Goal: Task Accomplishment & Management: Use online tool/utility

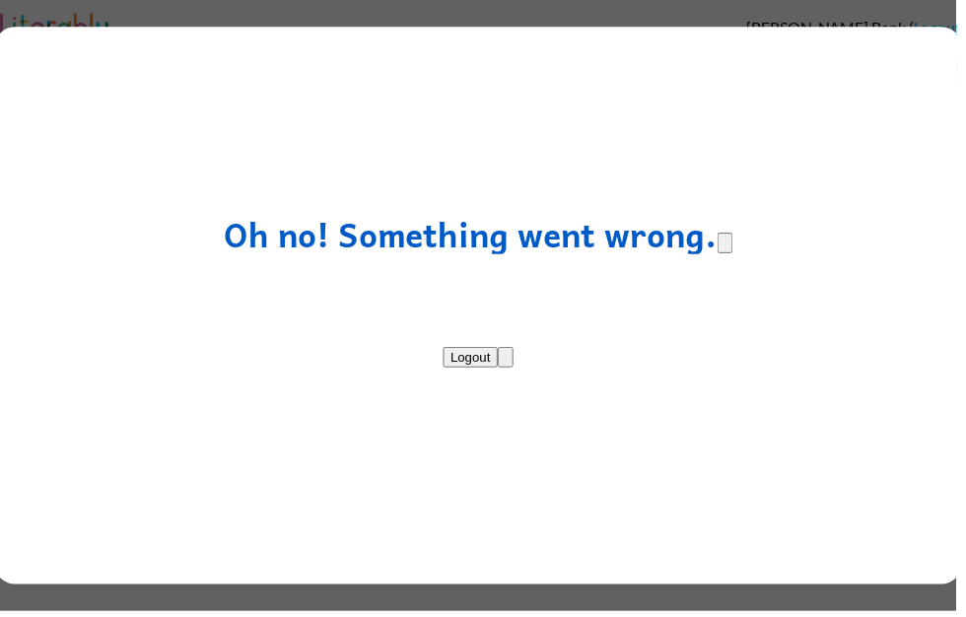
click at [504, 353] on button "Logout" at bounding box center [476, 360] width 56 height 21
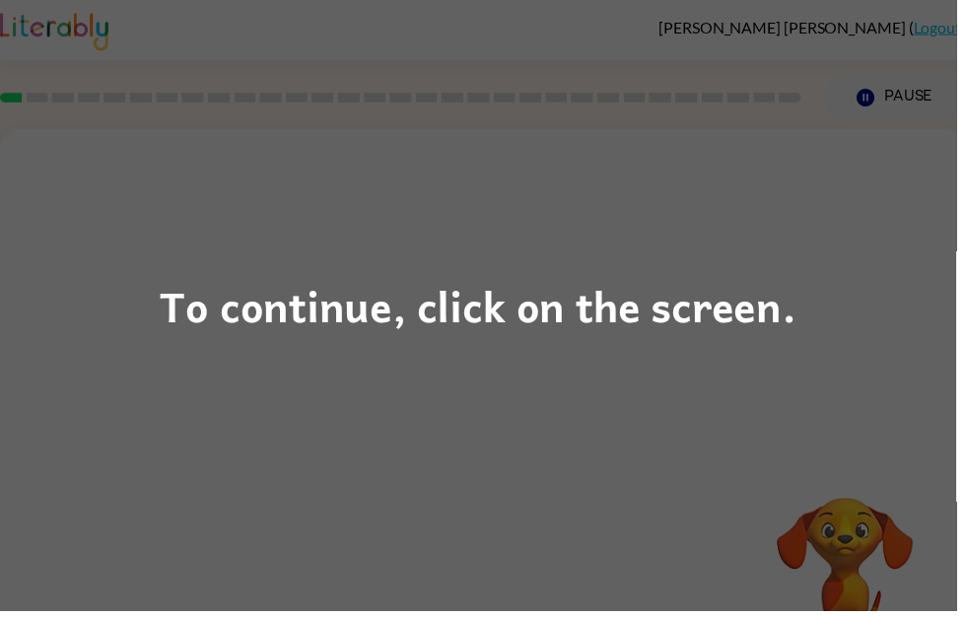
click at [843, 258] on div "To continue, click on the screen." at bounding box center [483, 308] width 966 height 617
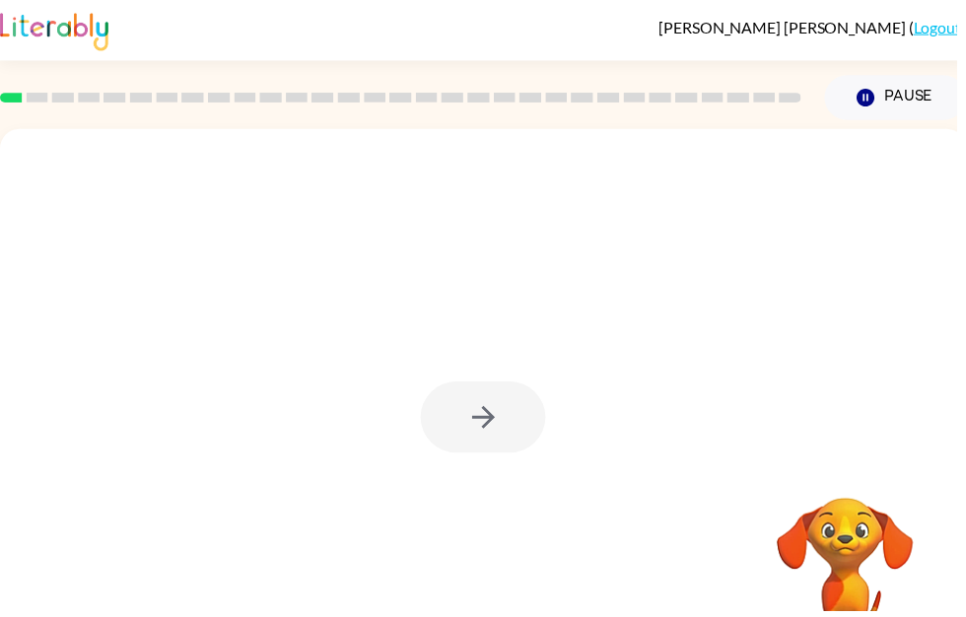
click at [505, 428] on div at bounding box center [488, 421] width 126 height 72
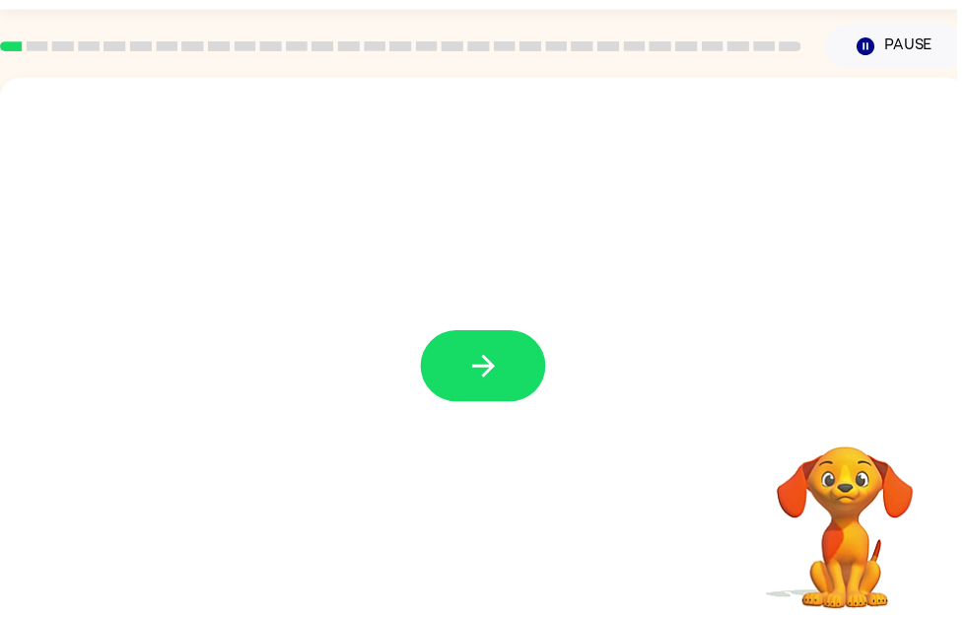
scroll to position [52, 0]
click at [513, 381] on button "button" at bounding box center [488, 369] width 126 height 72
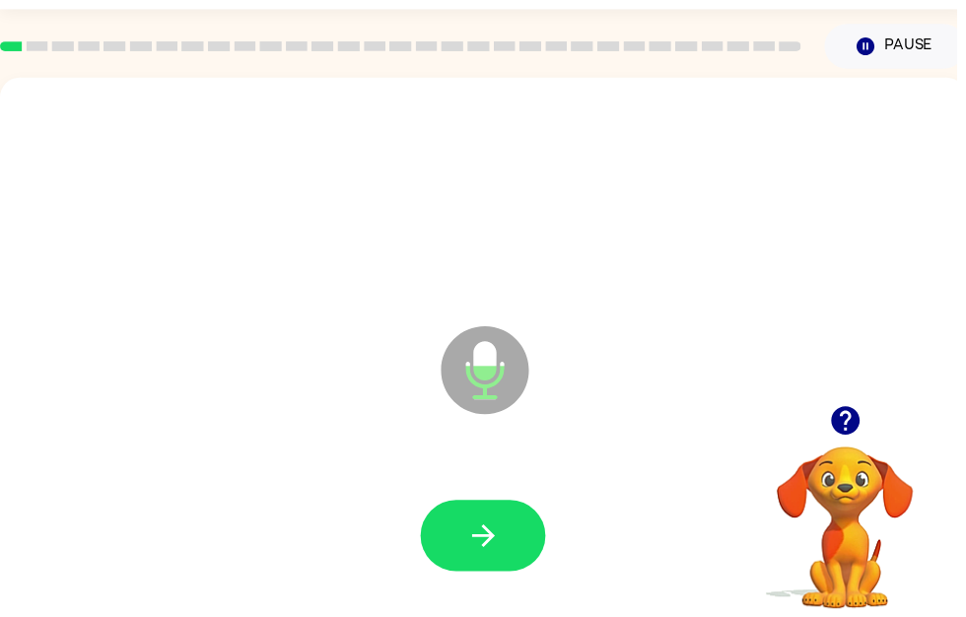
click at [514, 550] on button "button" at bounding box center [488, 541] width 126 height 72
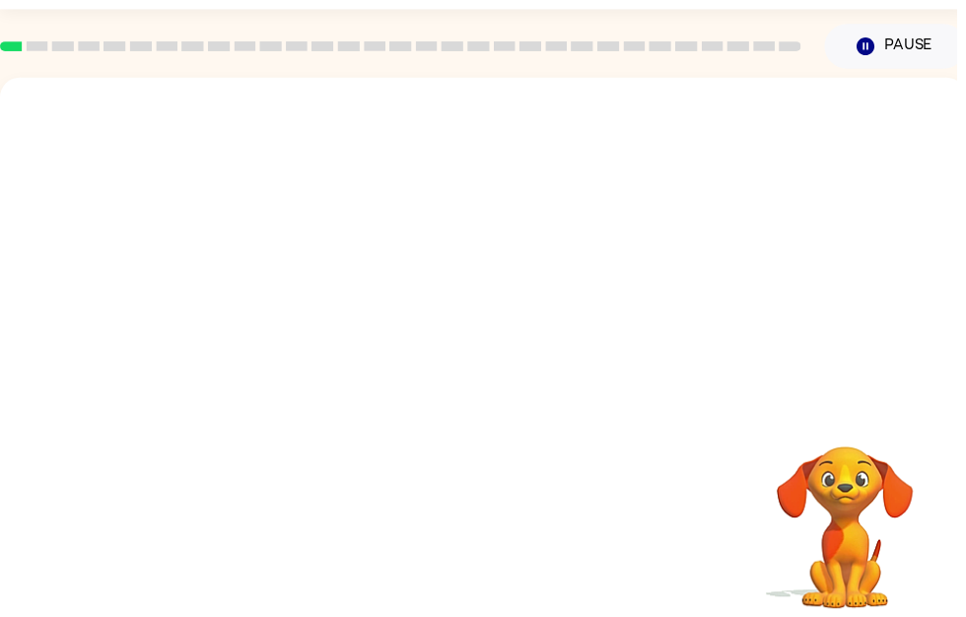
click at [881, 67] on button "Pause Pause" at bounding box center [904, 46] width 143 height 45
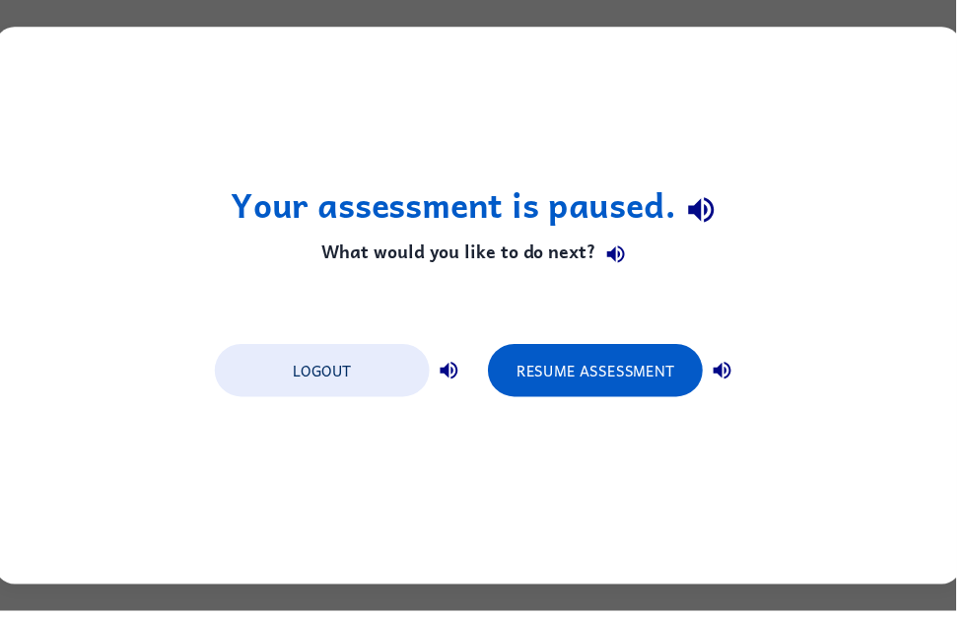
scroll to position [0, 0]
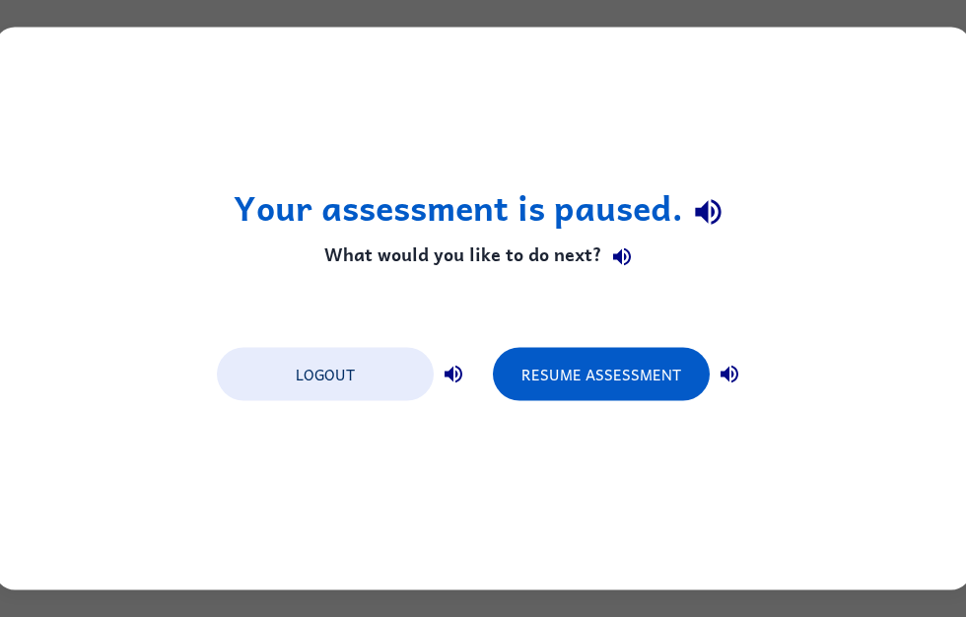
click at [927, 41] on div "Your assessment is paused. What would you like to do next? Logout Resume Assess…" at bounding box center [483, 309] width 976 height 563
click at [663, 386] on button "Resume Assessment" at bounding box center [601, 374] width 217 height 53
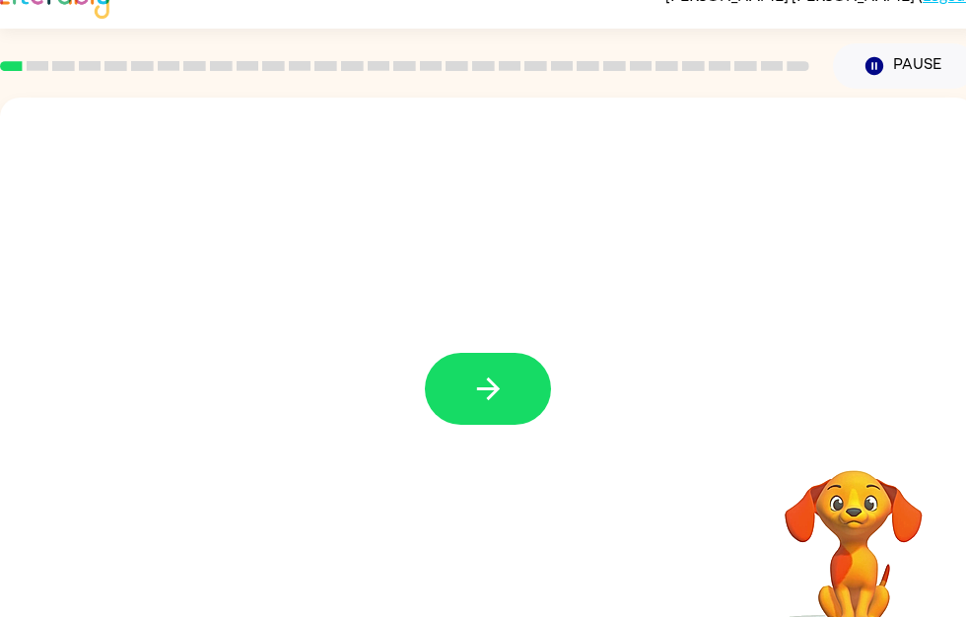
scroll to position [34, 0]
click at [453, 358] on button "button" at bounding box center [488, 388] width 126 height 72
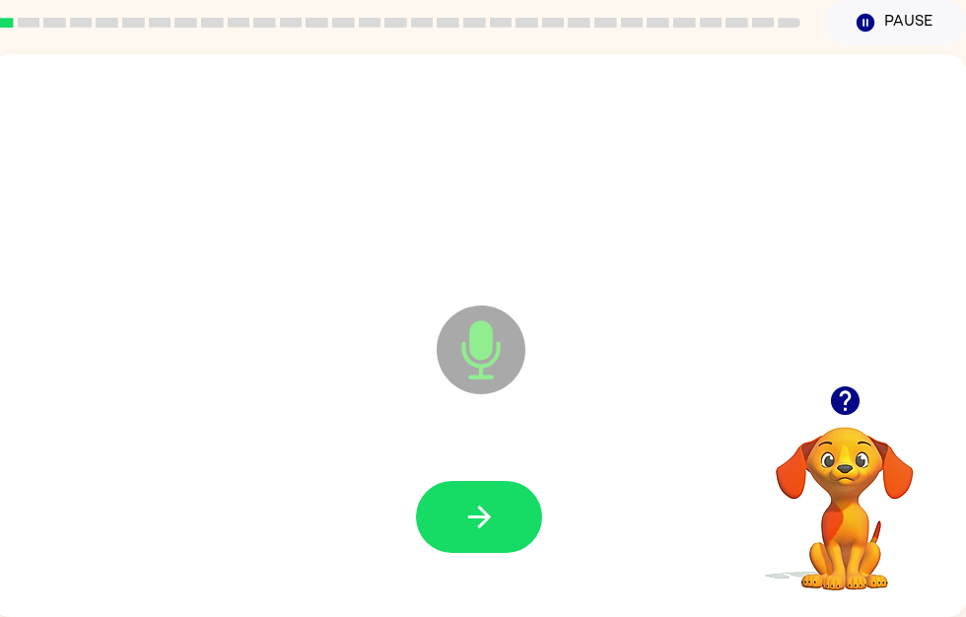
scroll to position [77, 10]
click at [492, 513] on icon "button" at bounding box center [478, 517] width 35 height 35
click at [466, 530] on icon "button" at bounding box center [478, 517] width 35 height 35
click at [488, 505] on icon "button" at bounding box center [478, 517] width 35 height 35
click at [477, 531] on icon "button" at bounding box center [478, 517] width 35 height 35
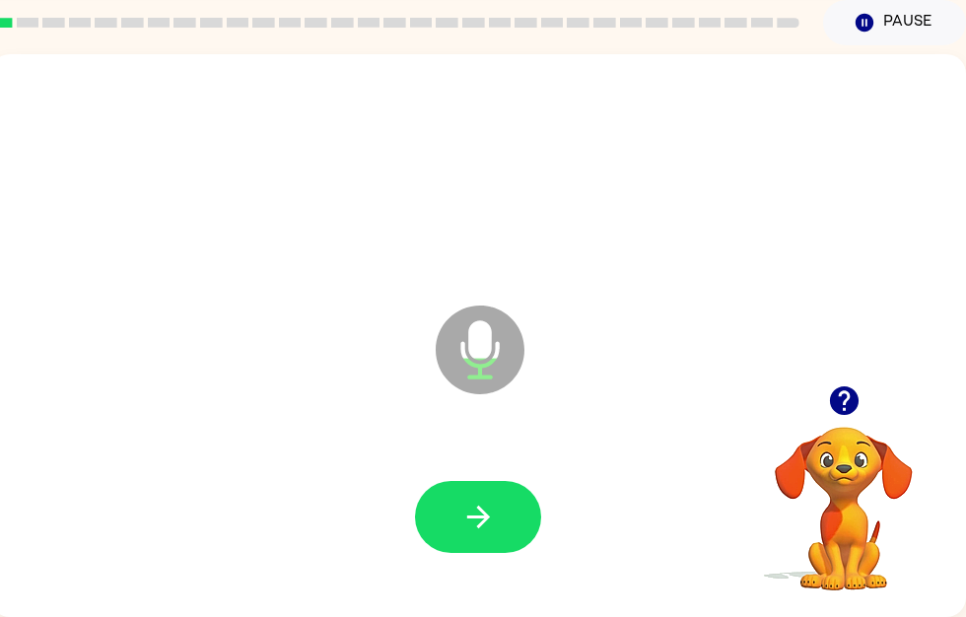
click at [477, 535] on button "button" at bounding box center [478, 517] width 126 height 72
click at [473, 534] on button "button" at bounding box center [478, 517] width 126 height 72
click at [497, 535] on button "button" at bounding box center [478, 517] width 126 height 72
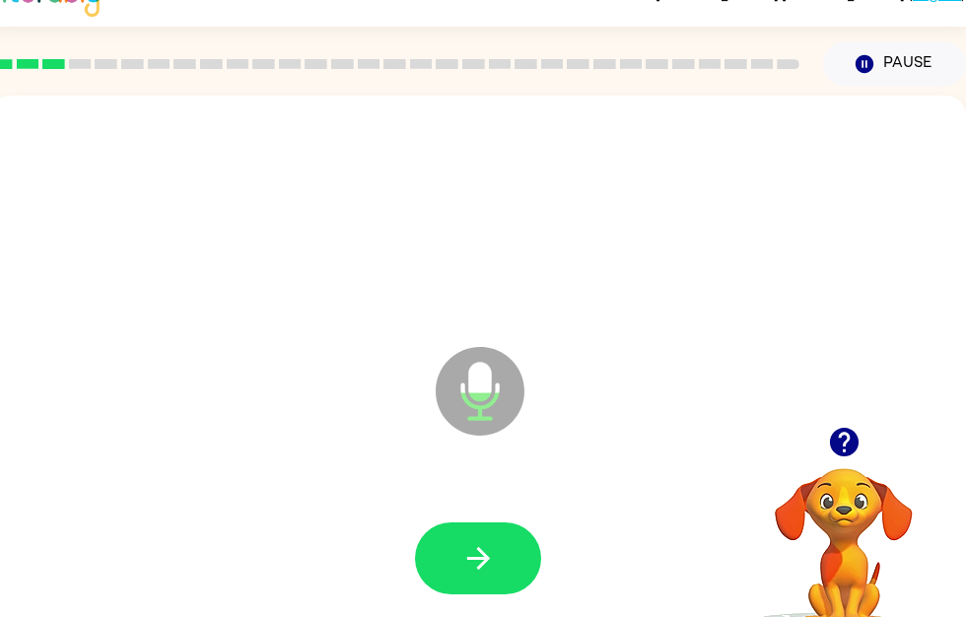
click at [490, 564] on icon "button" at bounding box center [478, 558] width 35 height 35
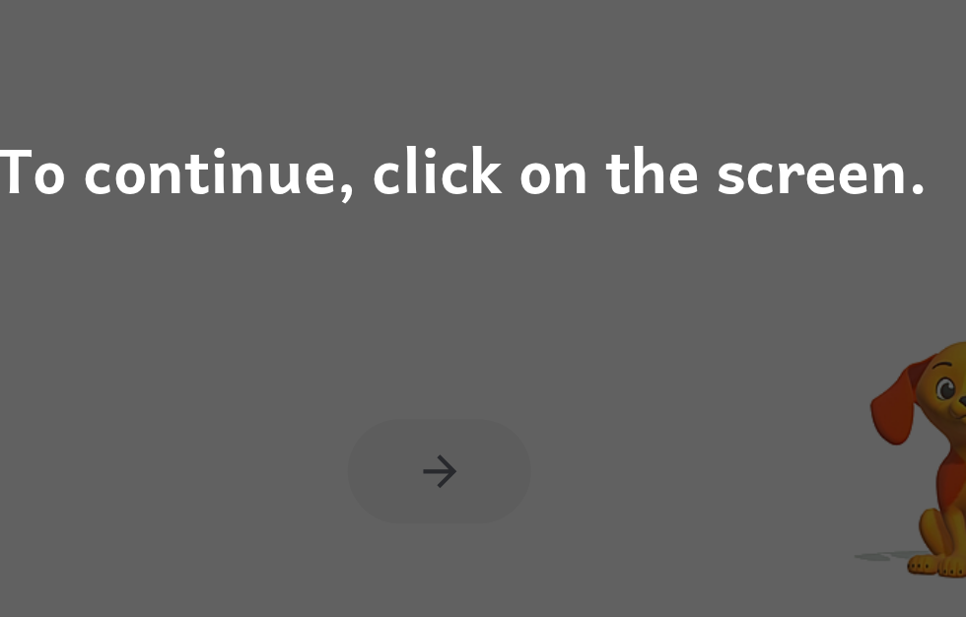
scroll to position [0, 12]
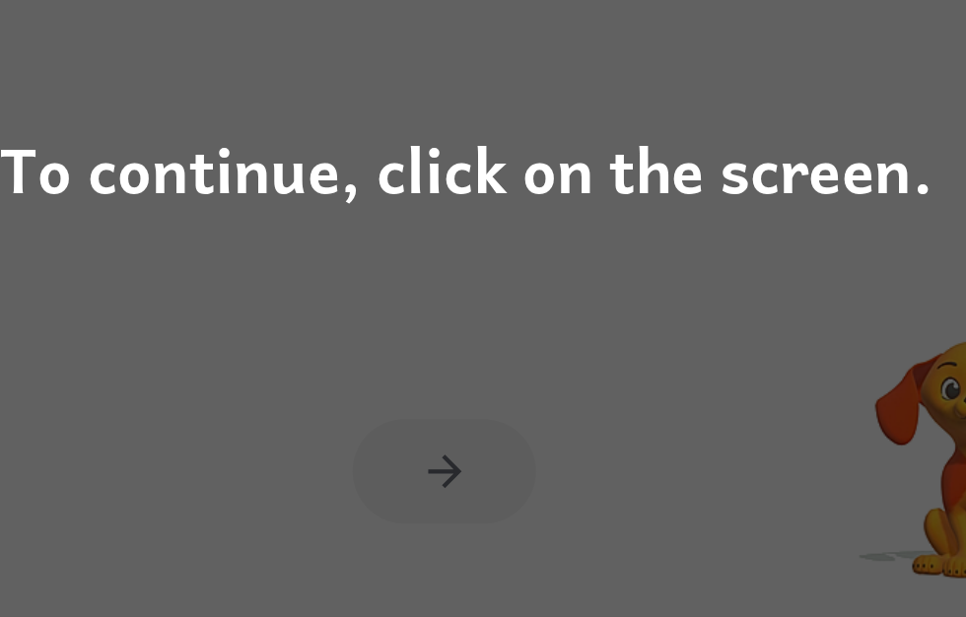
click at [297, 311] on div "To continue, click on the screen." at bounding box center [483, 308] width 966 height 617
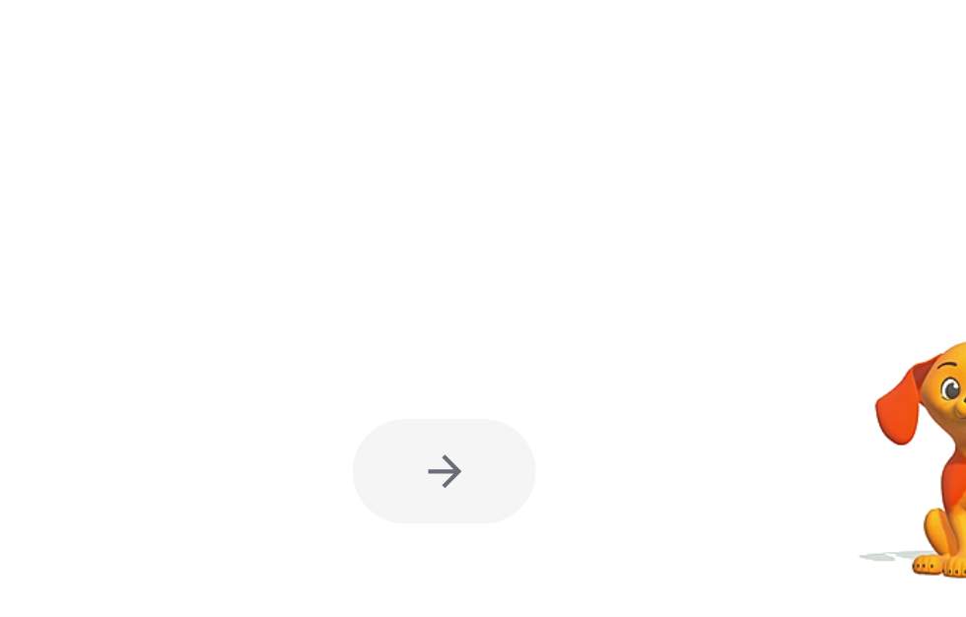
scroll to position [77, 9]
click at [261, 437] on div at bounding box center [467, 518] width 936 height 162
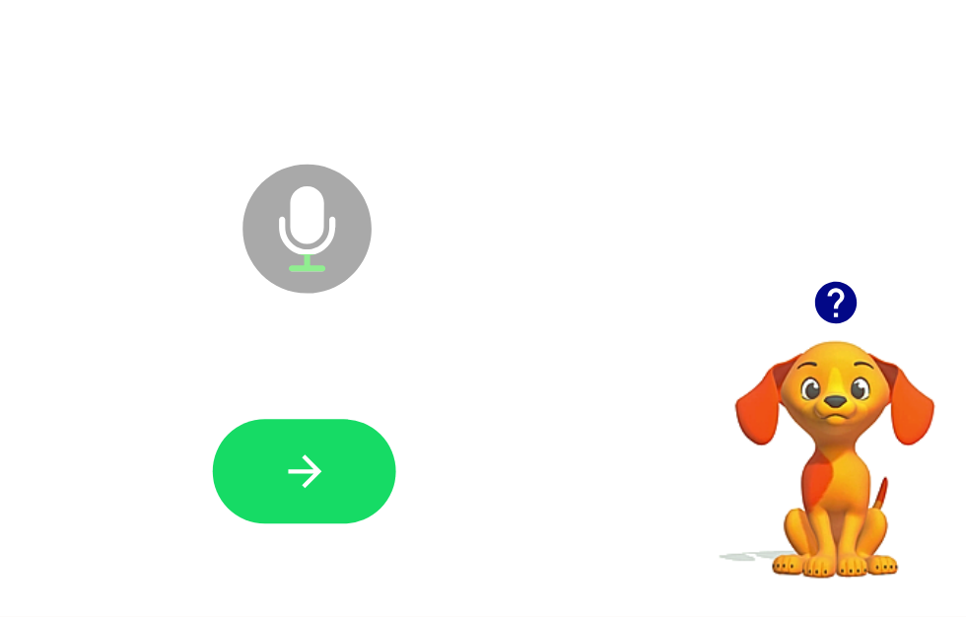
click at [404, 481] on button "button" at bounding box center [467, 517] width 126 height 72
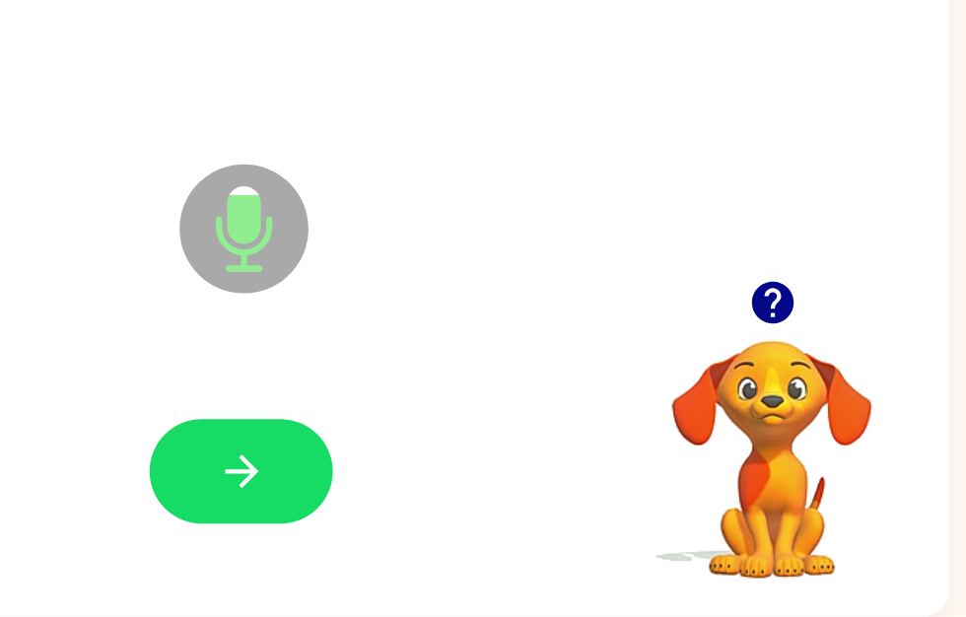
scroll to position [77, 10]
click at [403, 481] on button "button" at bounding box center [466, 517] width 126 height 72
click at [450, 500] on icon "button" at bounding box center [467, 517] width 35 height 35
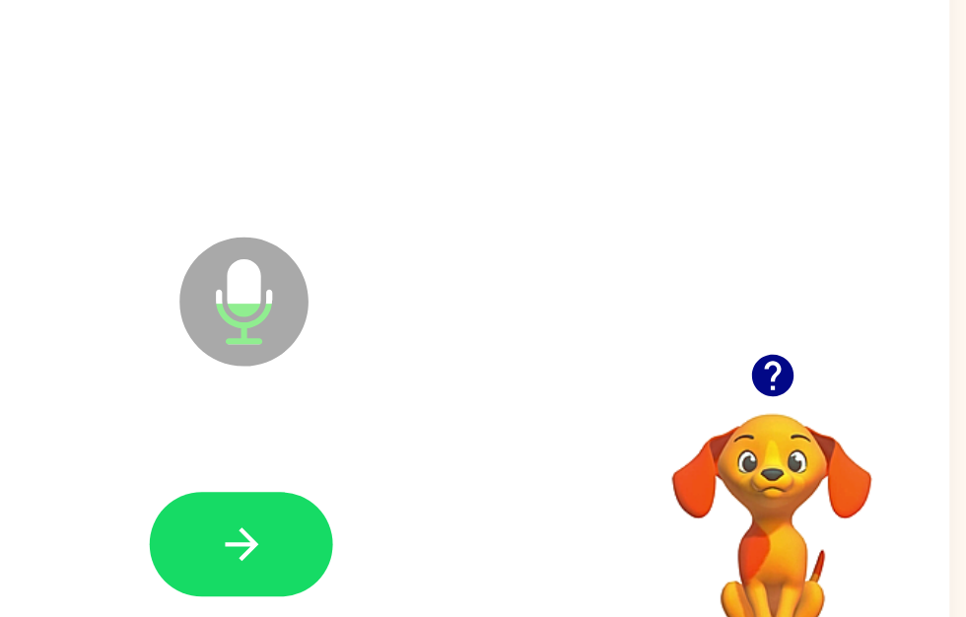
click at [403, 481] on button "button" at bounding box center [466, 517] width 126 height 72
click at [450, 500] on icon "button" at bounding box center [467, 517] width 35 height 35
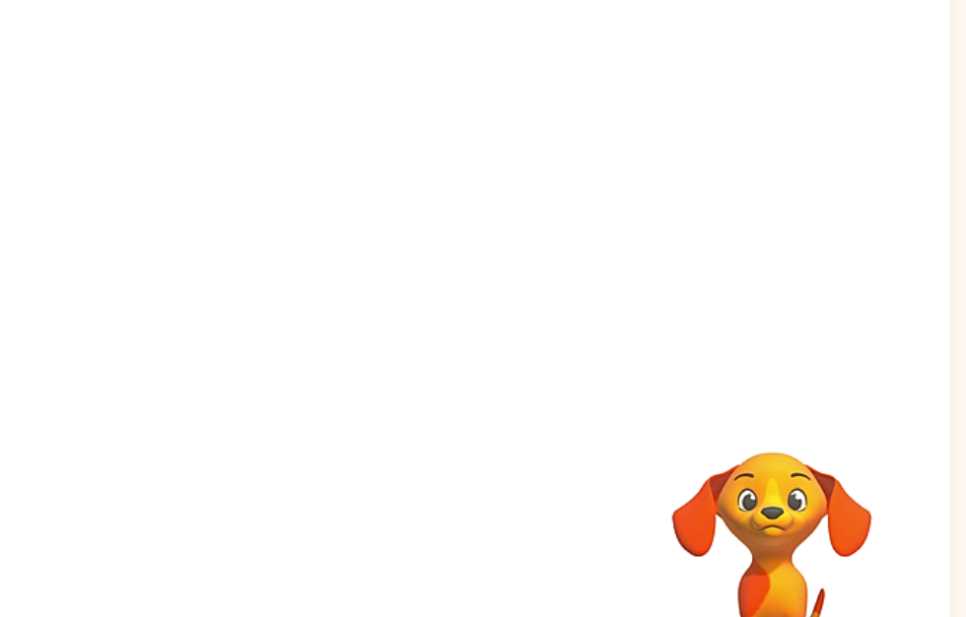
click at [228, 412] on div "Your browser must support playing .mp4 files to use Literably. Please try using…" at bounding box center [466, 335] width 976 height 563
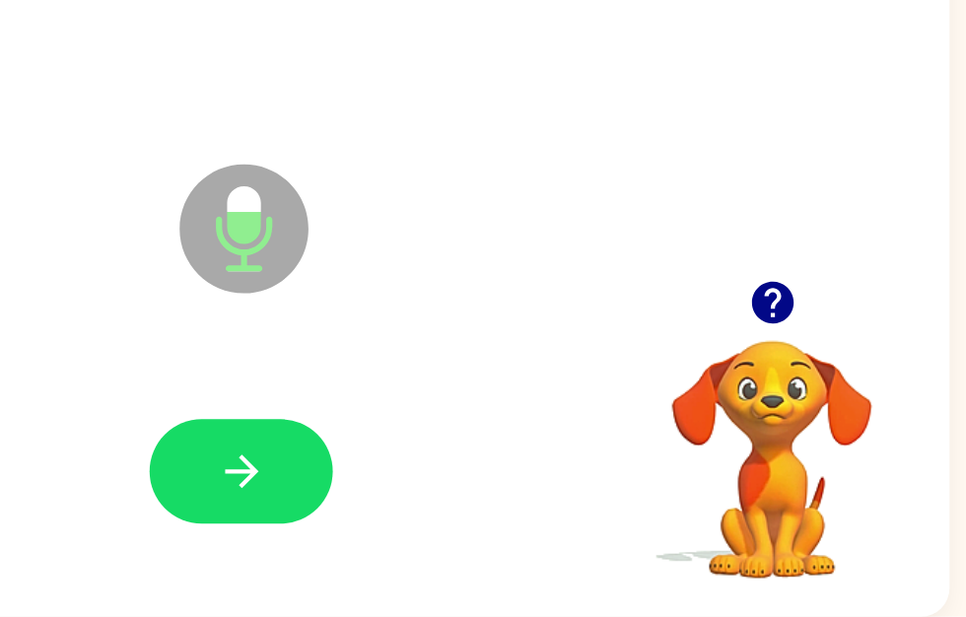
click at [149, 437] on div at bounding box center [466, 518] width 936 height 162
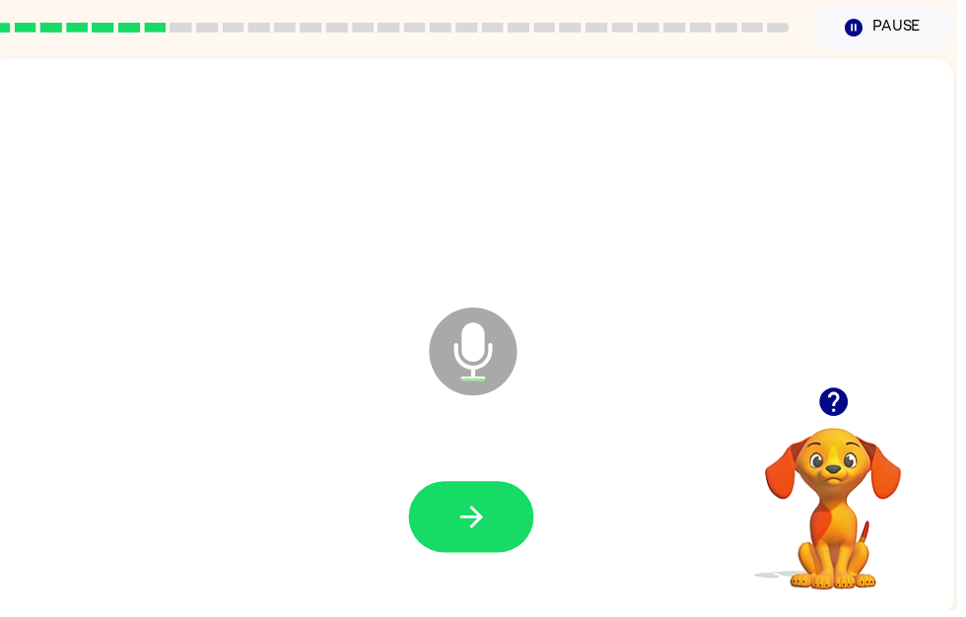
click at [448, 542] on button "button" at bounding box center [476, 523] width 126 height 72
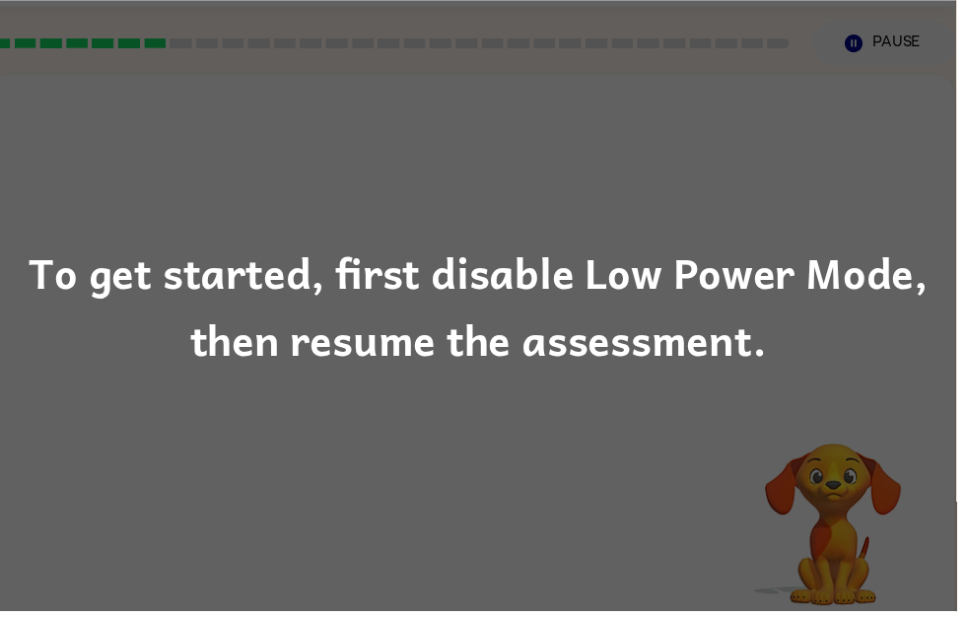
scroll to position [52, 0]
click at [474, 438] on div "To get started, first disable Low Power Mode, then resume the assessment." at bounding box center [483, 308] width 966 height 617
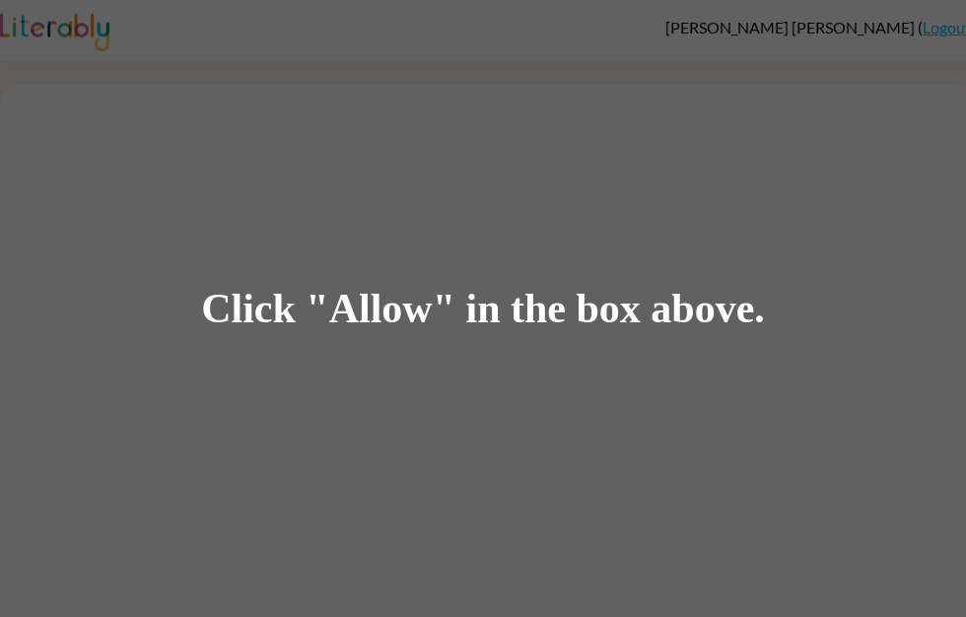
scroll to position [65, 0]
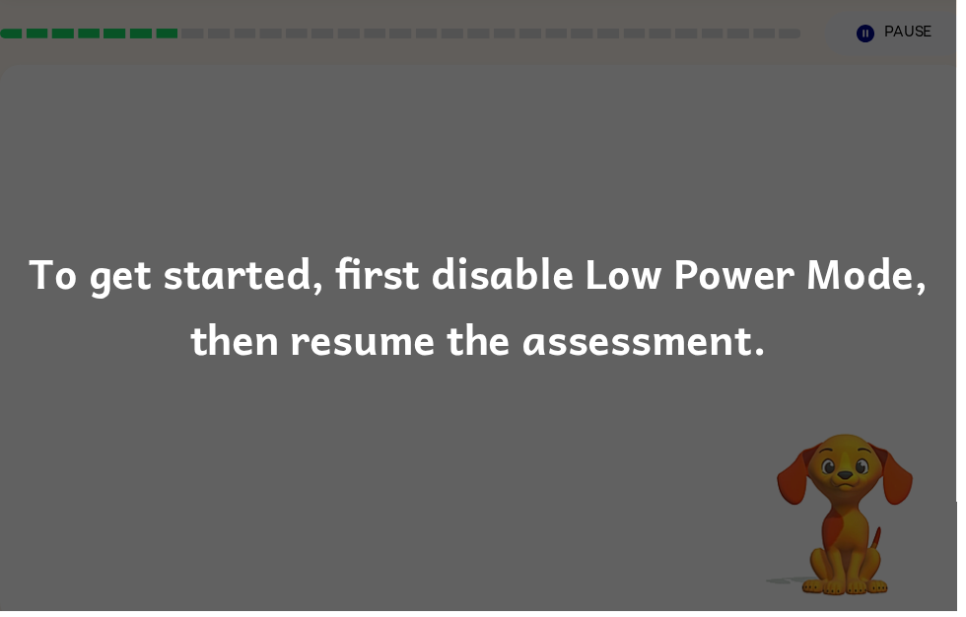
click at [821, 239] on div "To get started, first disable Low Power Mode, then resume the assessment." at bounding box center [483, 308] width 966 height 617
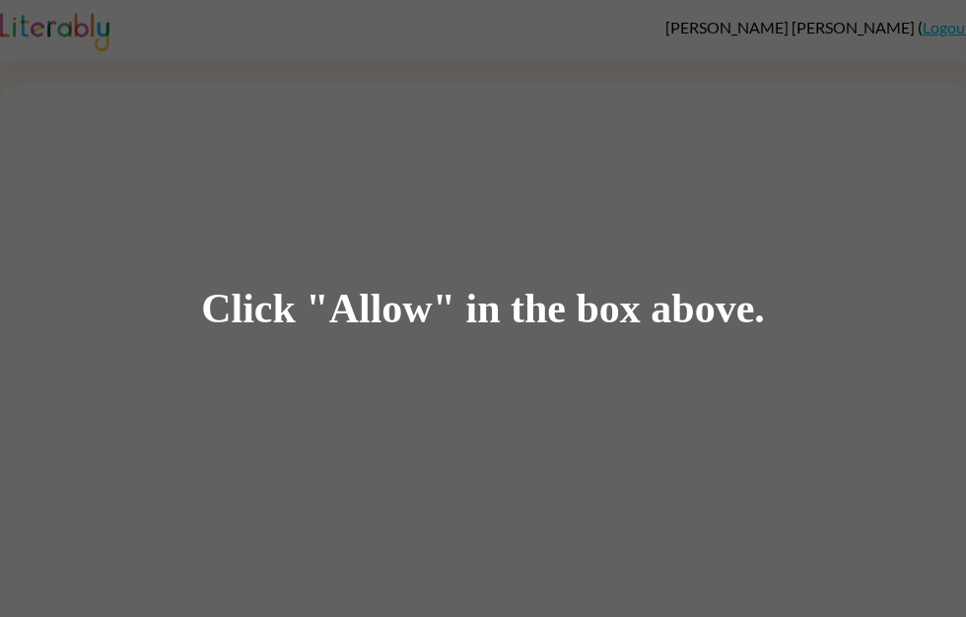
scroll to position [65, 0]
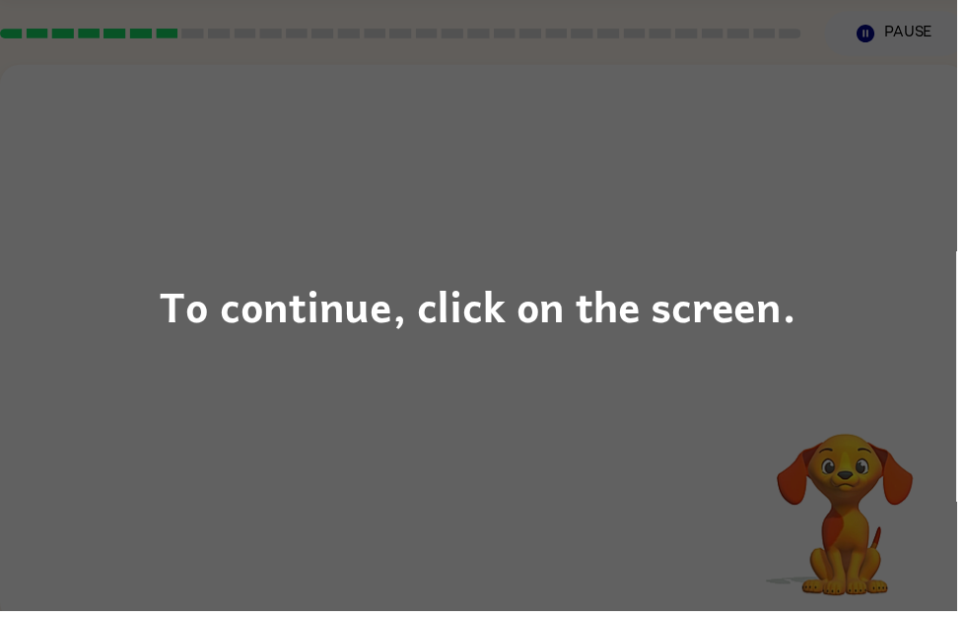
click at [818, 242] on div "To continue, click on the screen." at bounding box center [483, 308] width 966 height 617
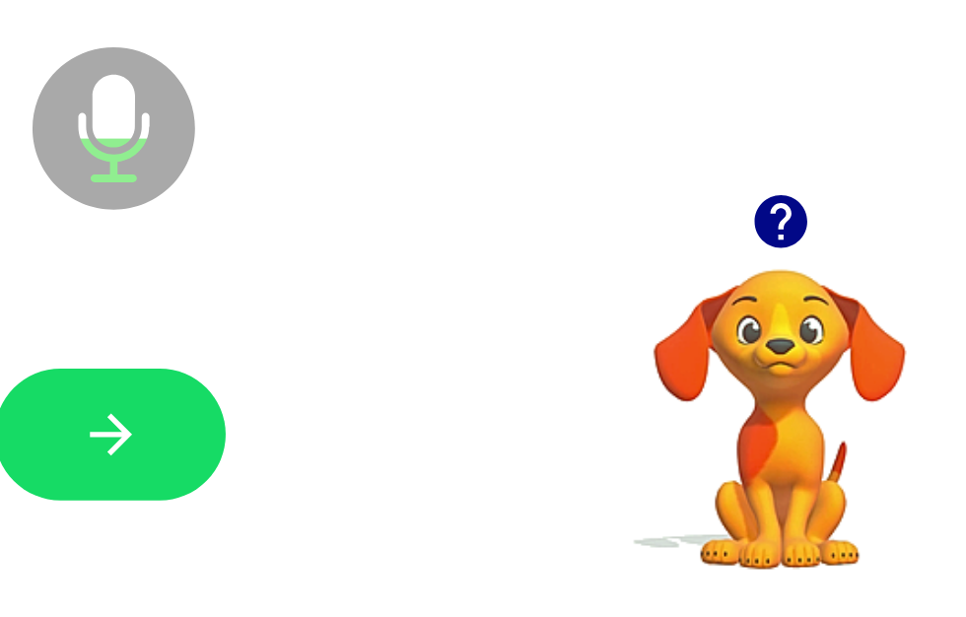
scroll to position [77, 10]
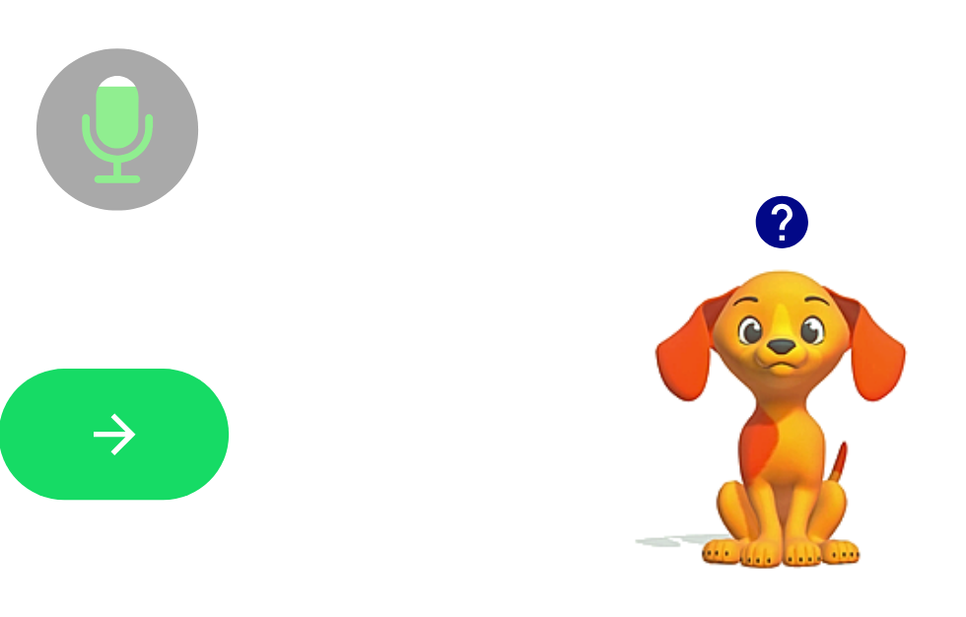
click at [450, 500] on icon "button" at bounding box center [467, 517] width 35 height 35
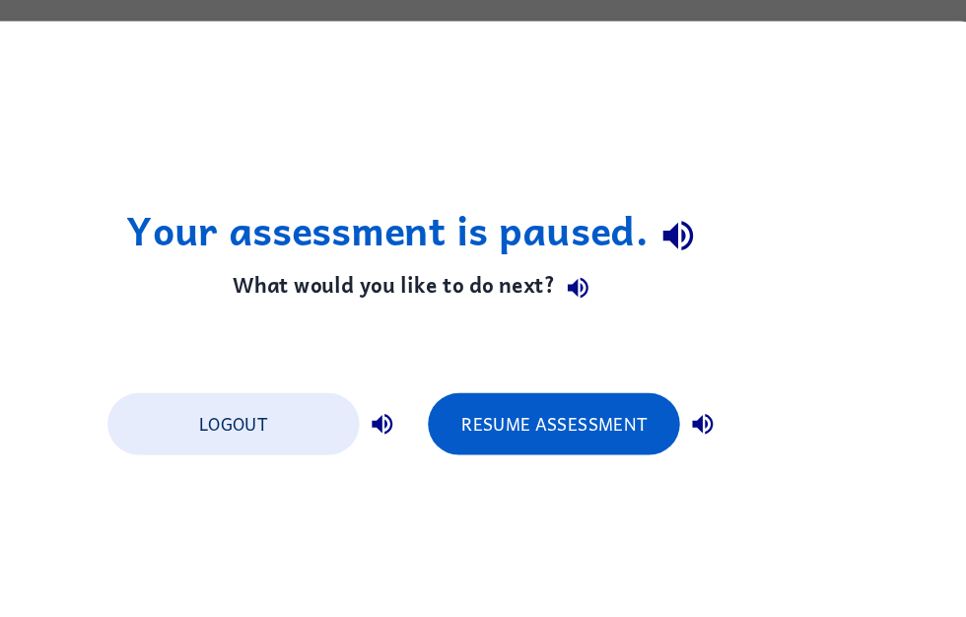
scroll to position [0, 0]
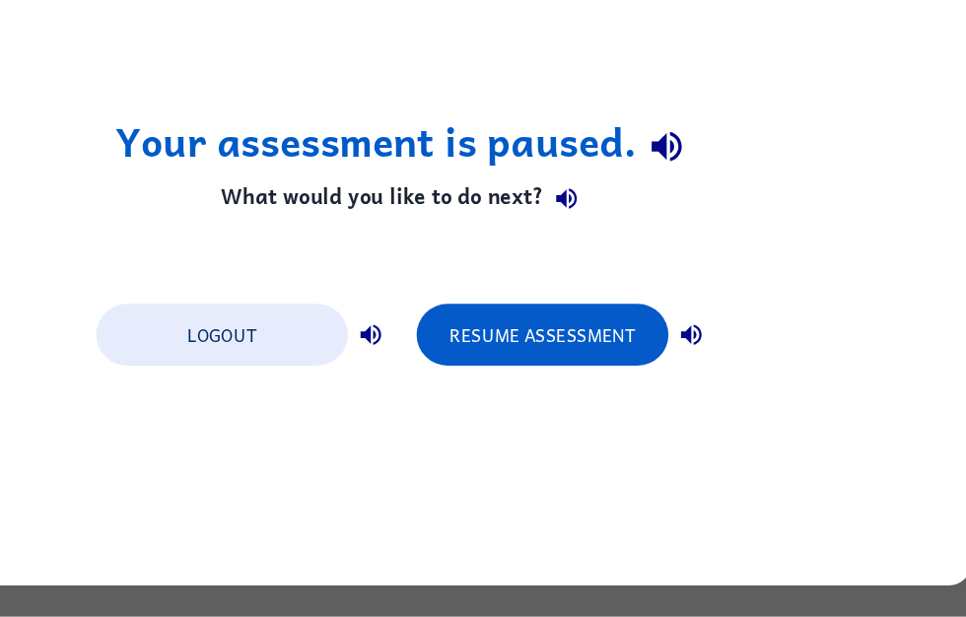
click at [493, 348] on button "Resume Assessment" at bounding box center [601, 374] width 217 height 53
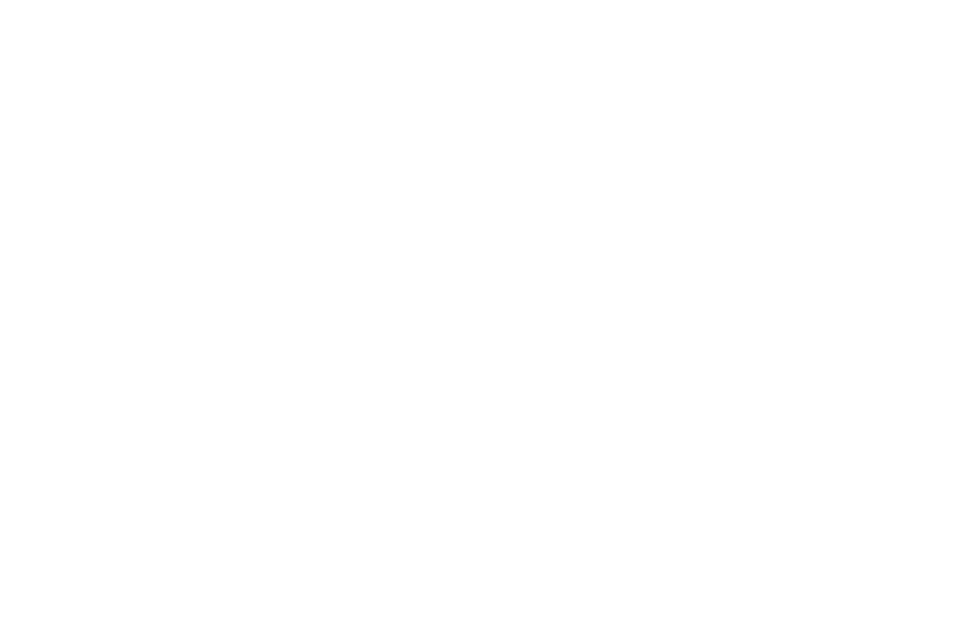
scroll to position [77, 10]
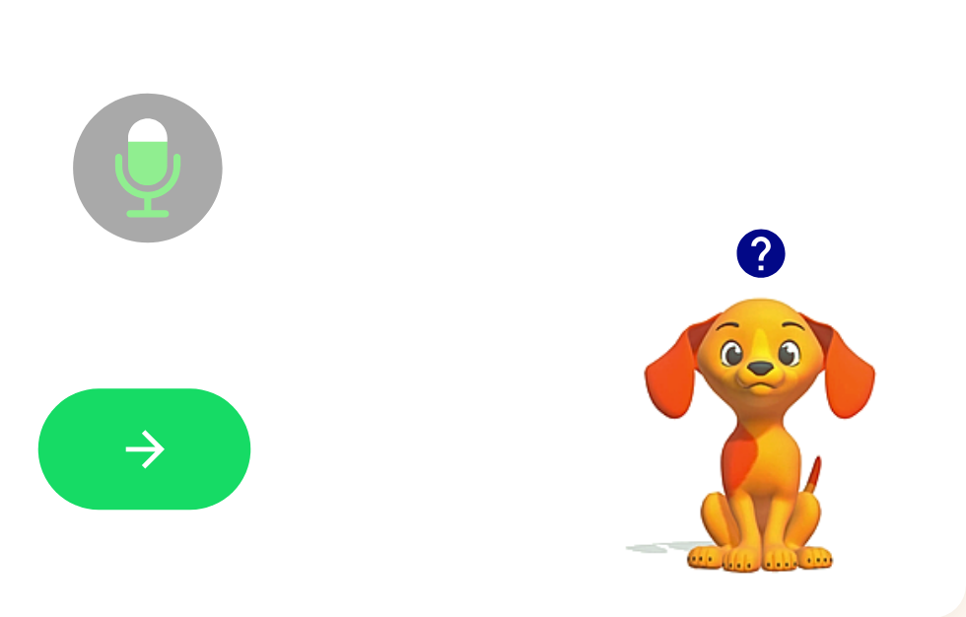
click at [466, 506] on icon "button" at bounding box center [477, 517] width 23 height 23
click at [461, 500] on icon "button" at bounding box center [478, 517] width 35 height 35
click at [829, 386] on icon "button" at bounding box center [843, 400] width 29 height 29
click at [461, 500] on icon "button" at bounding box center [478, 517] width 35 height 35
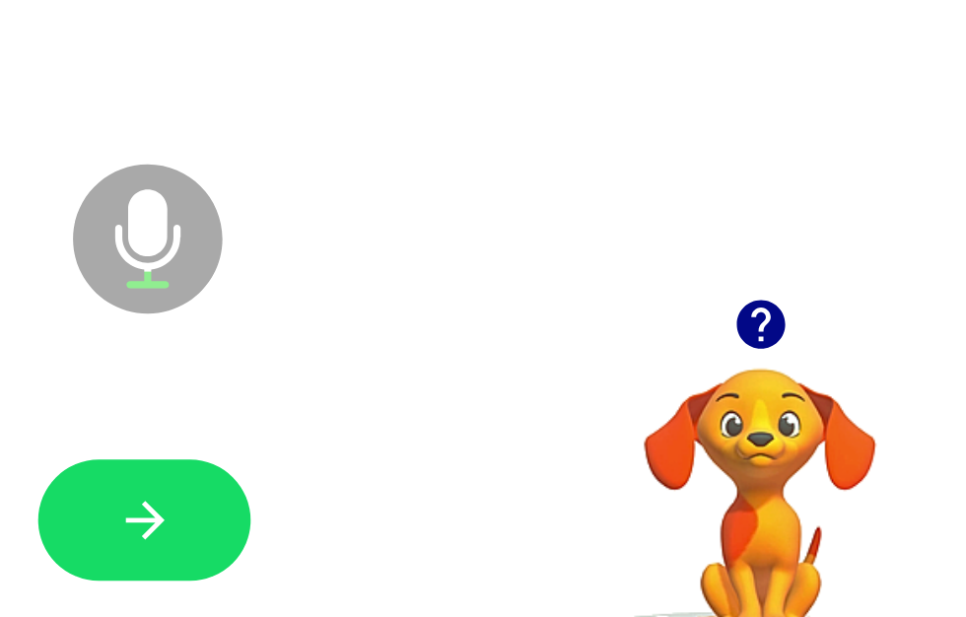
click at [415, 481] on button "button" at bounding box center [478, 517] width 126 height 72
click at [829, 386] on icon "button" at bounding box center [843, 400] width 29 height 29
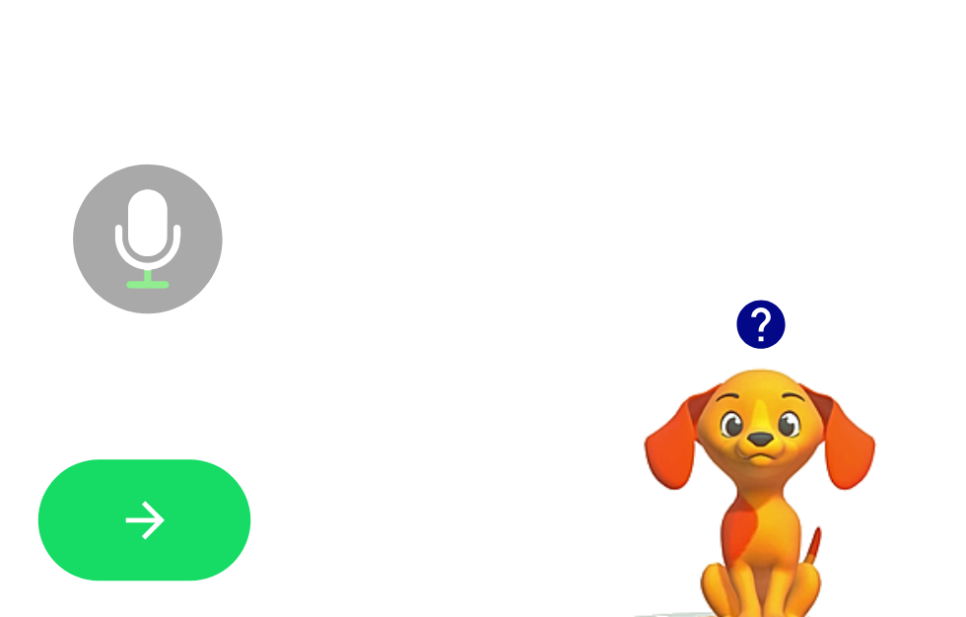
click at [829, 386] on icon "button" at bounding box center [843, 400] width 29 height 29
click at [819, 376] on button "button" at bounding box center [844, 401] width 50 height 50
click at [745, 396] on video "Your browser must support playing .mp4 files to use Literably. Please try using…" at bounding box center [843, 494] width 197 height 197
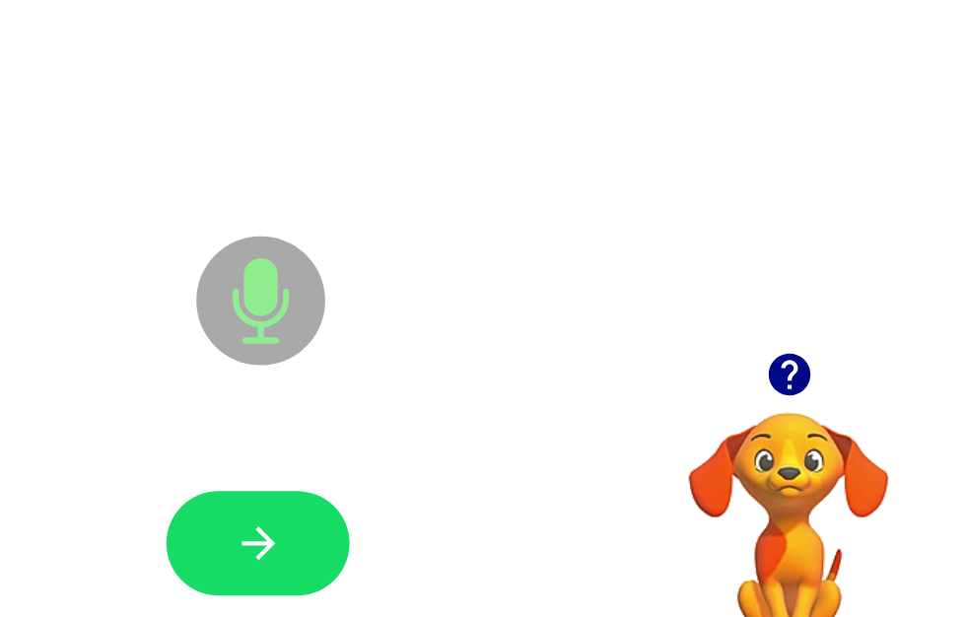
click at [461, 500] on icon "button" at bounding box center [478, 517] width 35 height 35
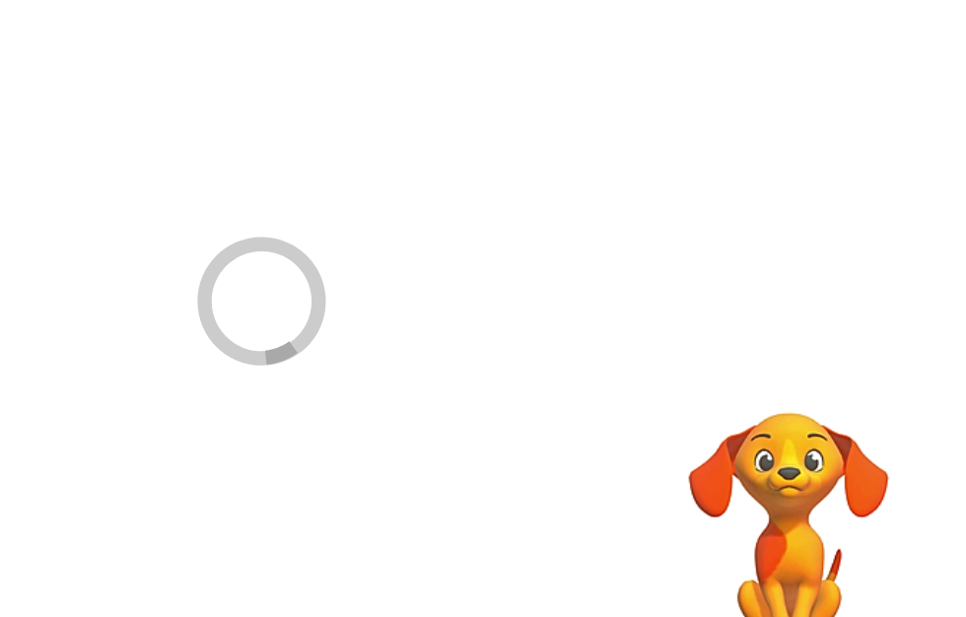
click at [201, 437] on div at bounding box center [478, 518] width 936 height 162
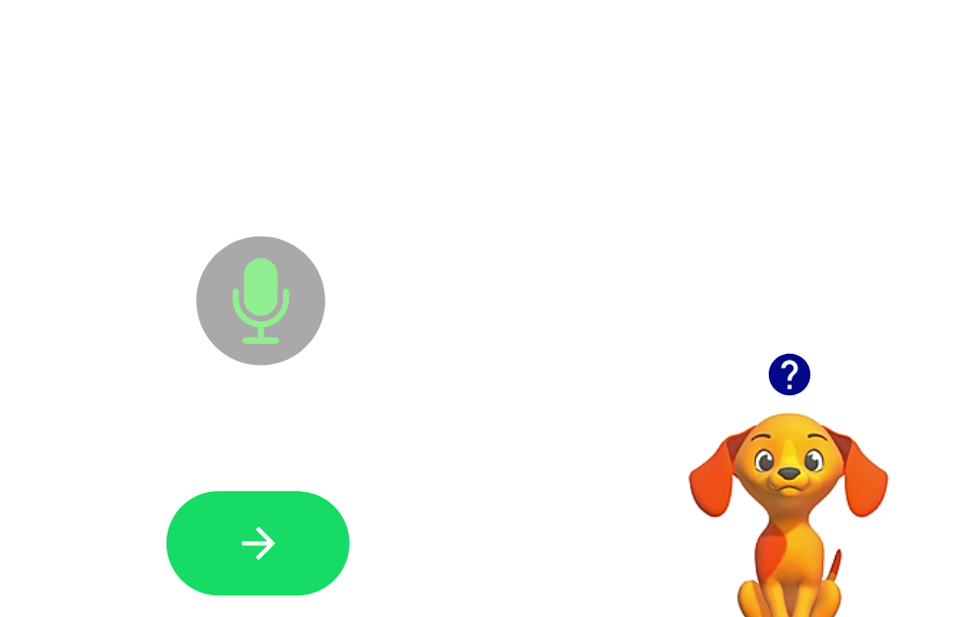
click at [415, 481] on button "button" at bounding box center [478, 517] width 126 height 72
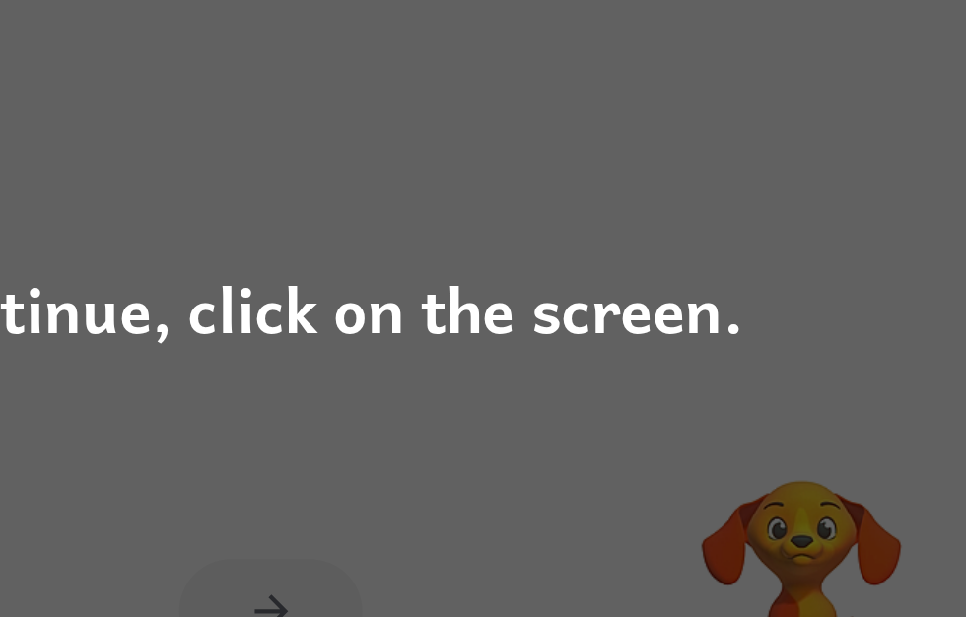
click at [445, 297] on div "To continue, click on the screen." at bounding box center [483, 308] width 966 height 617
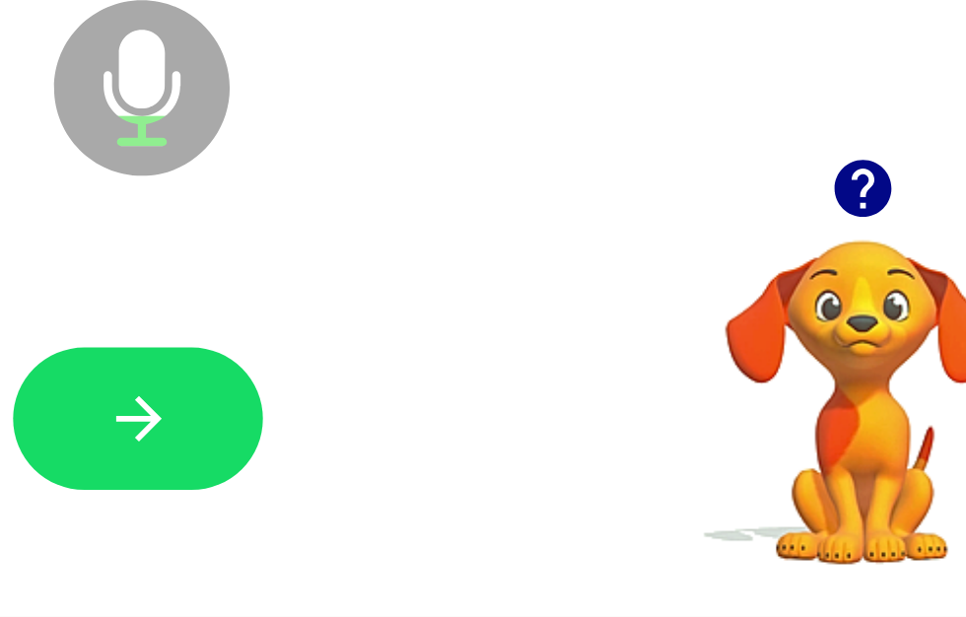
scroll to position [77, 0]
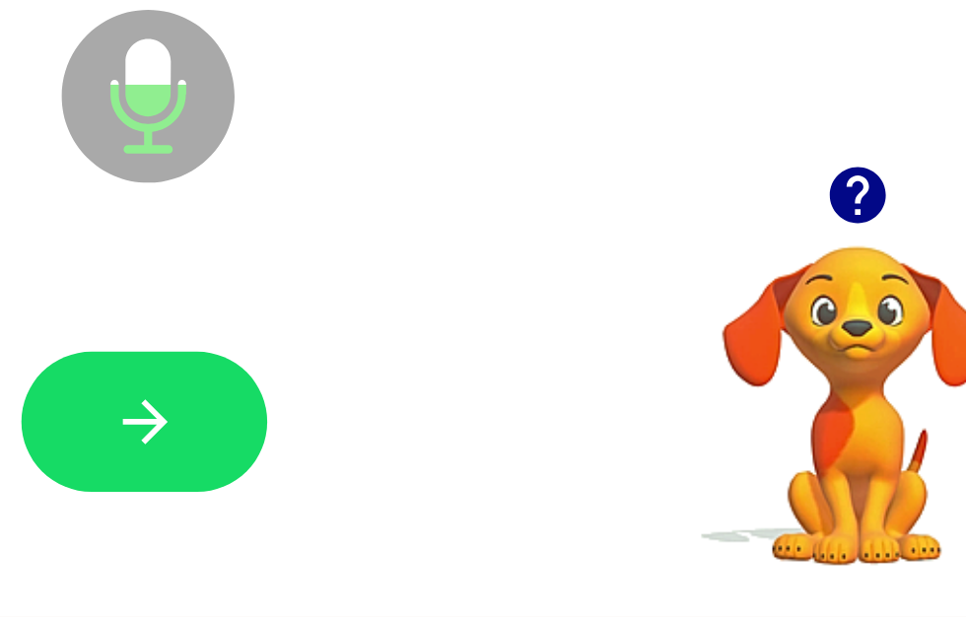
click at [413, 481] on button "button" at bounding box center [476, 517] width 126 height 72
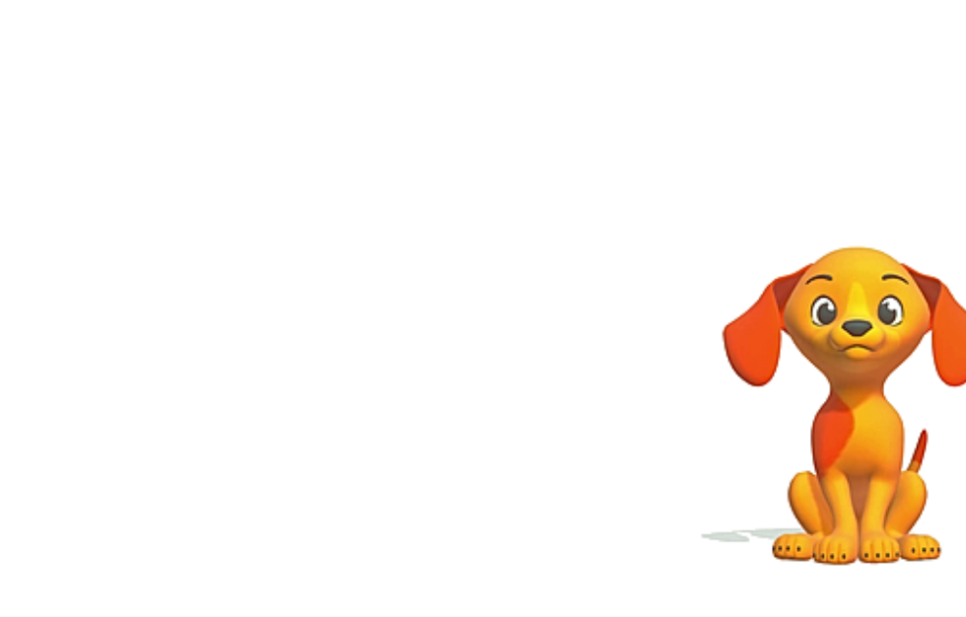
scroll to position [0, 12]
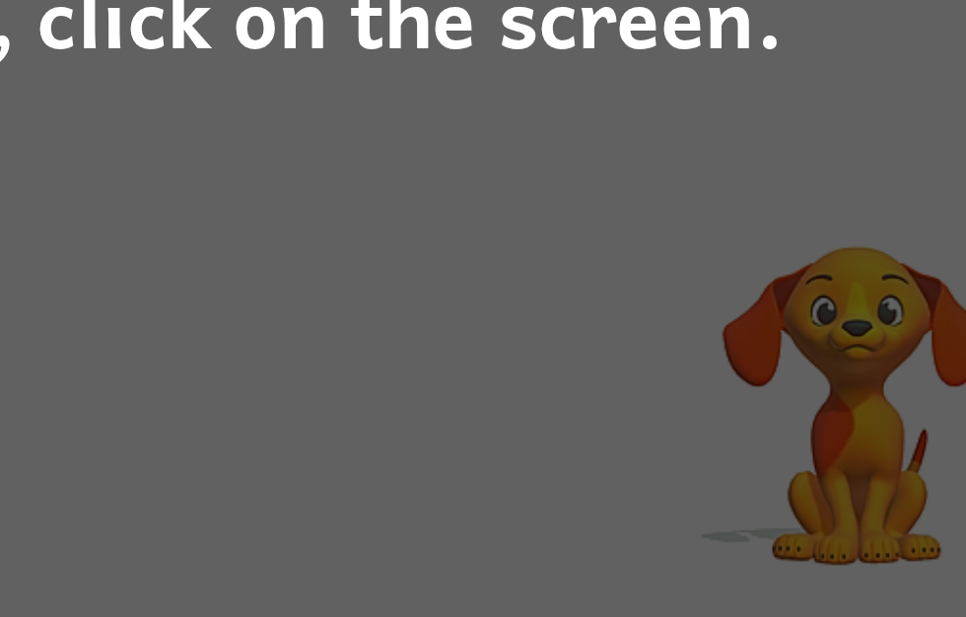
click at [261, 267] on div "To continue, click on the screen." at bounding box center [483, 308] width 966 height 617
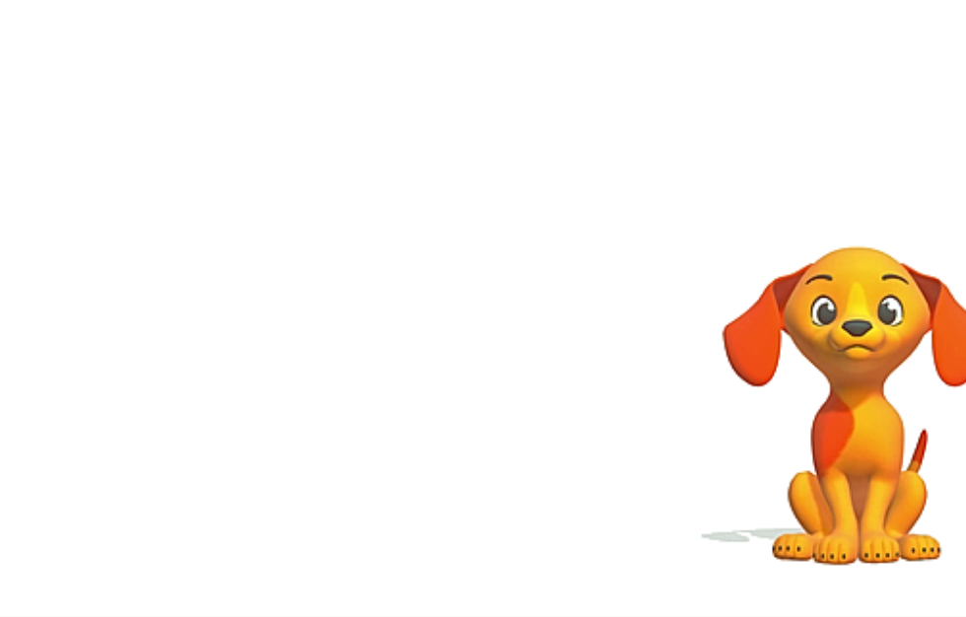
click at [247, 437] on div at bounding box center [476, 518] width 936 height 162
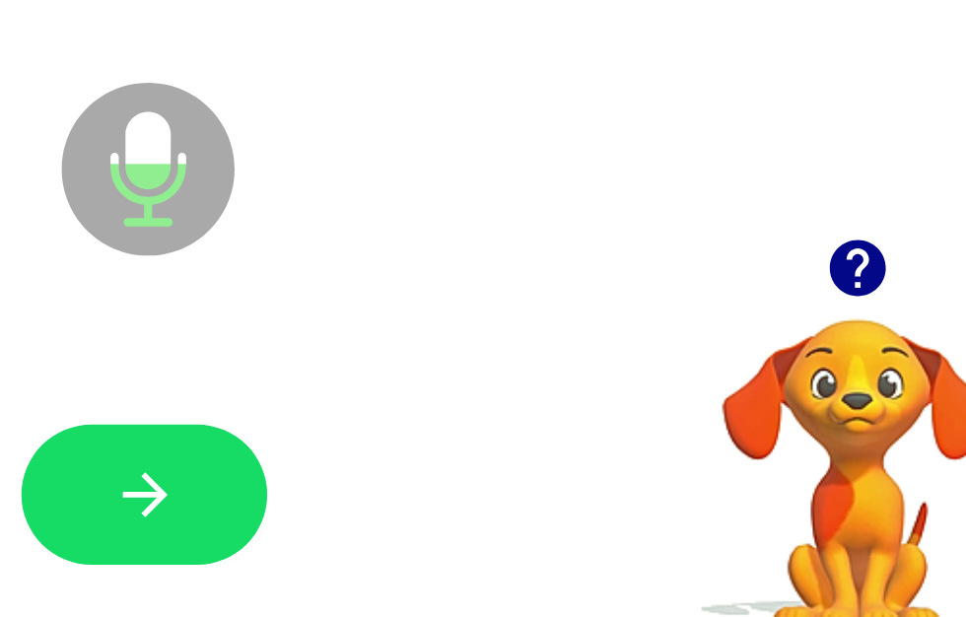
click at [459, 500] on icon "button" at bounding box center [476, 517] width 35 height 35
click at [827, 386] on icon "button" at bounding box center [841, 400] width 29 height 29
click at [743, 396] on video "Your browser must support playing .mp4 files to use Literably. Please try using…" at bounding box center [841, 494] width 197 height 197
click at [413, 481] on button "button" at bounding box center [476, 517] width 126 height 72
click at [459, 500] on icon "button" at bounding box center [476, 517] width 35 height 35
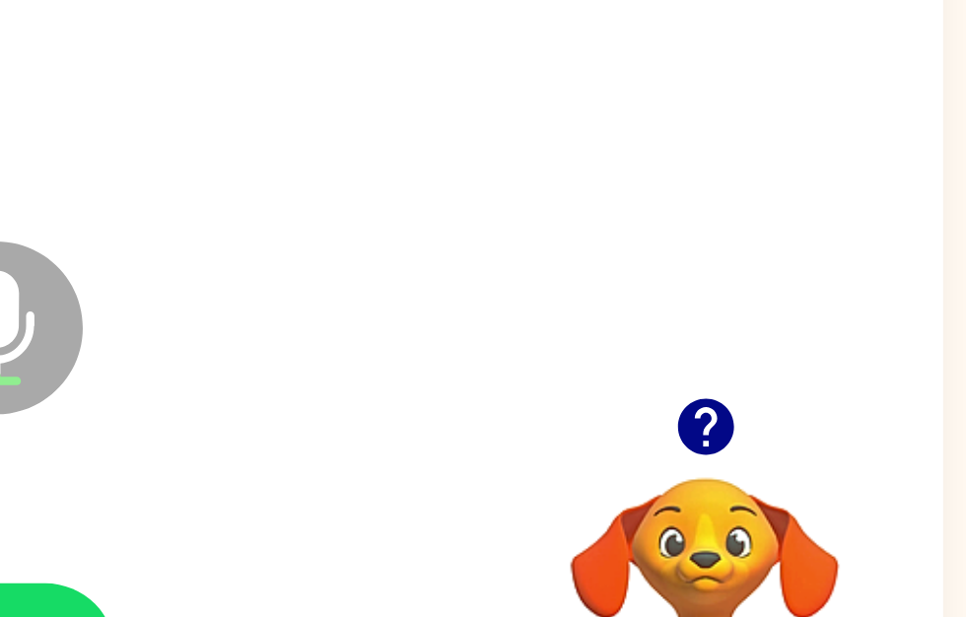
scroll to position [77, 10]
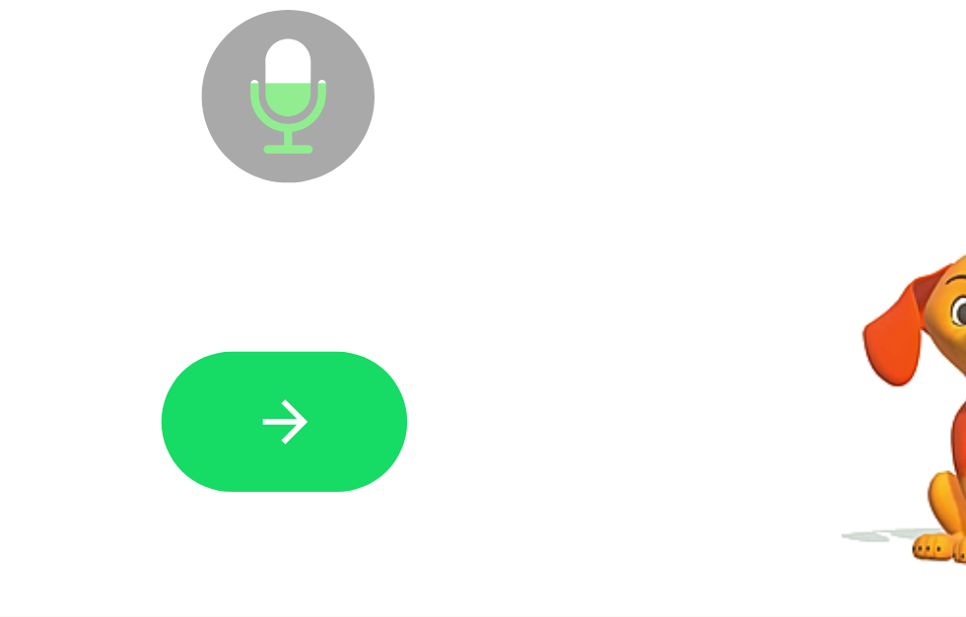
click at [450, 500] on icon "button" at bounding box center [467, 517] width 35 height 35
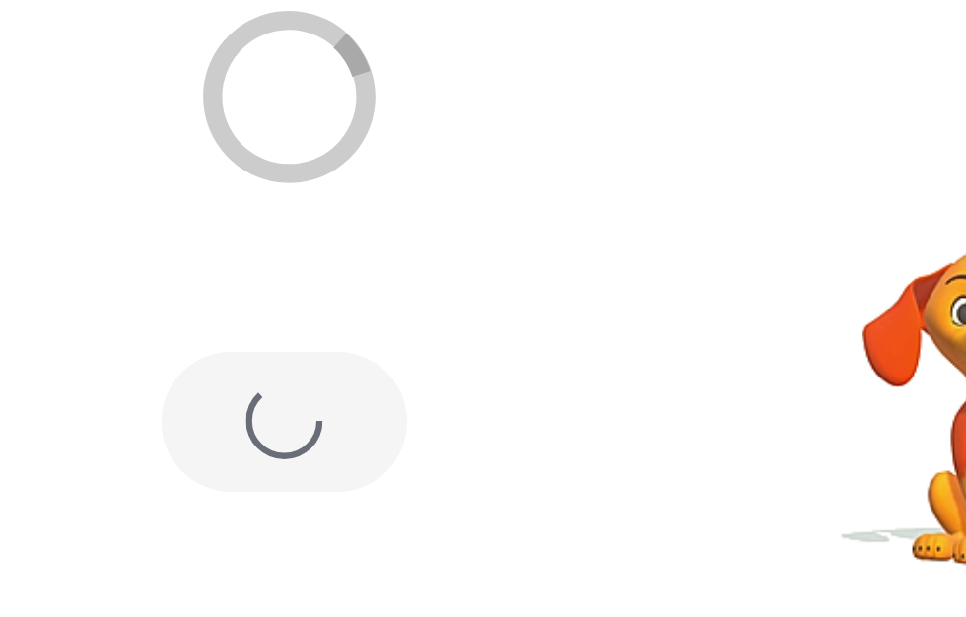
click at [403, 481] on div at bounding box center [466, 517] width 126 height 72
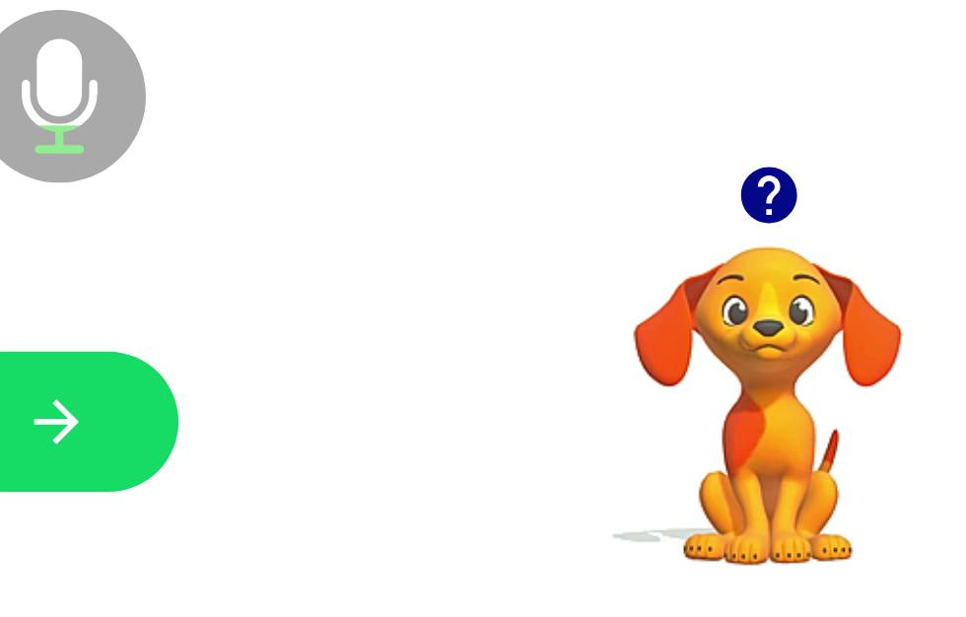
click at [403, 481] on button "button" at bounding box center [466, 517] width 126 height 72
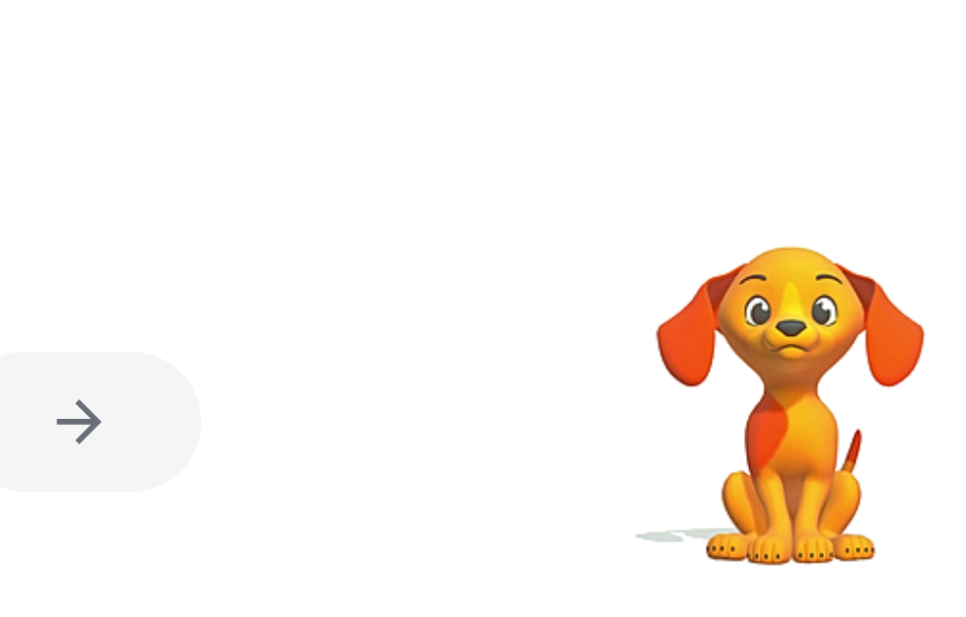
scroll to position [0, 0]
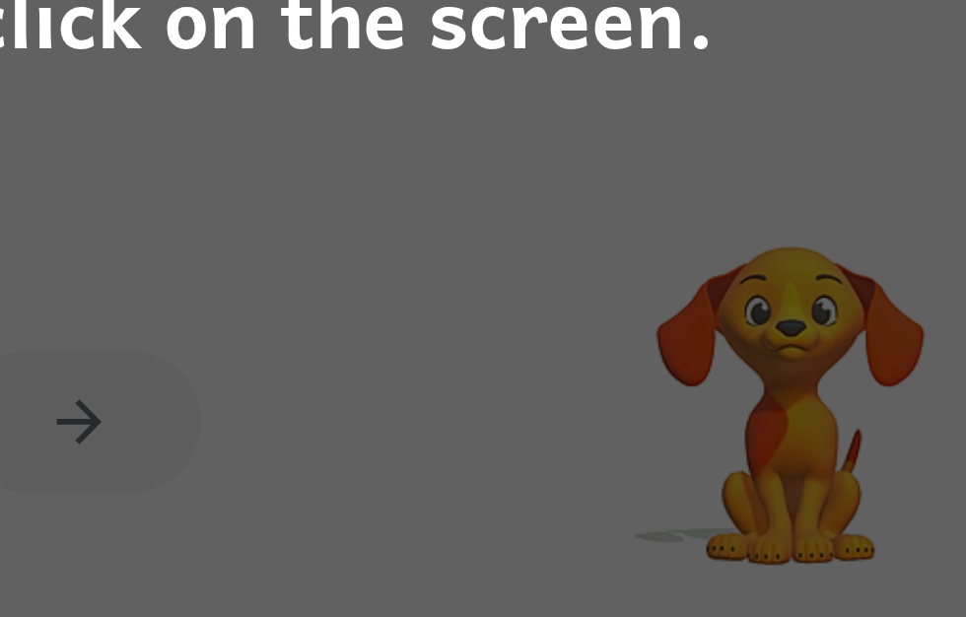
click at [211, 178] on div "To continue, click on the screen." at bounding box center [483, 308] width 966 height 617
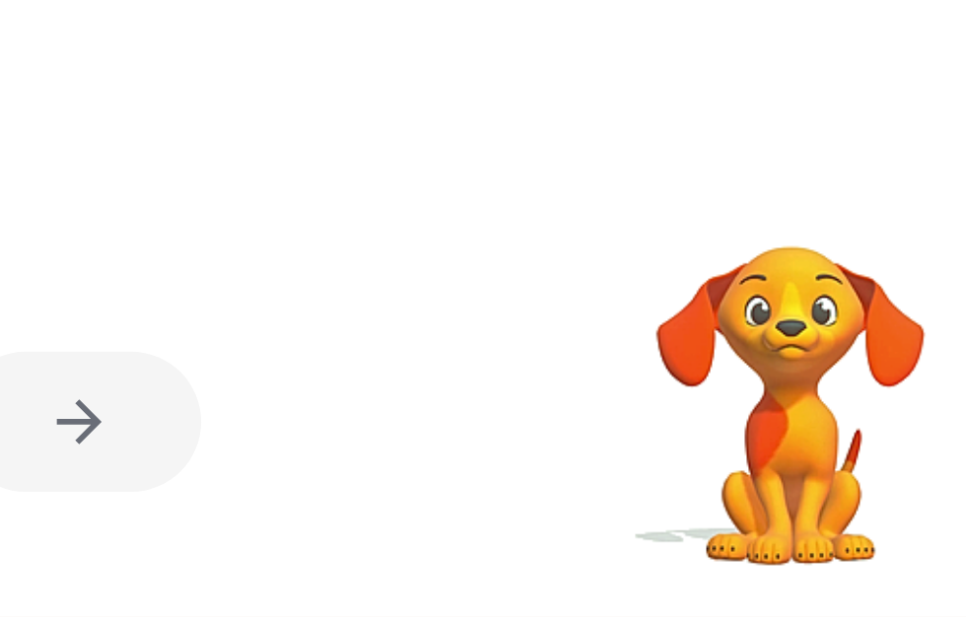
click at [185, 437] on div at bounding box center [478, 518] width 936 height 162
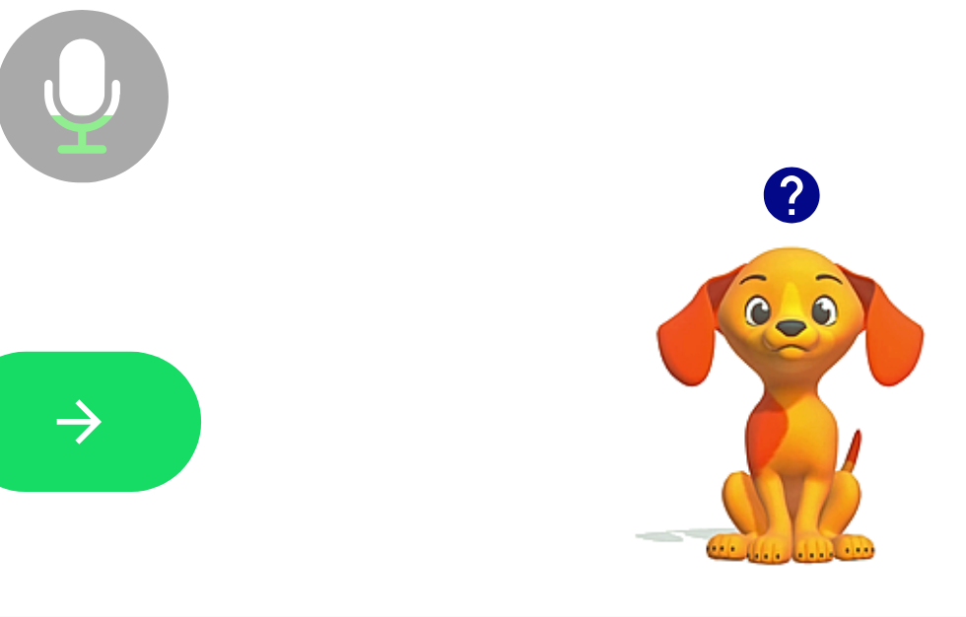
click at [829, 386] on icon "button" at bounding box center [843, 400] width 29 height 29
click at [745, 396] on video "Your browser must support playing .mp4 files to use Literably. Please try using…" at bounding box center [843, 494] width 197 height 197
click at [415, 481] on button "button" at bounding box center [478, 517] width 126 height 72
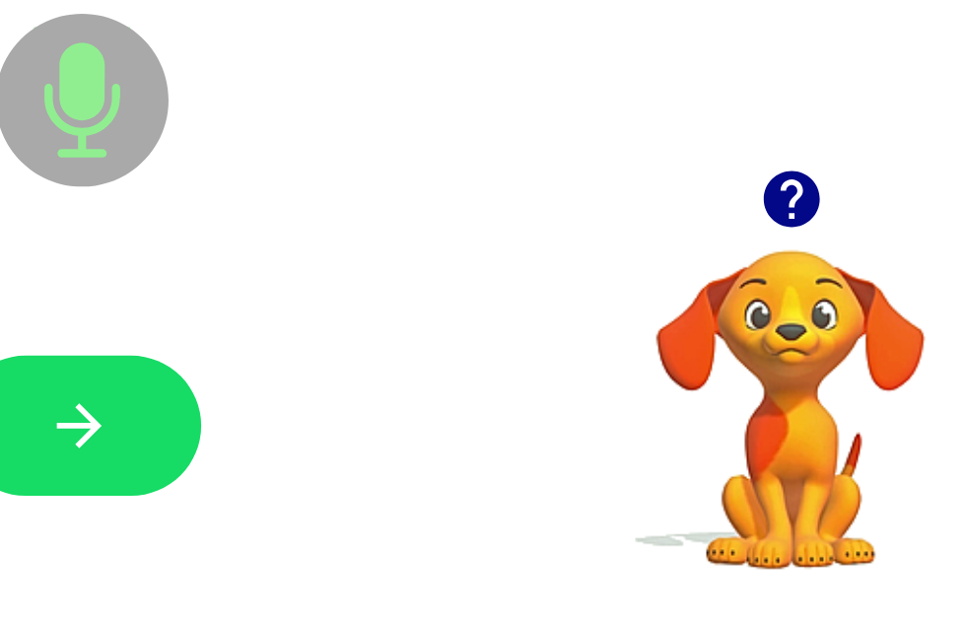
click at [415, 481] on button "button" at bounding box center [478, 517] width 126 height 72
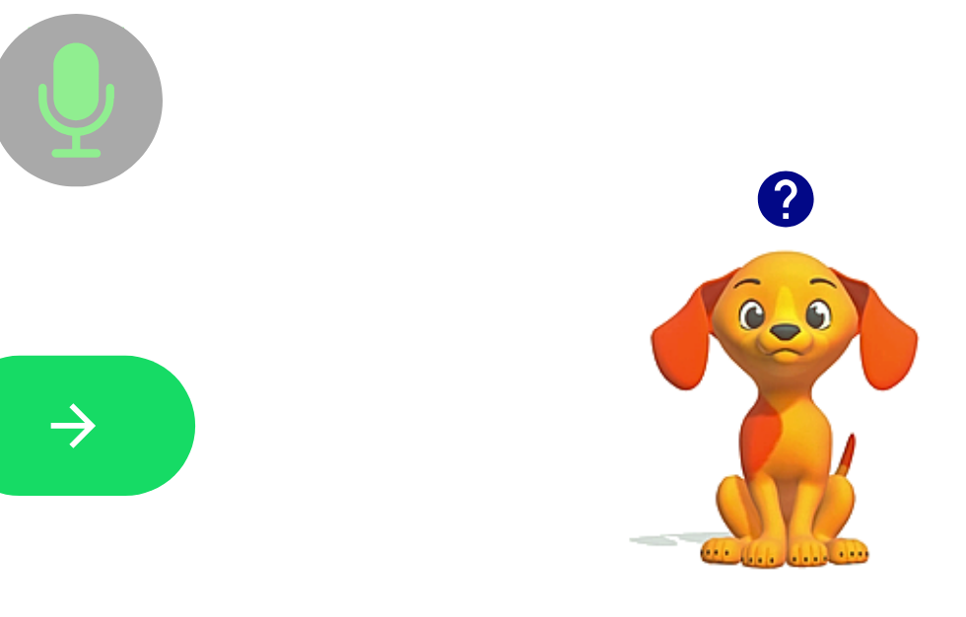
click at [412, 481] on button "button" at bounding box center [475, 517] width 126 height 72
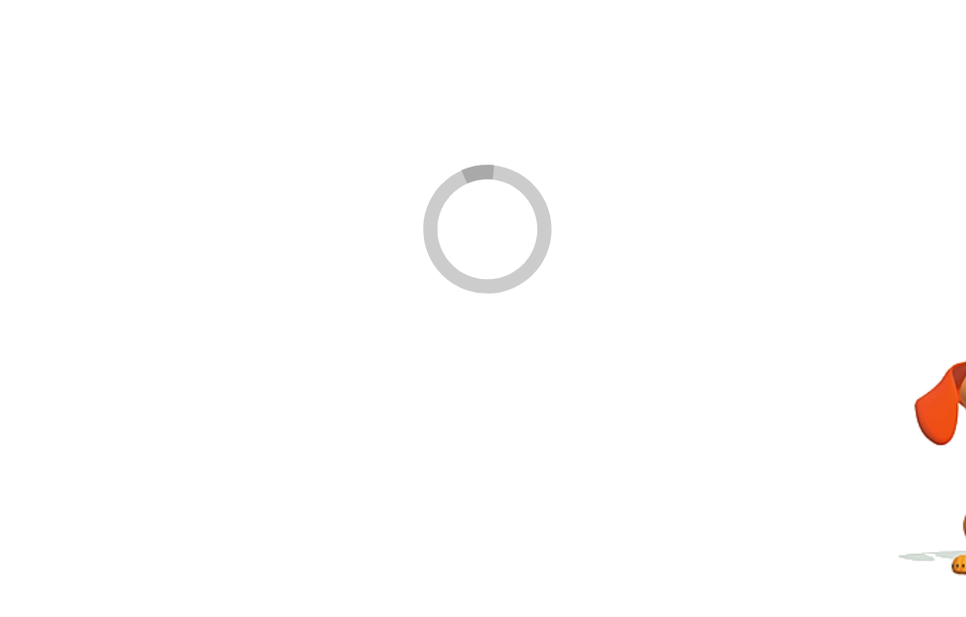
click at [95, 437] on div at bounding box center [475, 518] width 936 height 162
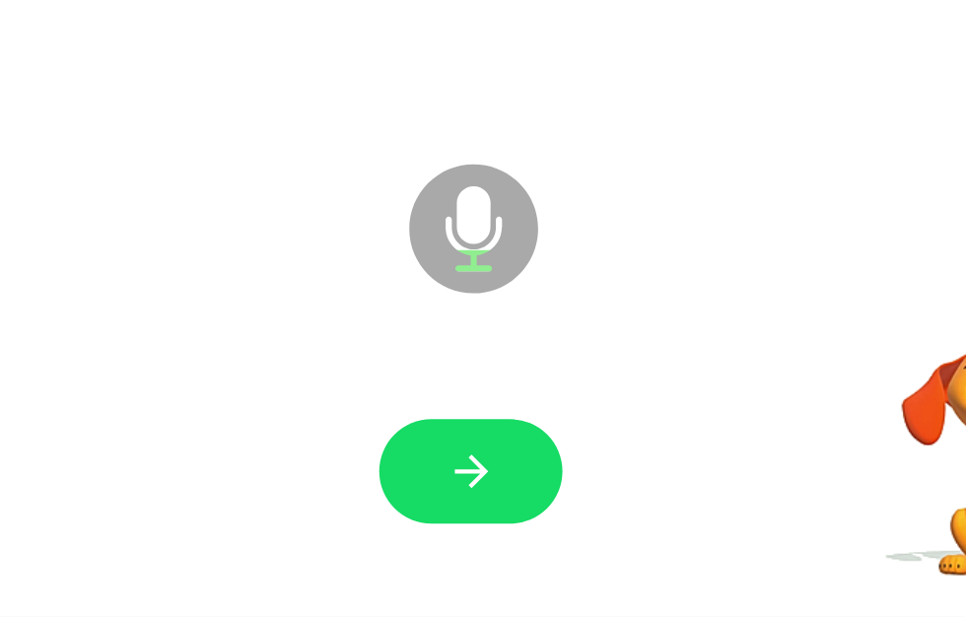
scroll to position [0, 12]
click at [403, 481] on button "button" at bounding box center [466, 517] width 126 height 72
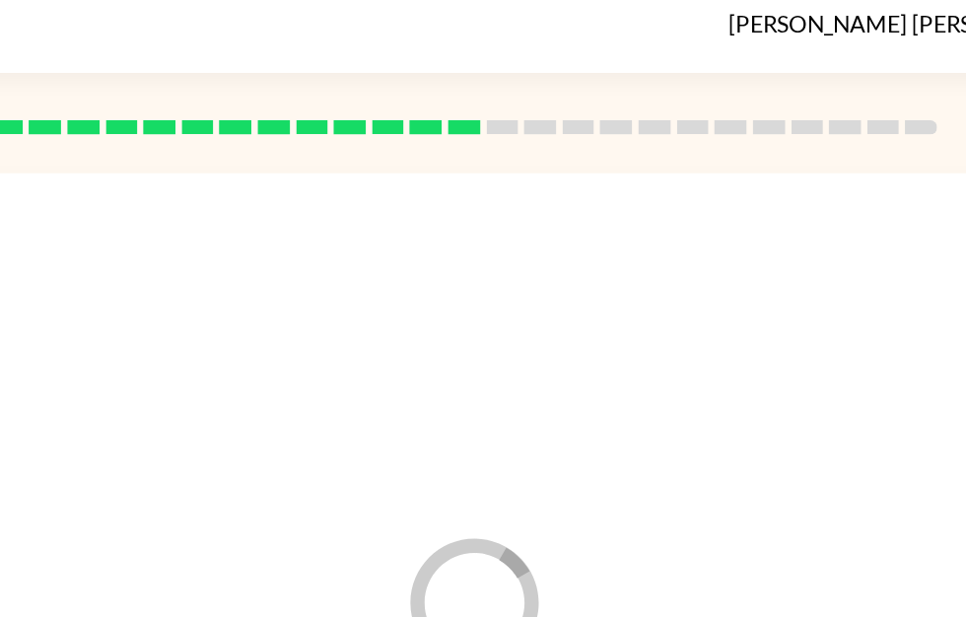
scroll to position [0, 10]
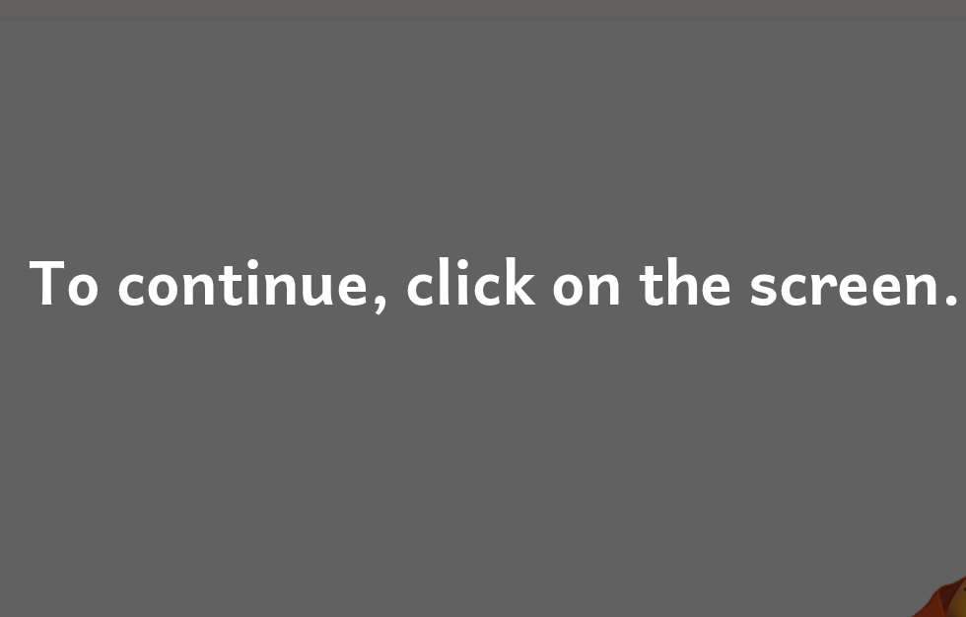
click at [380, 298] on div "To continue, click on the screen." at bounding box center [483, 308] width 966 height 617
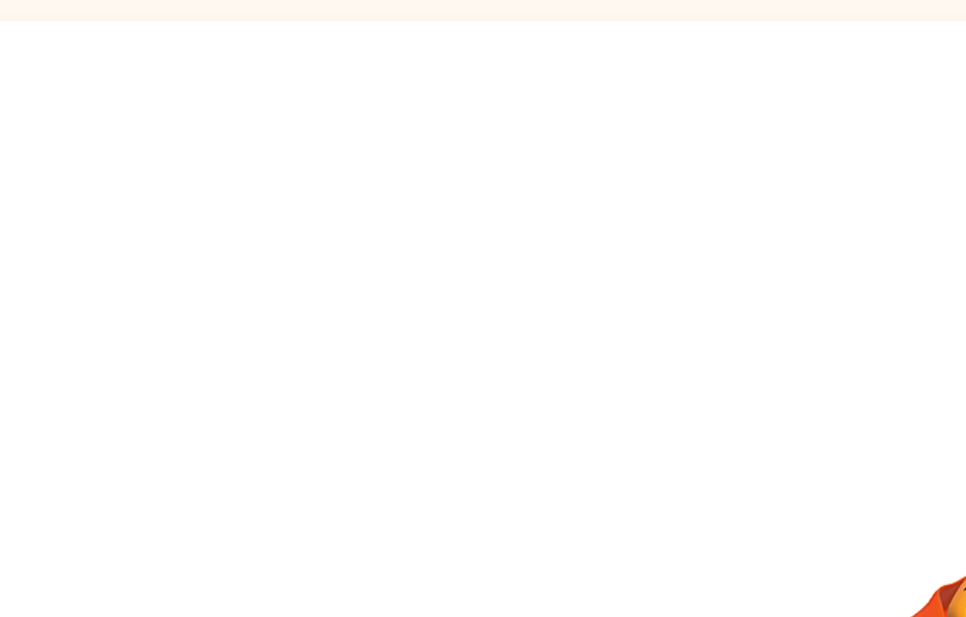
click at [401, 326] on div at bounding box center [466, 411] width 976 height 563
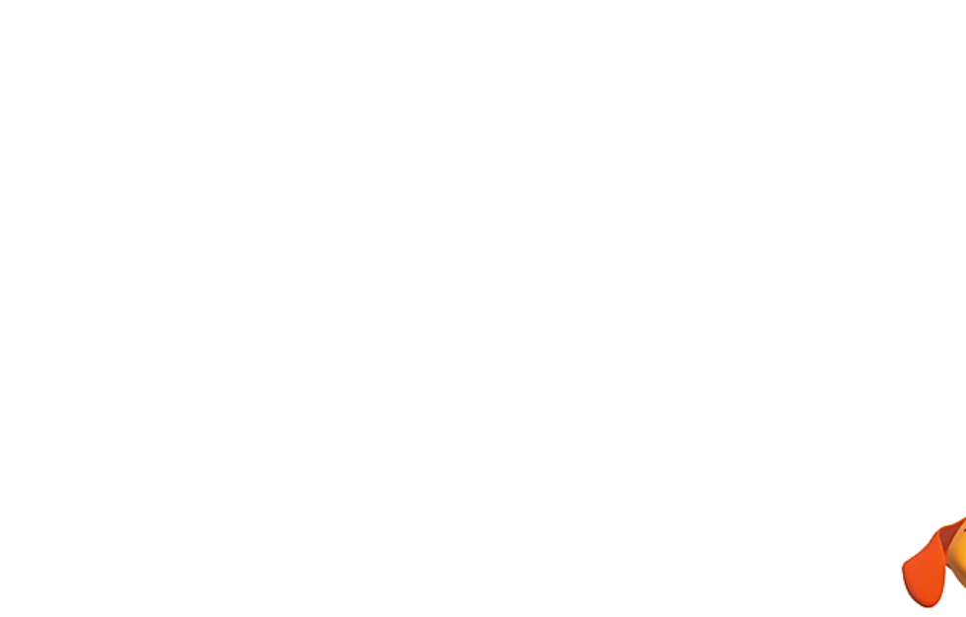
scroll to position [77, 10]
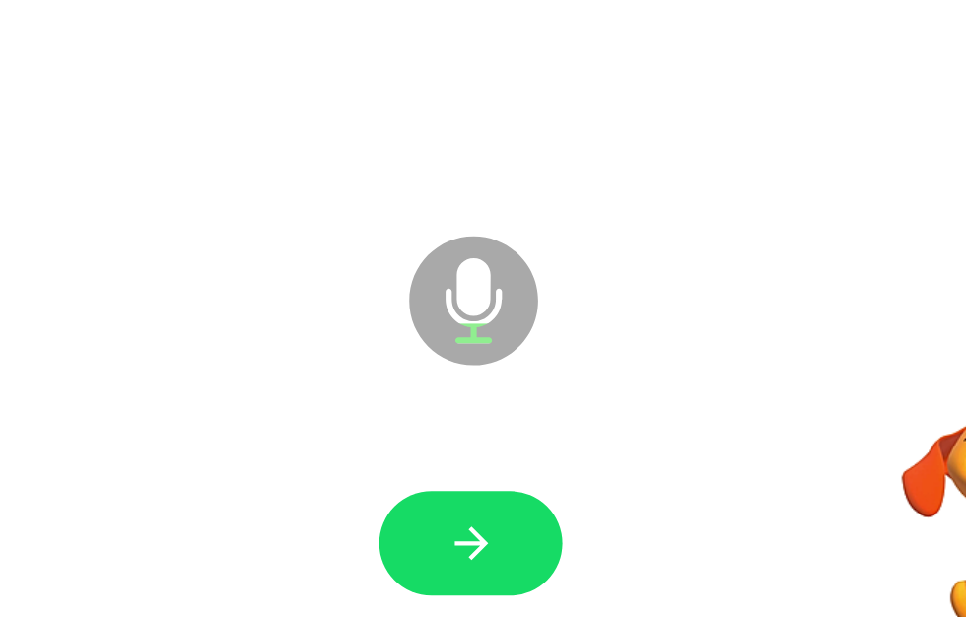
click at [450, 500] on icon "button" at bounding box center [467, 517] width 35 height 35
click at [454, 506] on icon "button" at bounding box center [465, 517] width 23 height 23
click at [403, 481] on button "button" at bounding box center [466, 517] width 126 height 72
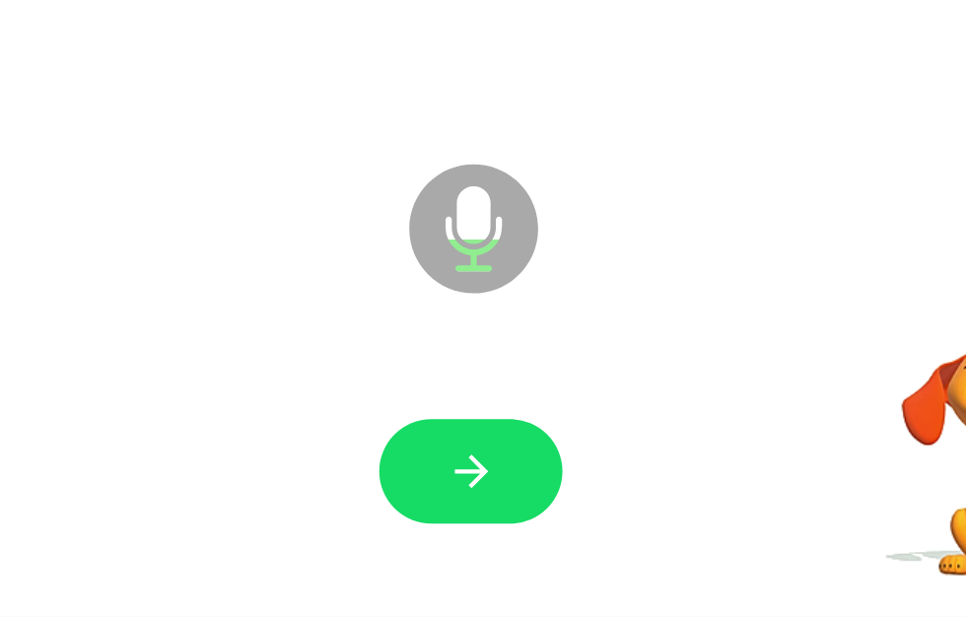
click at [403, 481] on button "button" at bounding box center [466, 517] width 126 height 72
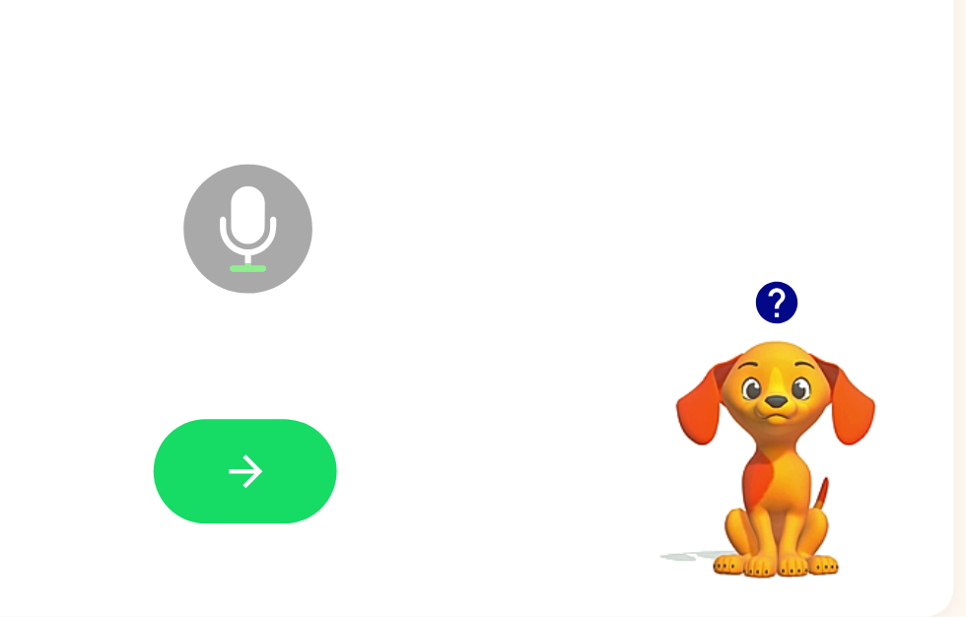
click at [817, 386] on icon "button" at bounding box center [831, 400] width 29 height 29
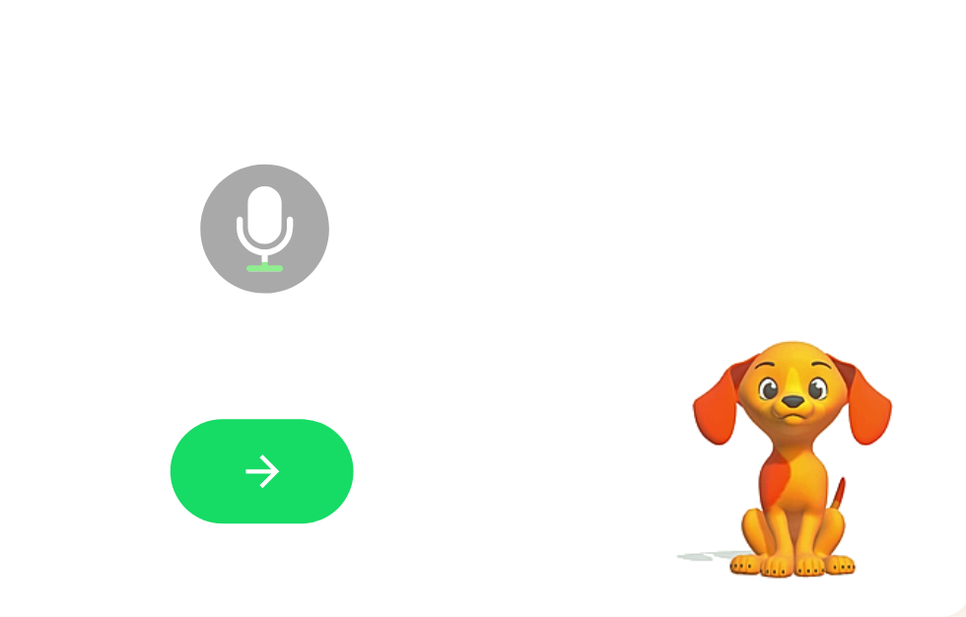
scroll to position [0, 0]
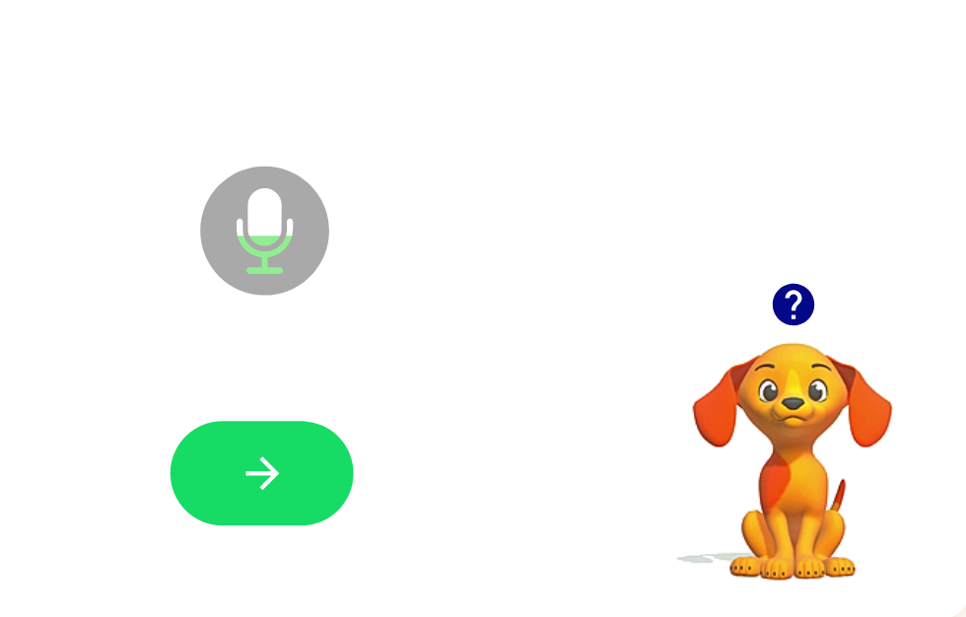
click at [415, 481] on button "button" at bounding box center [478, 517] width 126 height 72
click at [466, 506] on icon "button" at bounding box center [477, 517] width 23 height 23
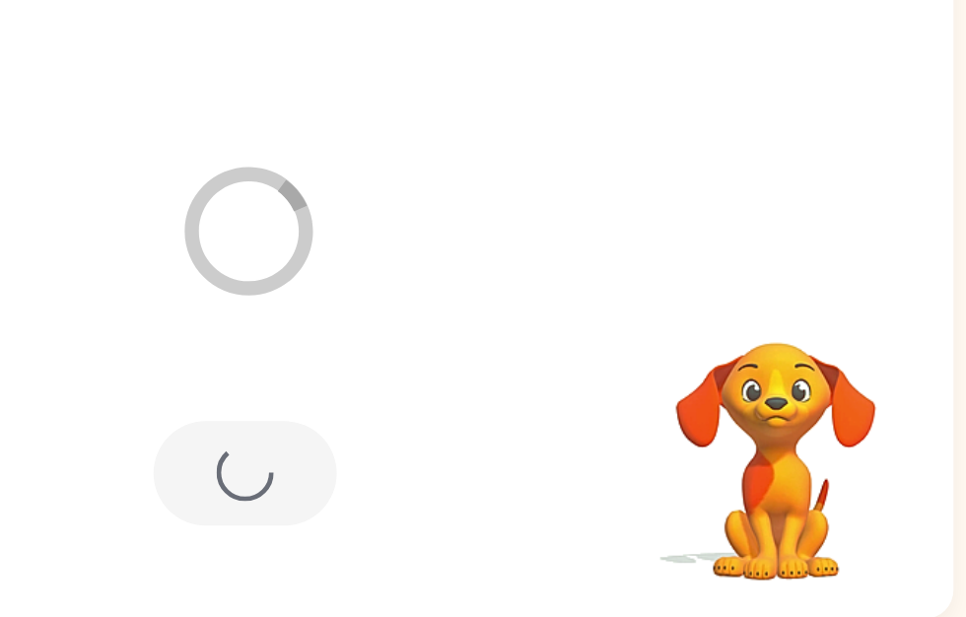
scroll to position [0, 12]
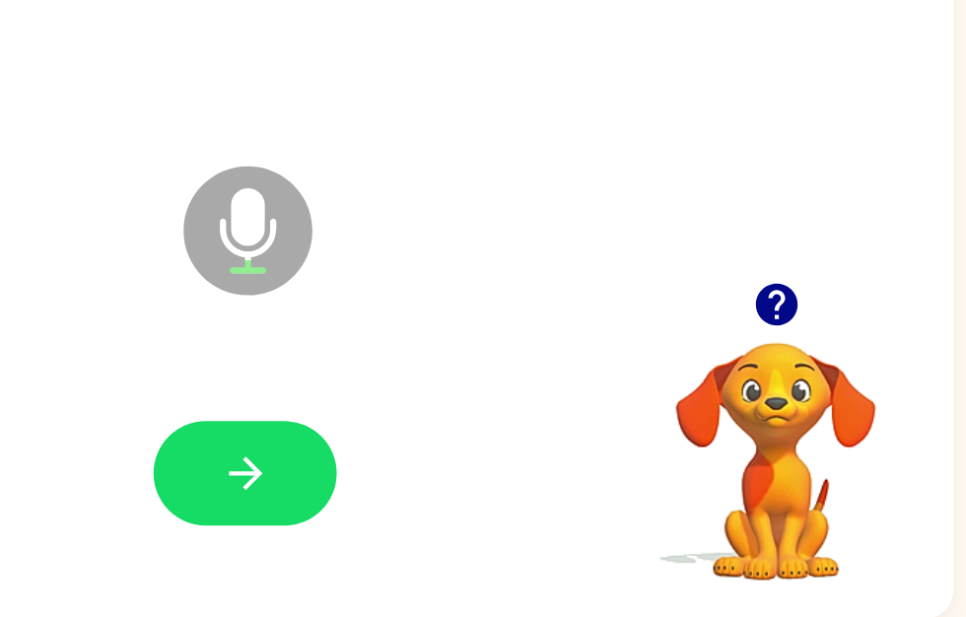
click at [403, 481] on button "button" at bounding box center [466, 517] width 126 height 72
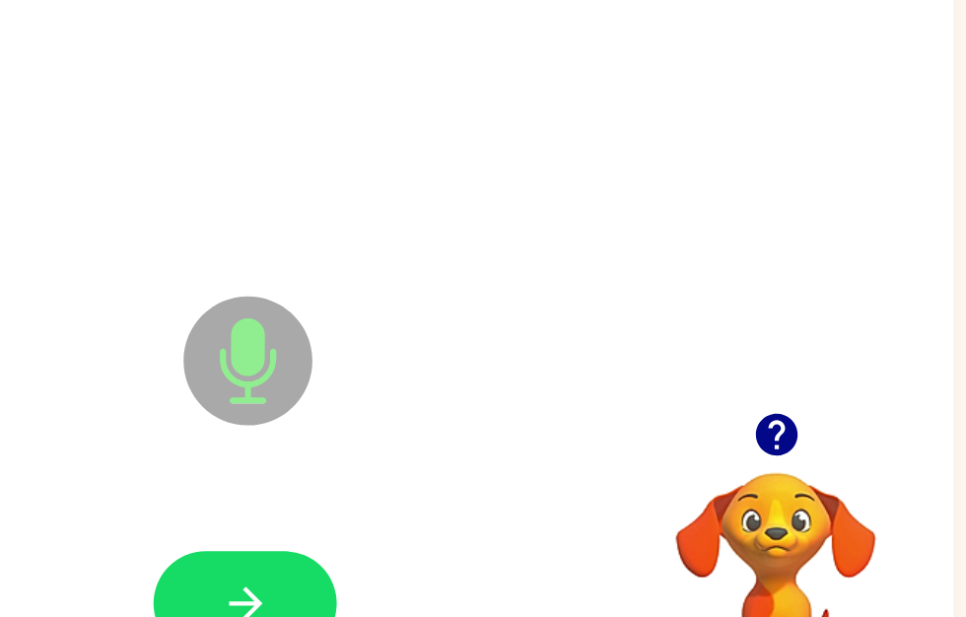
click at [403, 481] on button "button" at bounding box center [466, 517] width 126 height 72
click at [450, 500] on icon "button" at bounding box center [467, 517] width 35 height 35
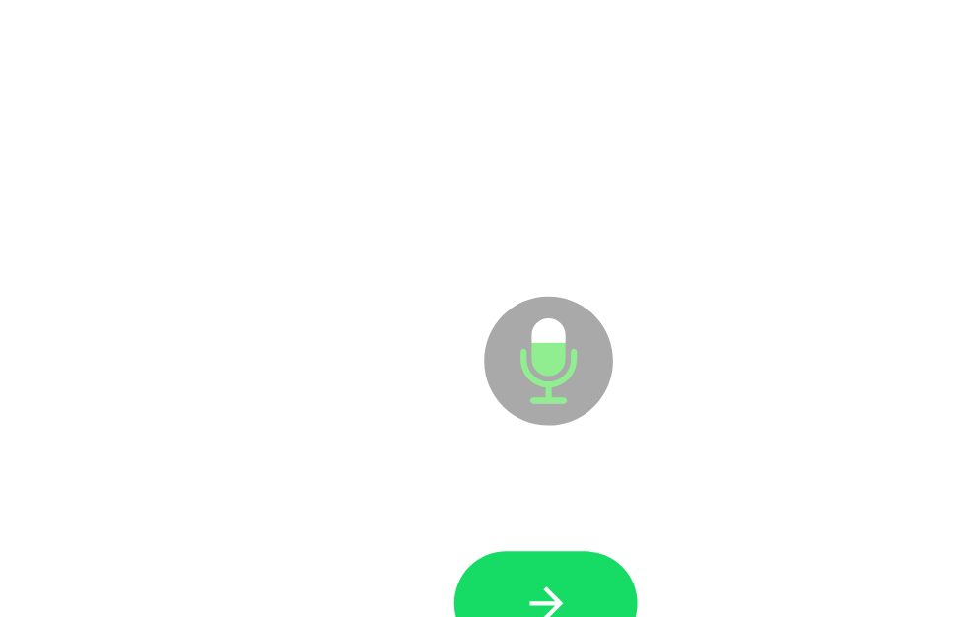
click at [403, 481] on button "button" at bounding box center [466, 517] width 126 height 72
click at [450, 500] on icon "button" at bounding box center [467, 517] width 35 height 35
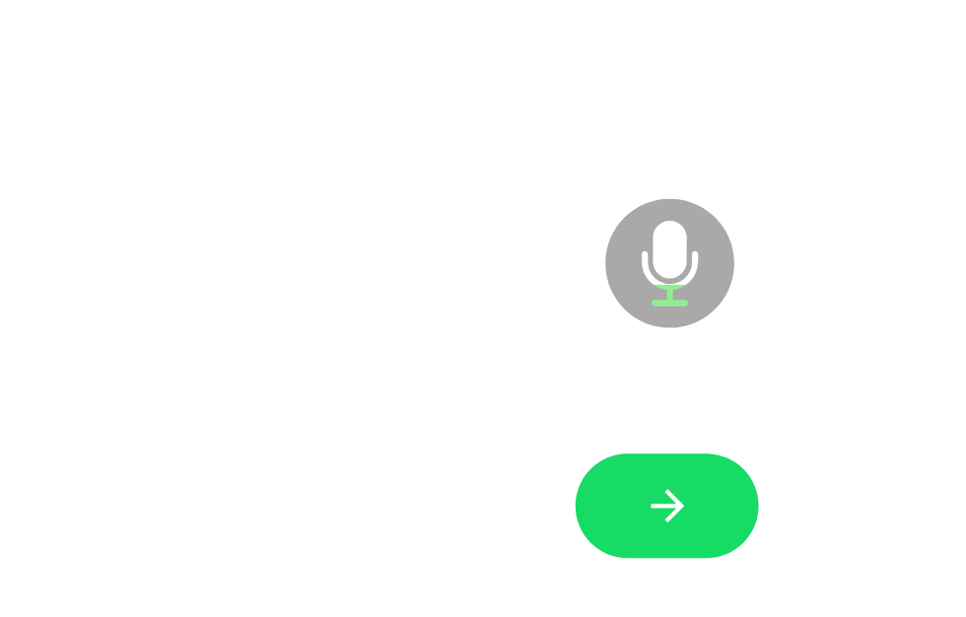
click at [455, 500] on icon "button" at bounding box center [467, 517] width 35 height 35
click at [469, 500] on icon "button" at bounding box center [467, 517] width 35 height 35
click at [485, 481] on button "button" at bounding box center [466, 517] width 126 height 72
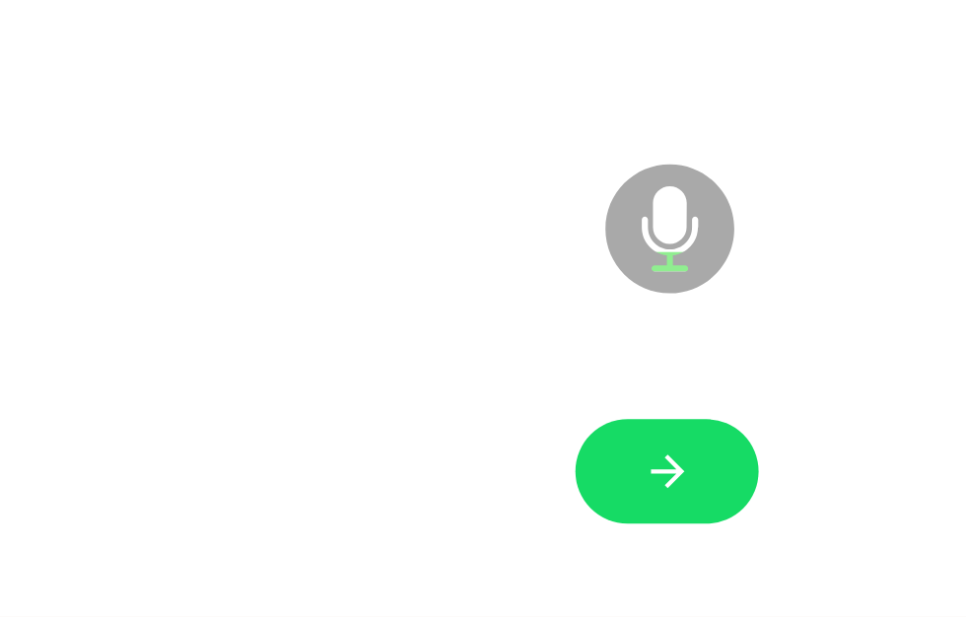
click at [474, 500] on icon "button" at bounding box center [467, 517] width 35 height 35
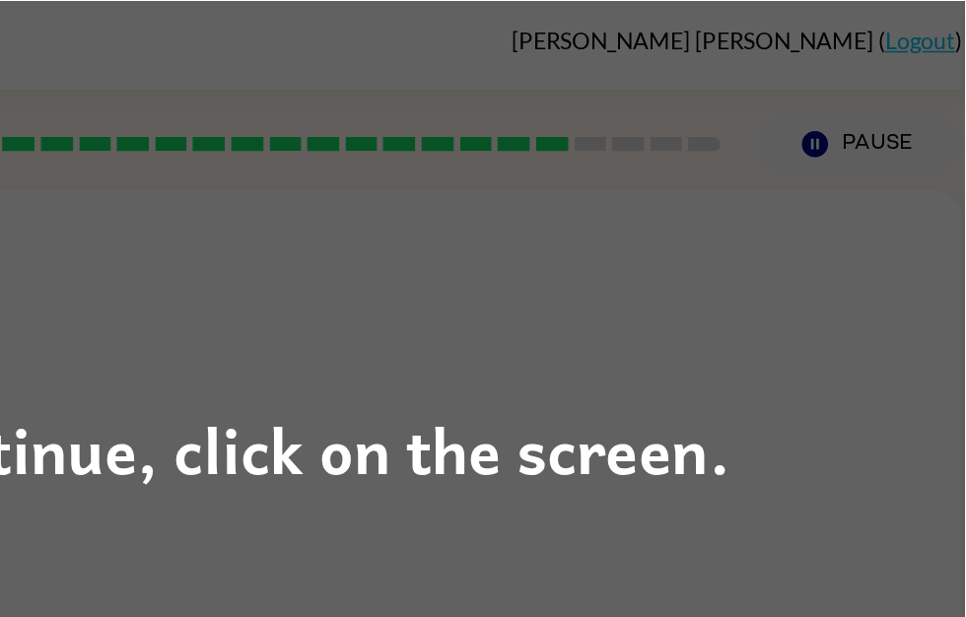
scroll to position [0, 10]
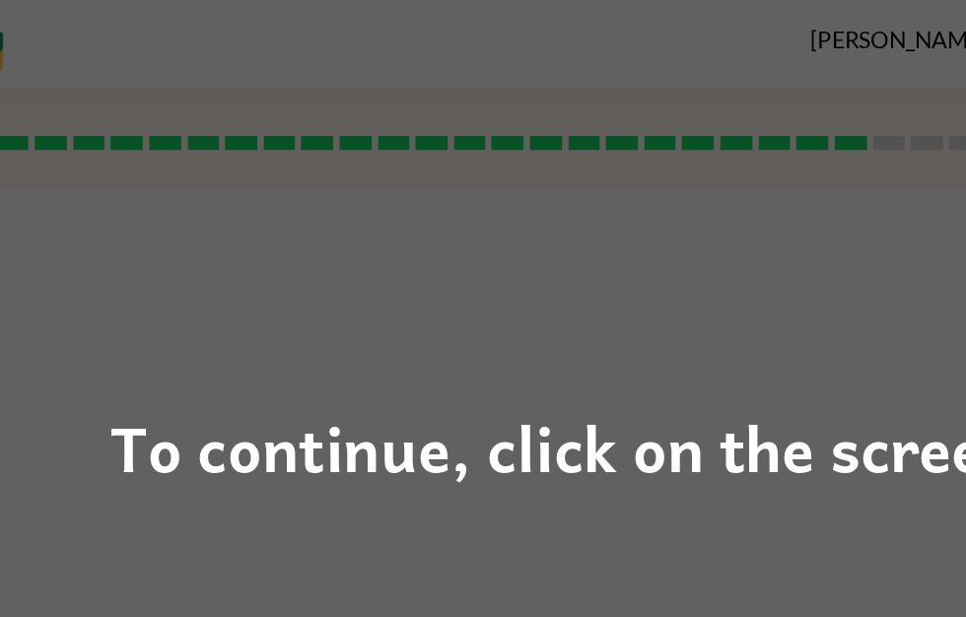
click at [324, 376] on div "To continue, click on the screen." at bounding box center [483, 308] width 966 height 617
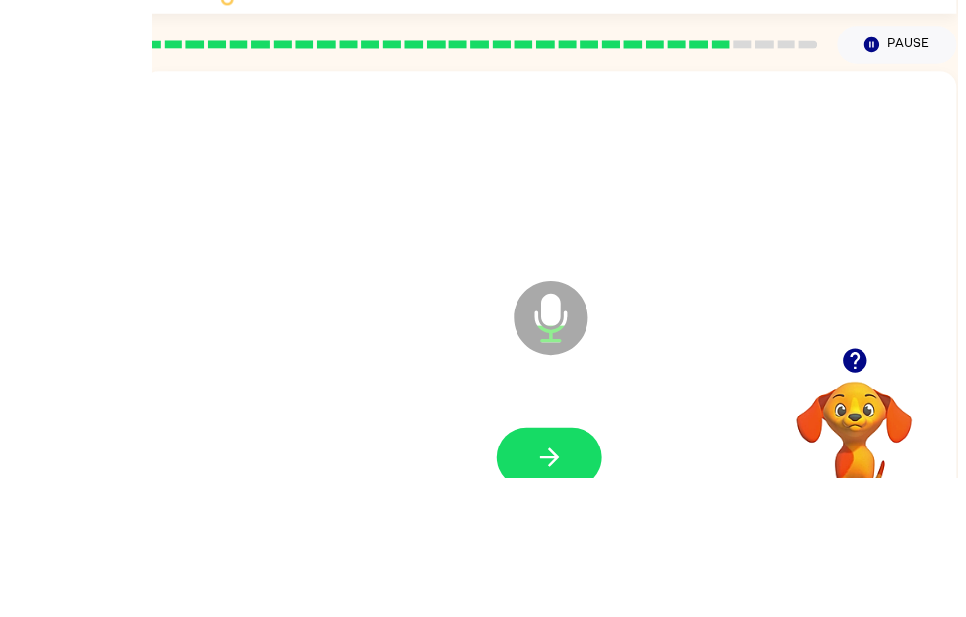
scroll to position [70, 0]
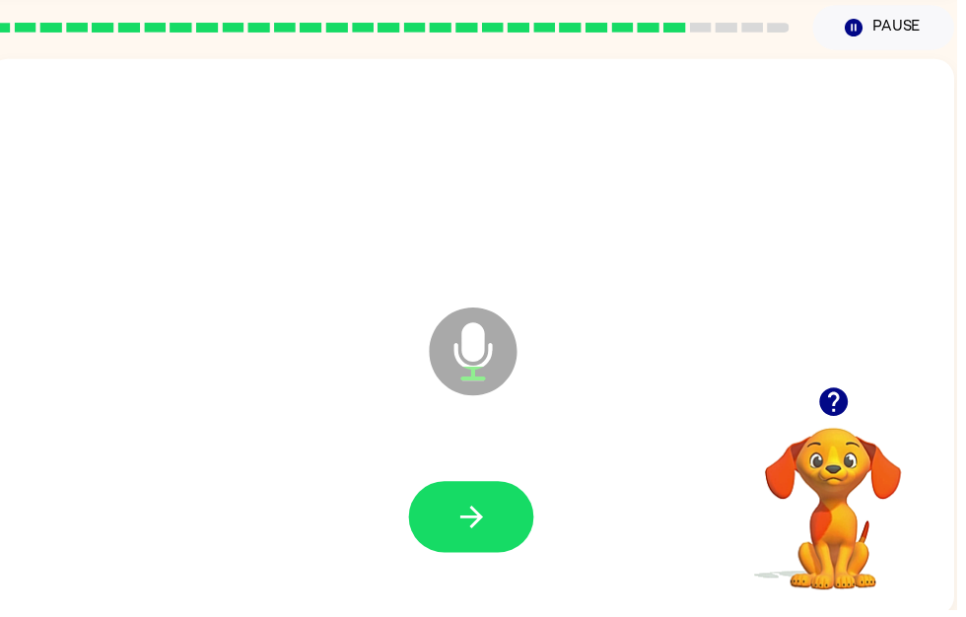
click at [480, 521] on icon "button" at bounding box center [475, 523] width 23 height 23
click at [494, 504] on button "button" at bounding box center [476, 523] width 126 height 72
click at [842, 462] on video "Your browser must support playing .mp4 files to use Literably. Please try using…" at bounding box center [841, 500] width 197 height 197
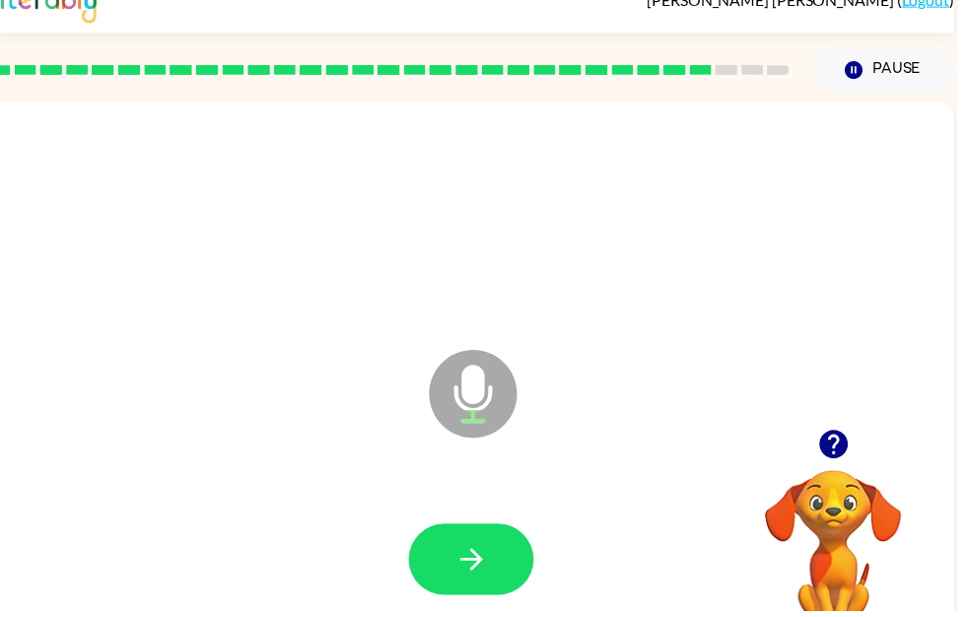
scroll to position [7, 0]
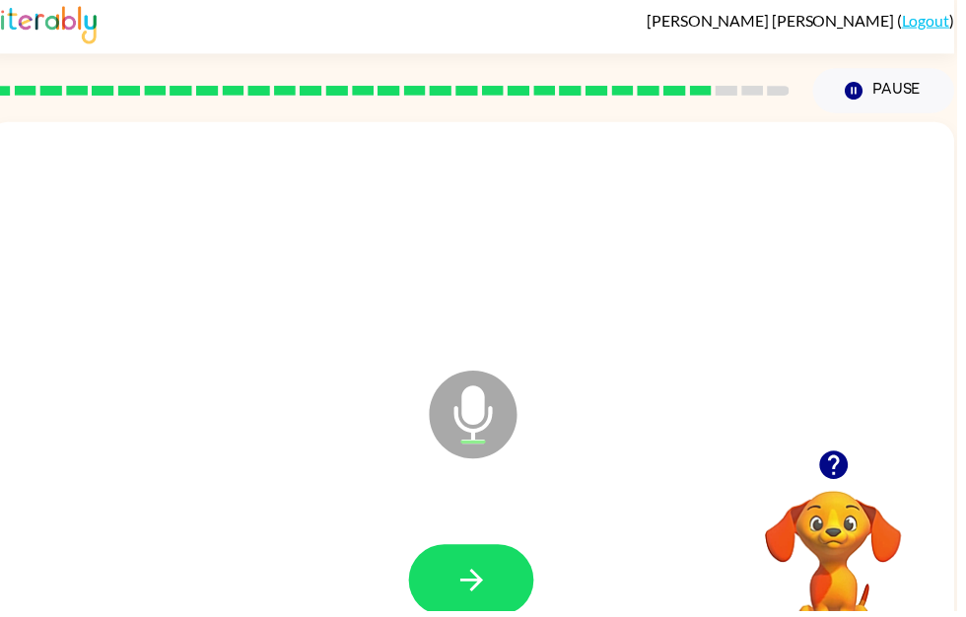
click at [856, 475] on icon "button" at bounding box center [842, 469] width 35 height 35
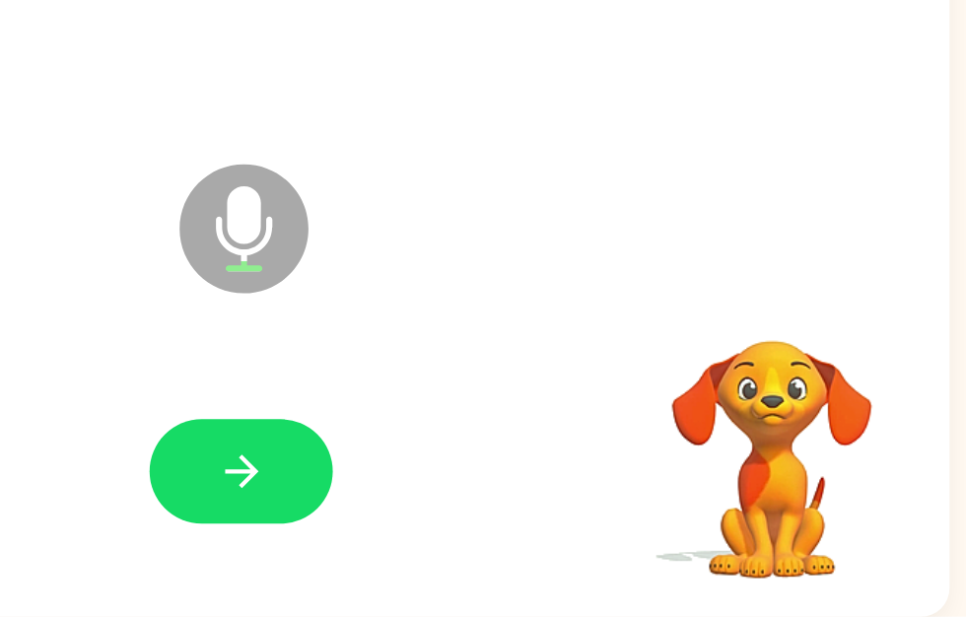
click at [733, 396] on video "Your browser must support playing .mp4 files to use Literably. Please try using…" at bounding box center [831, 494] width 197 height 197
click at [403, 481] on button "button" at bounding box center [466, 517] width 126 height 72
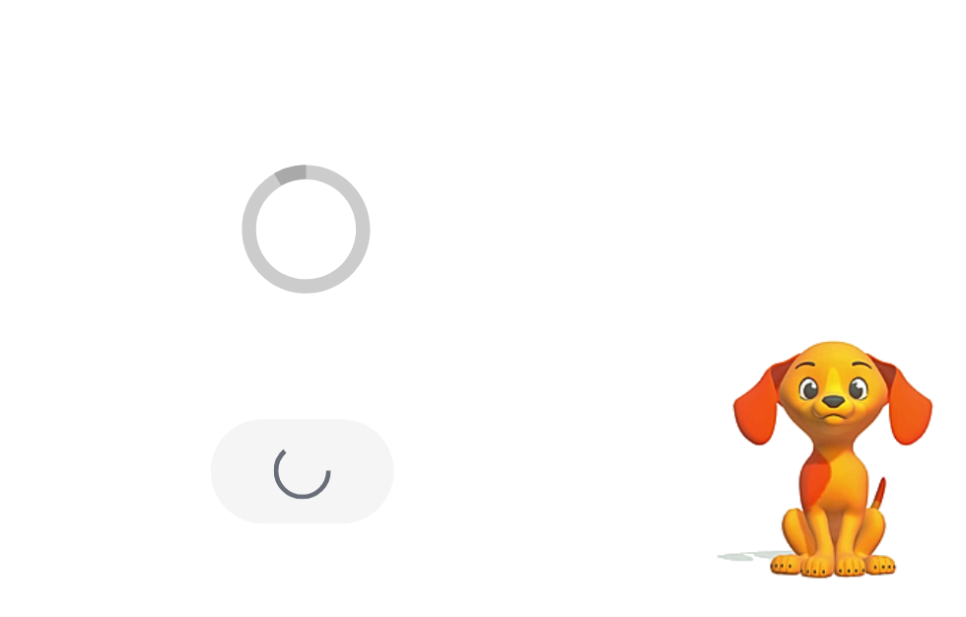
click at [403, 481] on div at bounding box center [466, 517] width 126 height 72
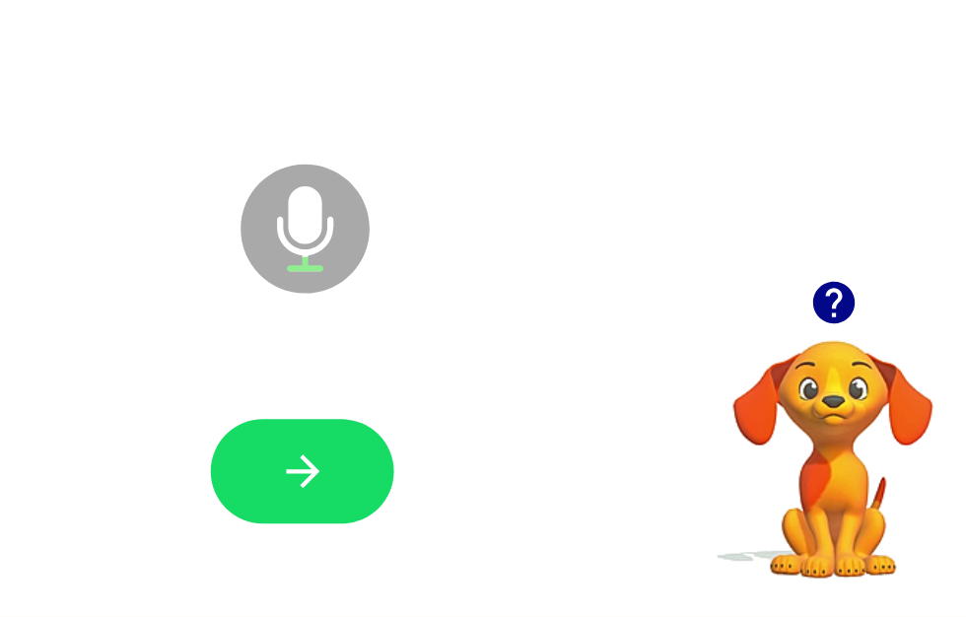
click at [403, 481] on button "button" at bounding box center [466, 517] width 126 height 72
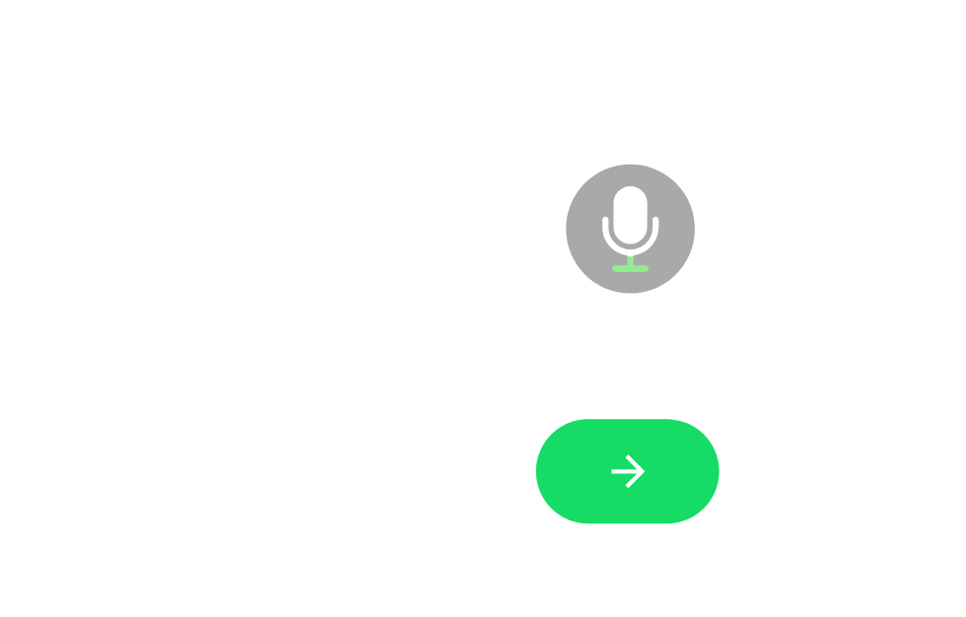
click at [456, 481] on button "button" at bounding box center [466, 517] width 126 height 72
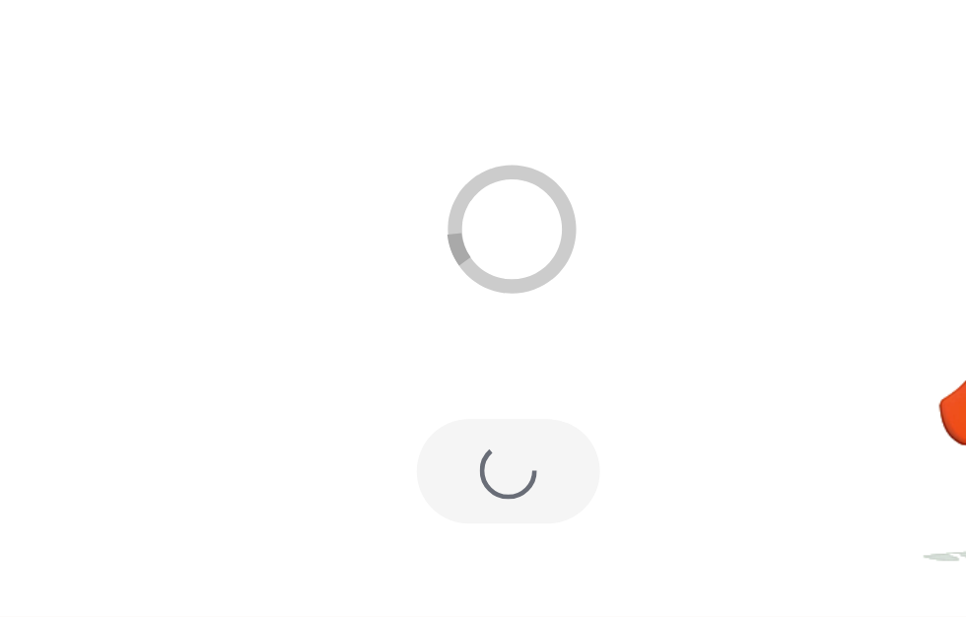
click at [5, 94] on div at bounding box center [466, 175] width 936 height 162
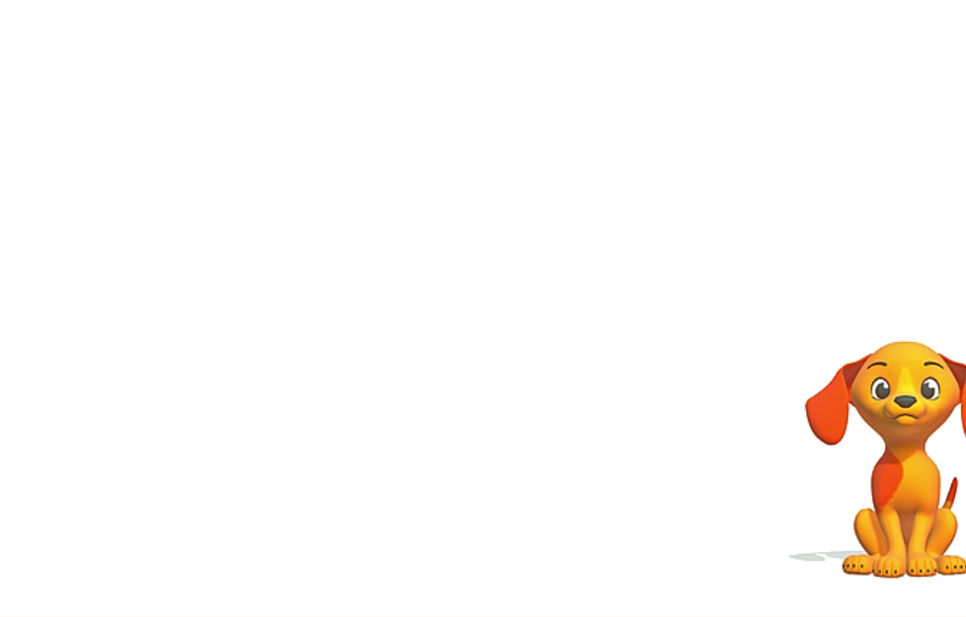
click at [546, 421] on div at bounding box center [466, 335] width 976 height 563
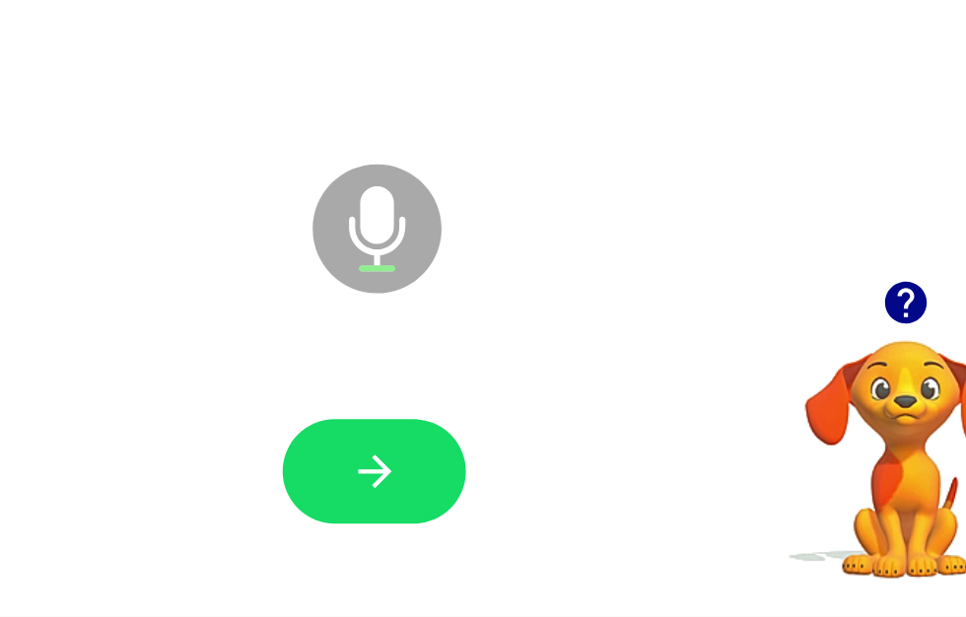
click at [454, 506] on icon "button" at bounding box center [465, 517] width 23 height 23
click at [450, 500] on icon "button" at bounding box center [467, 517] width 35 height 35
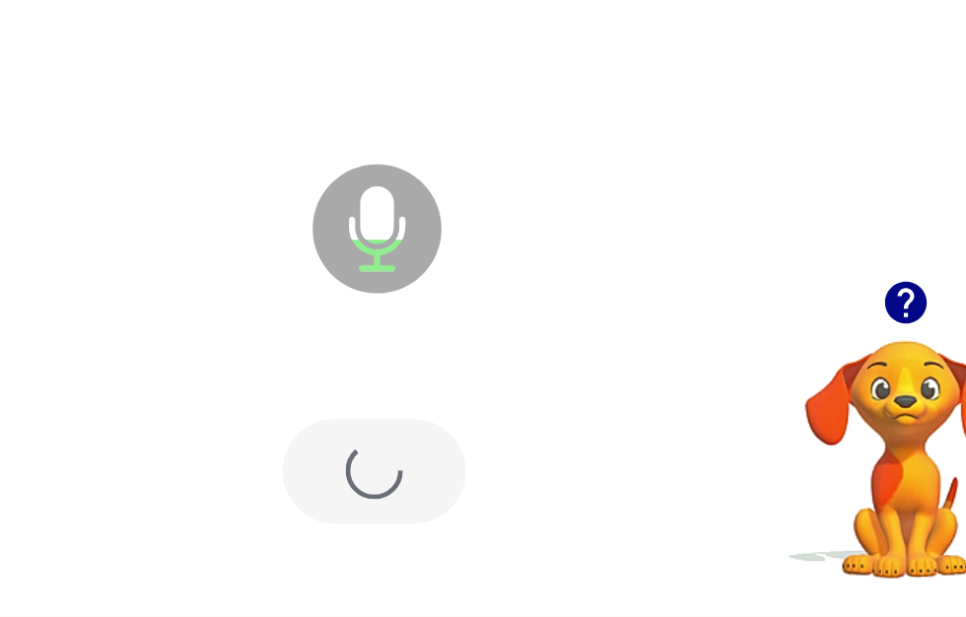
click at [403, 481] on div at bounding box center [466, 517] width 126 height 72
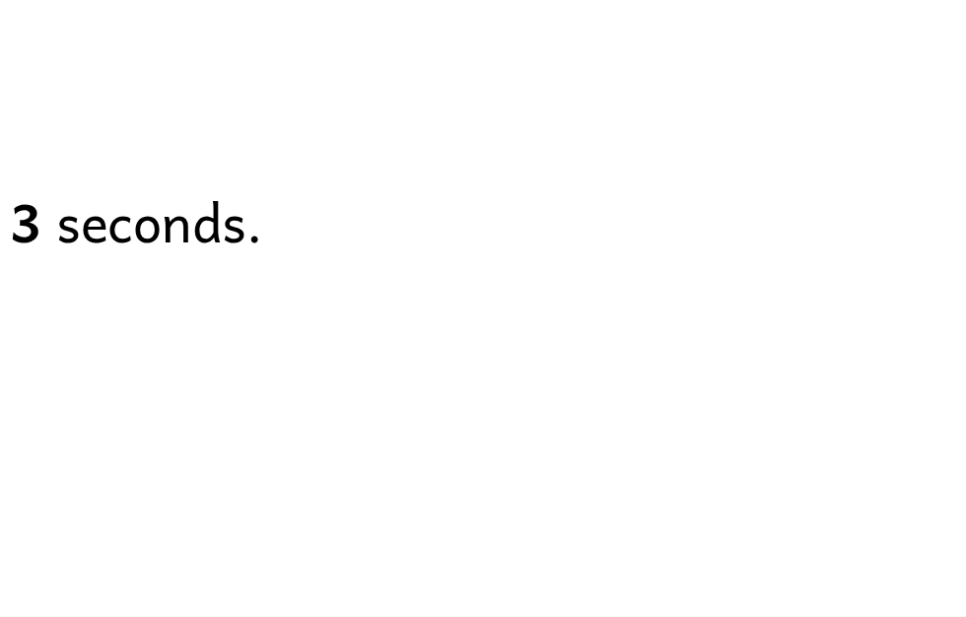
scroll to position [0, 0]
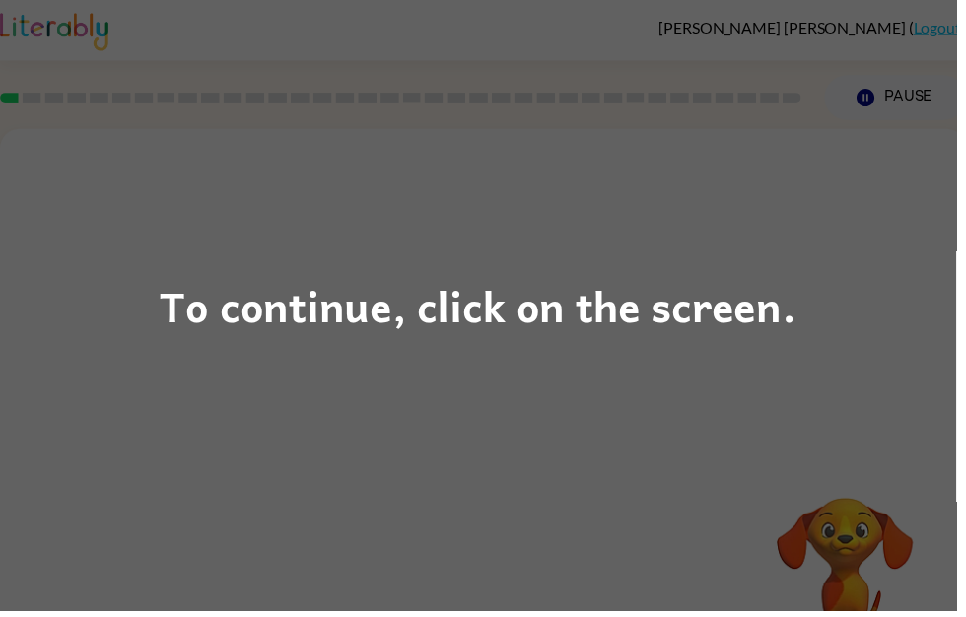
click at [232, 543] on div "To continue, click on the screen." at bounding box center [483, 308] width 966 height 617
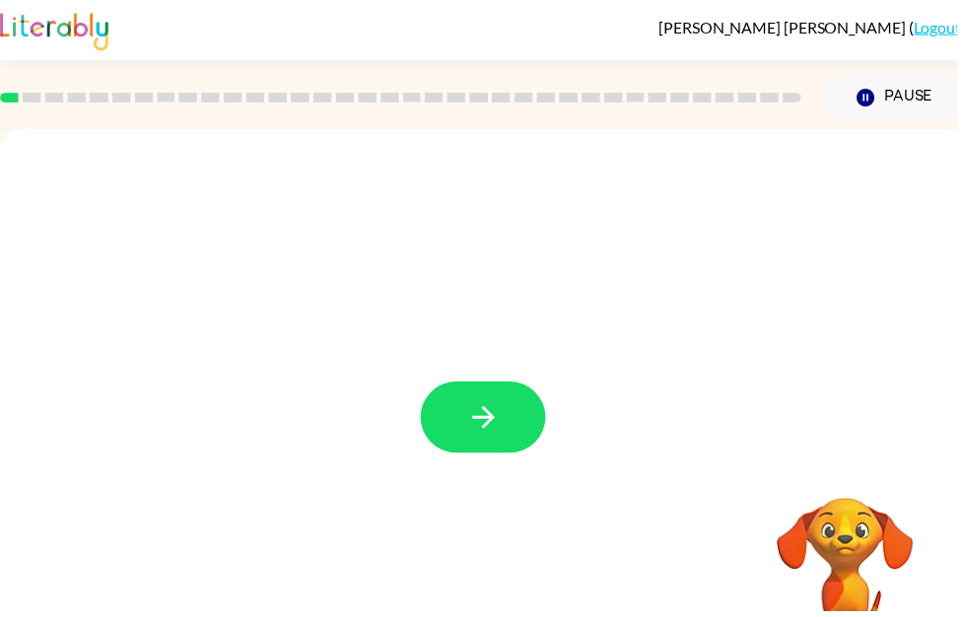
click at [512, 414] on button "button" at bounding box center [488, 421] width 126 height 72
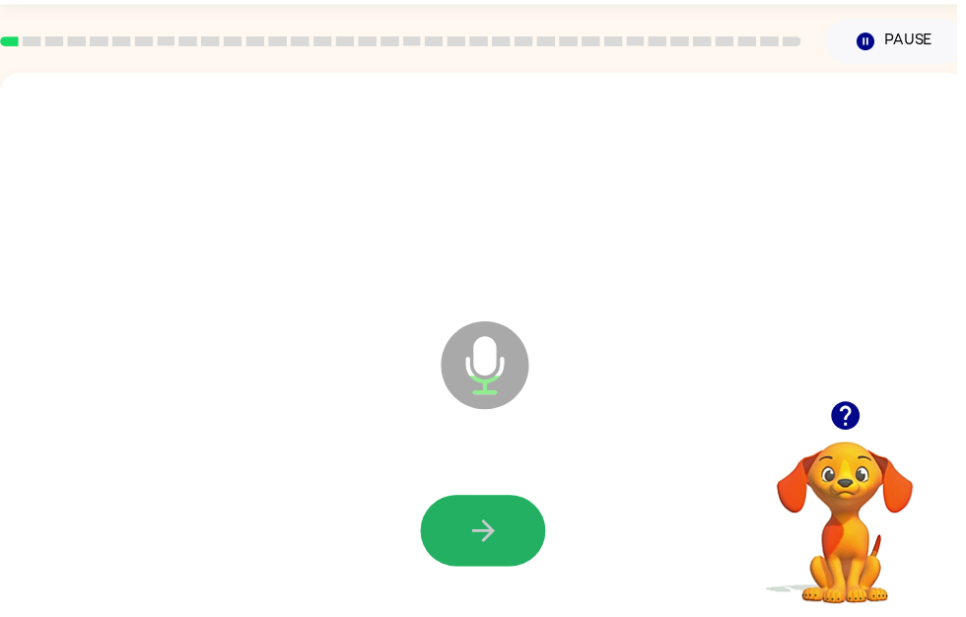
click at [504, 550] on icon "button" at bounding box center [488, 536] width 35 height 35
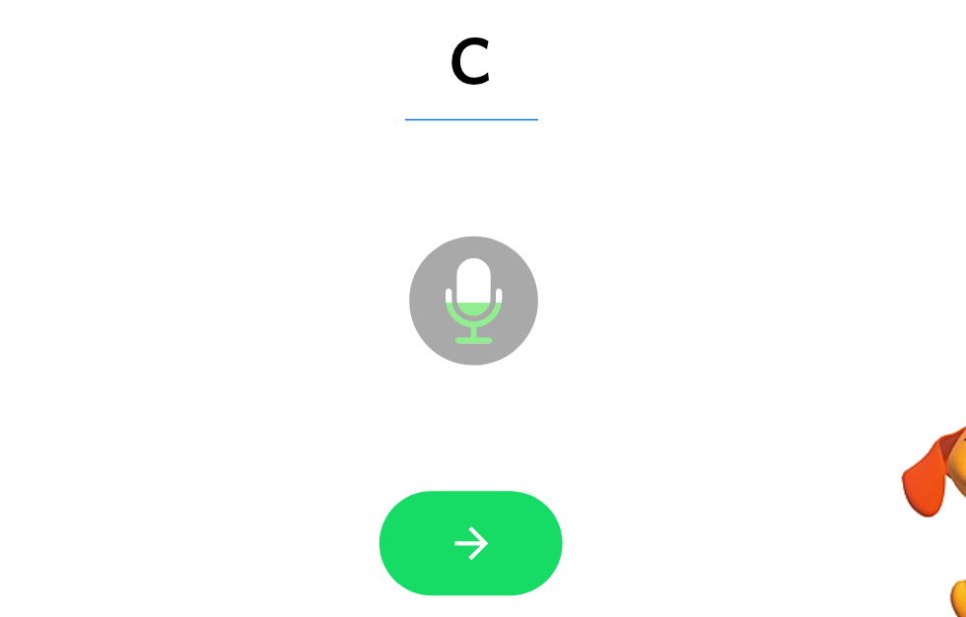
scroll to position [77, 0]
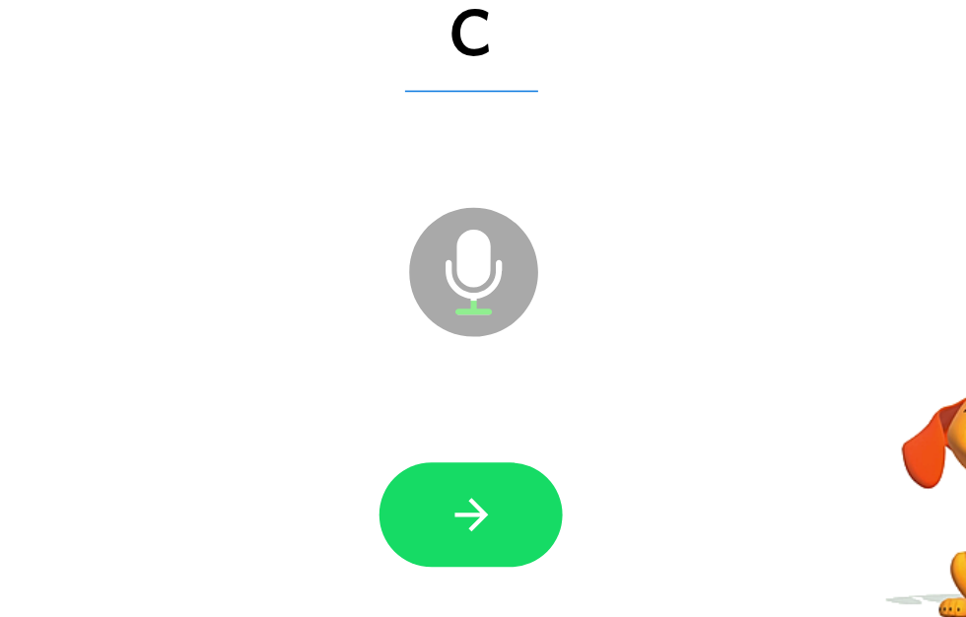
click at [471, 500] on icon "button" at bounding box center [488, 517] width 35 height 35
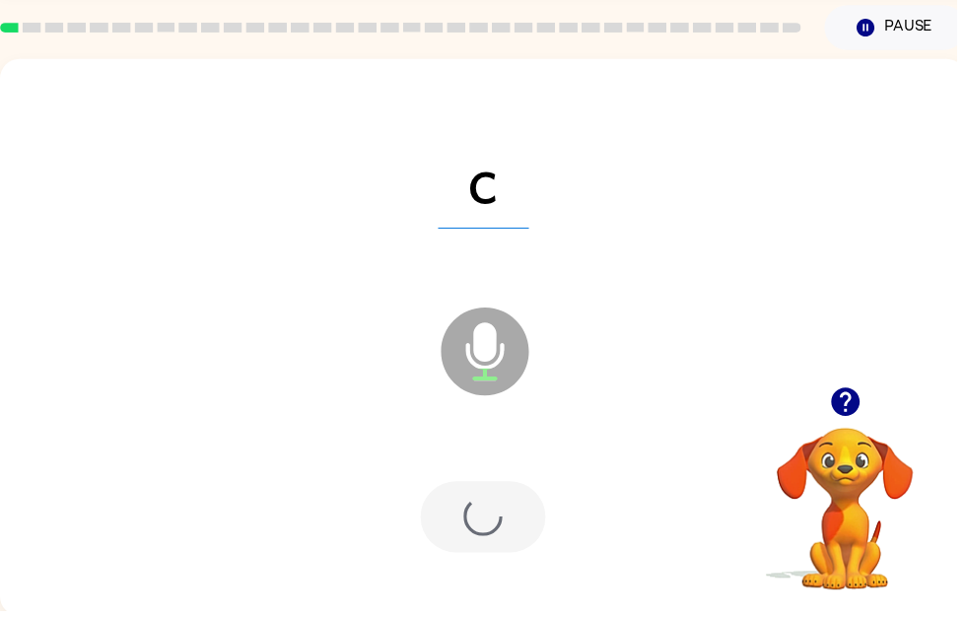
scroll to position [70, 0]
click at [420, 515] on div at bounding box center [488, 524] width 936 height 162
click at [420, 514] on div at bounding box center [488, 524] width 936 height 162
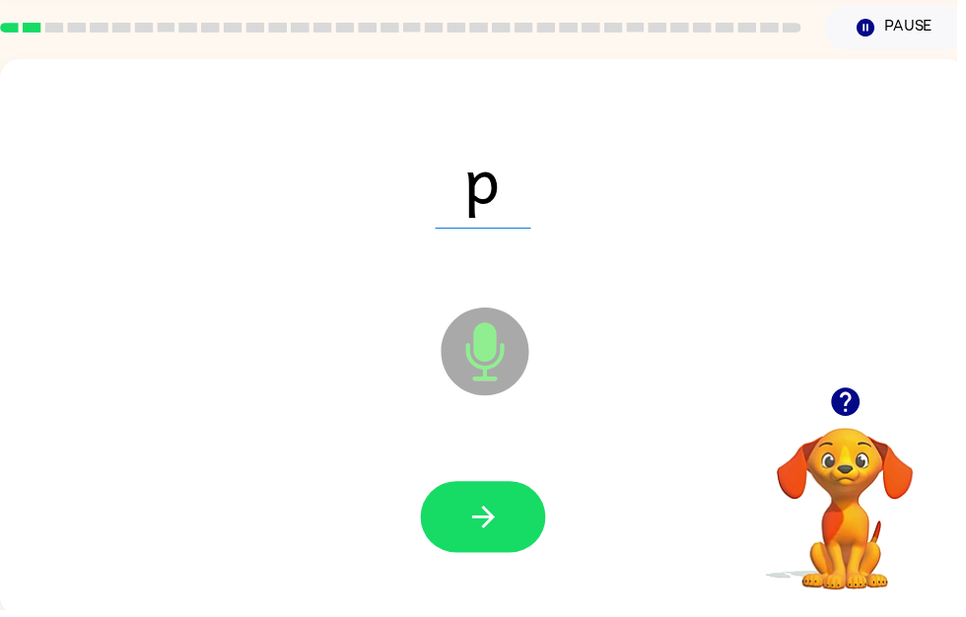
click at [516, 521] on button "button" at bounding box center [488, 523] width 126 height 72
click at [512, 517] on button "button" at bounding box center [488, 523] width 126 height 72
click at [507, 536] on button "button" at bounding box center [488, 523] width 126 height 72
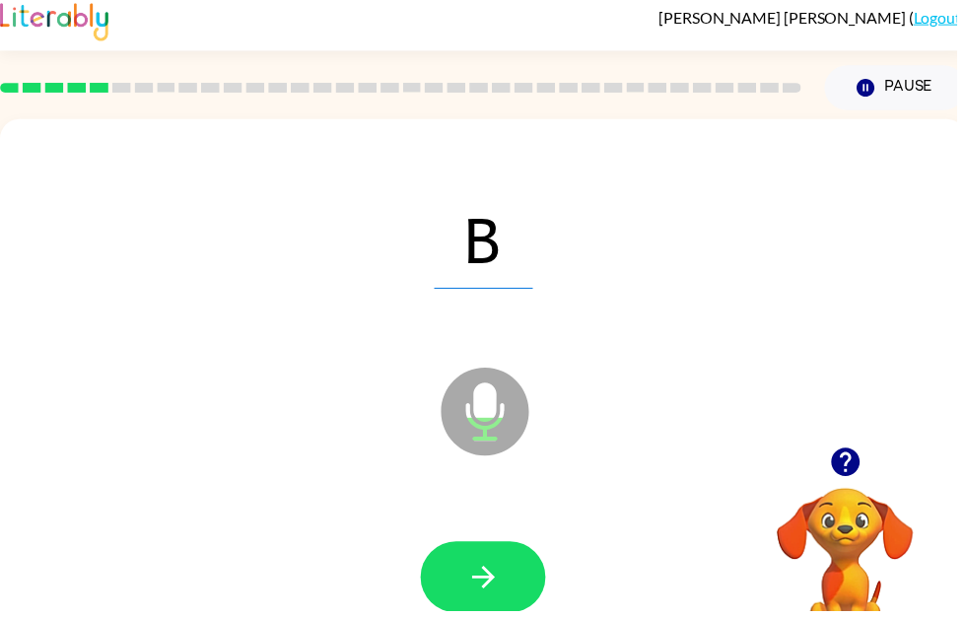
scroll to position [0, 0]
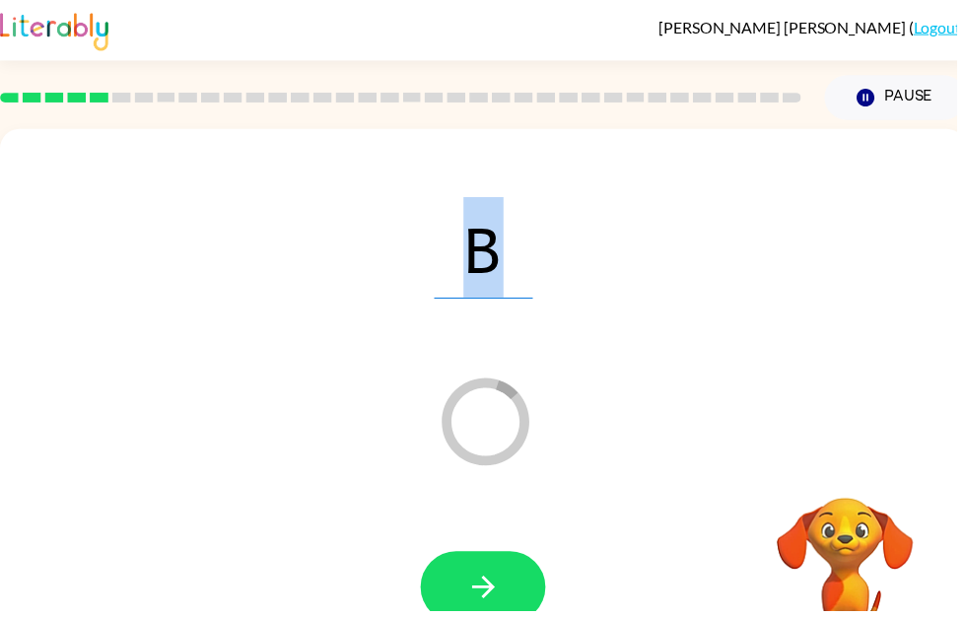
click at [700, 355] on div "Loader Your response is being sent to our graders" at bounding box center [441, 376] width 842 height 71
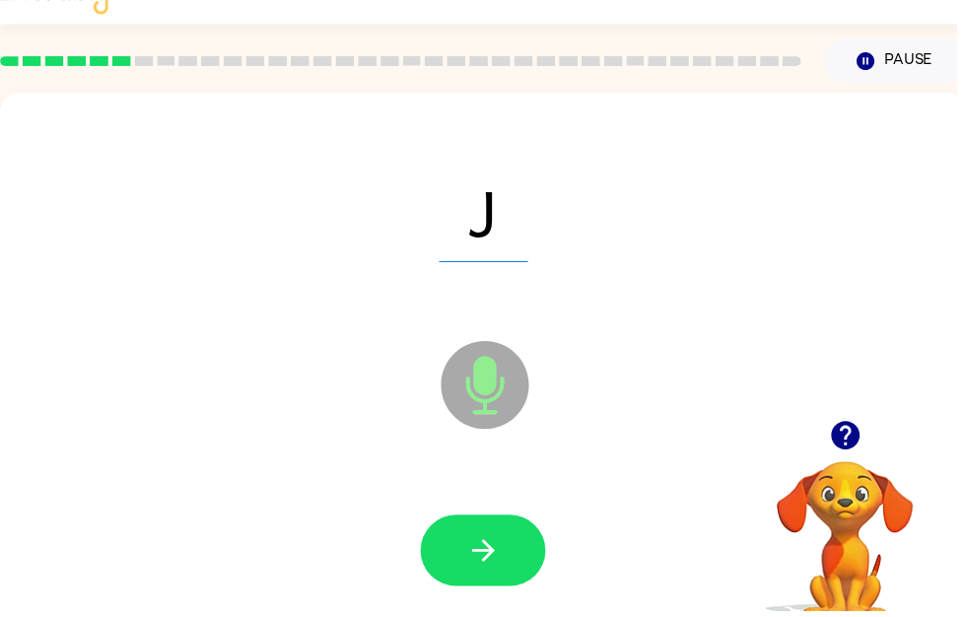
scroll to position [37, 0]
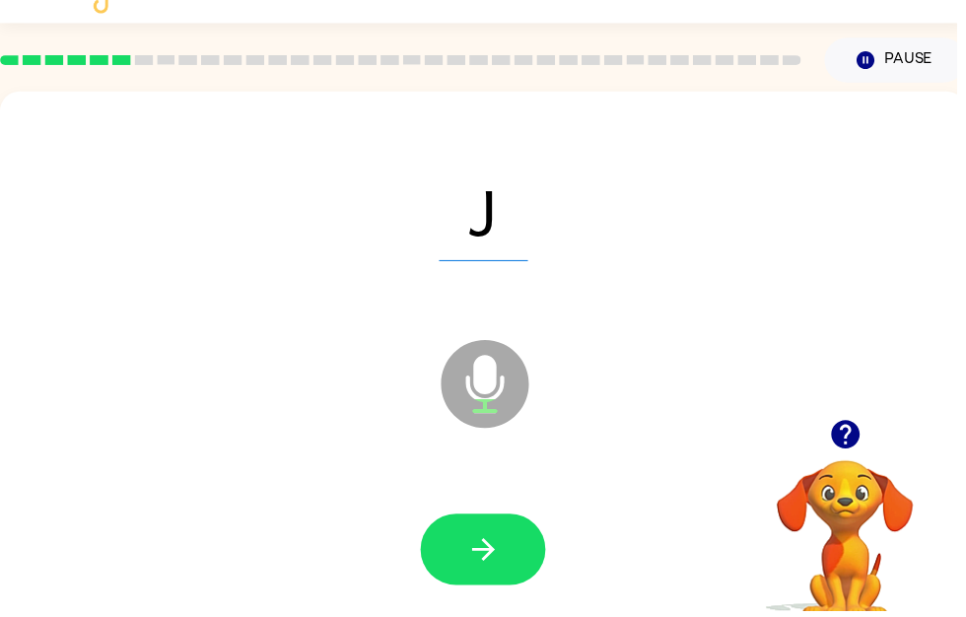
click at [516, 561] on button "button" at bounding box center [488, 555] width 126 height 72
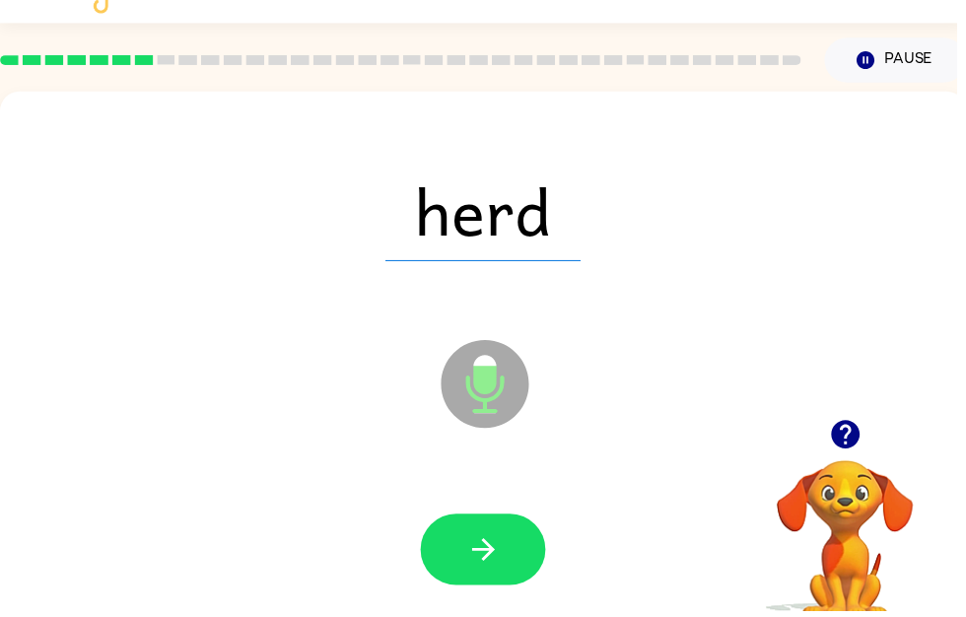
click at [505, 568] on icon "button" at bounding box center [488, 555] width 35 height 35
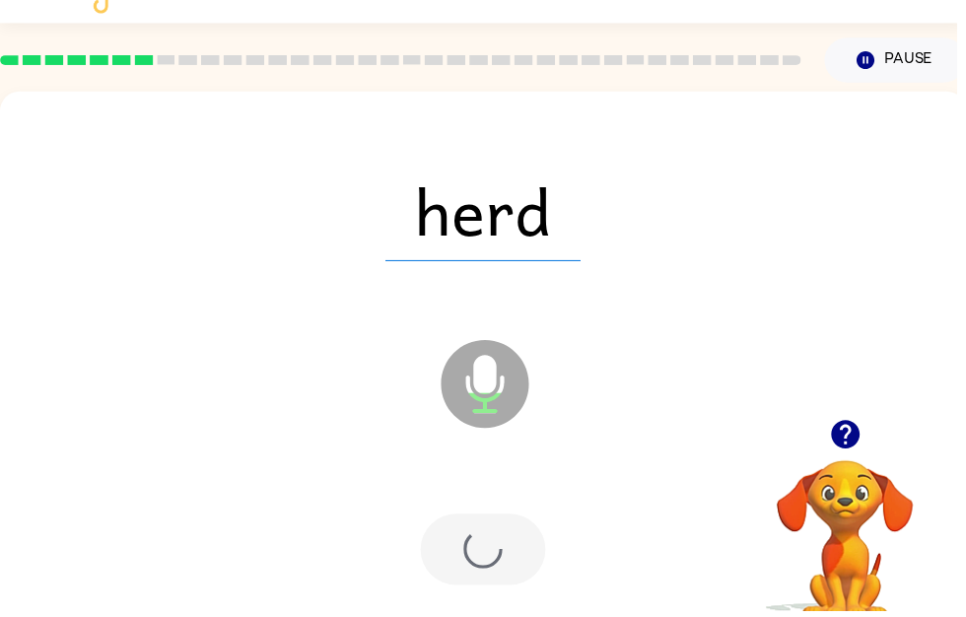
click at [509, 577] on div at bounding box center [488, 555] width 126 height 72
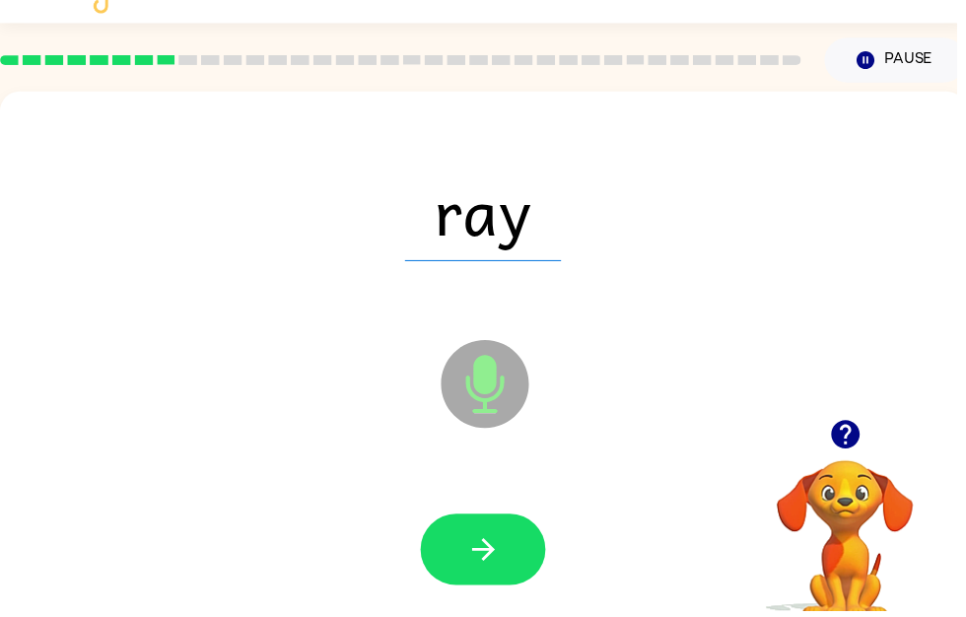
click at [482, 589] on button "button" at bounding box center [488, 555] width 126 height 72
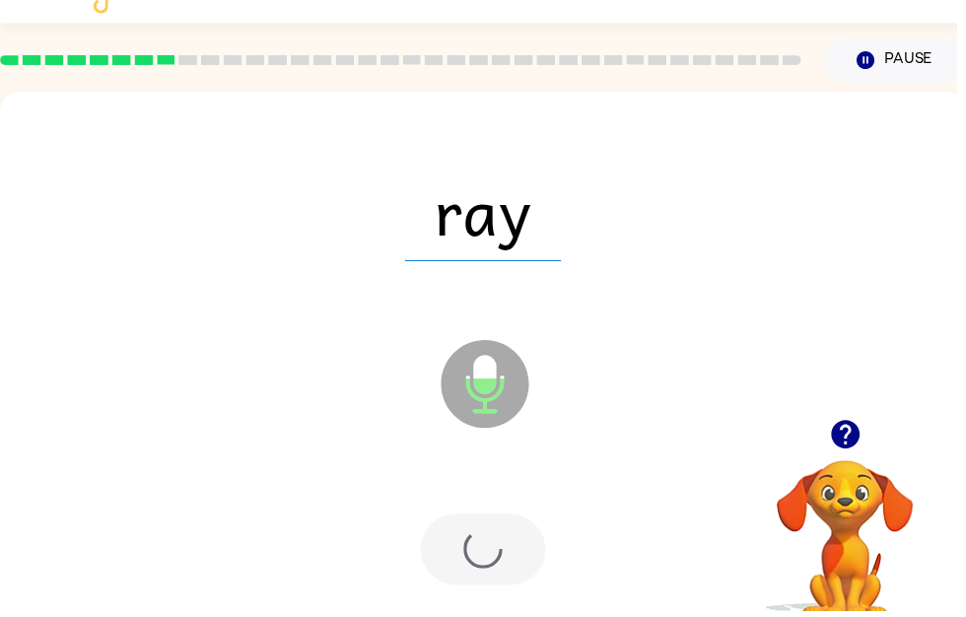
scroll to position [28, 0]
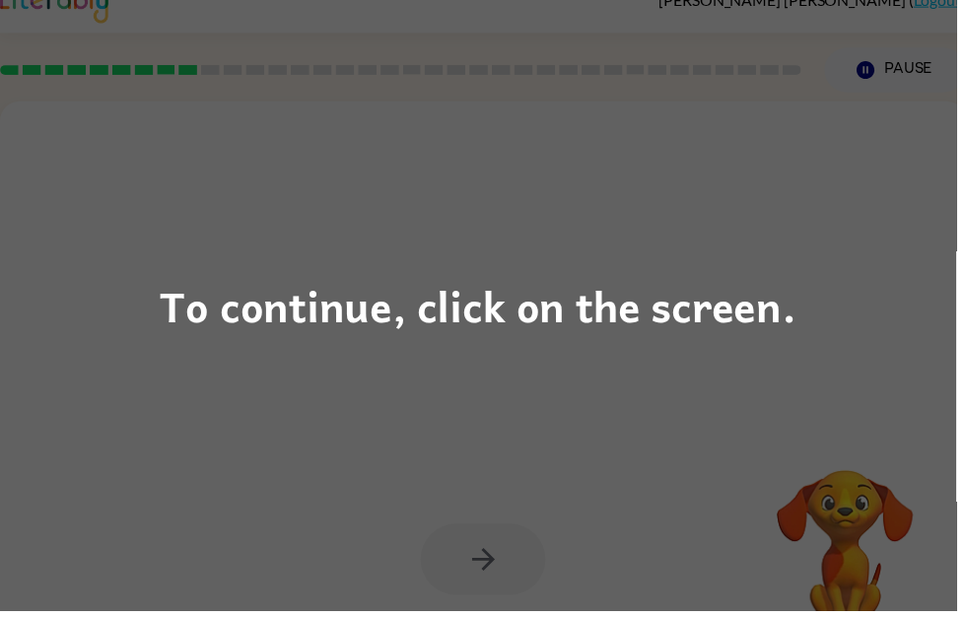
click at [644, 548] on div "To continue, click on the screen." at bounding box center [483, 308] width 966 height 617
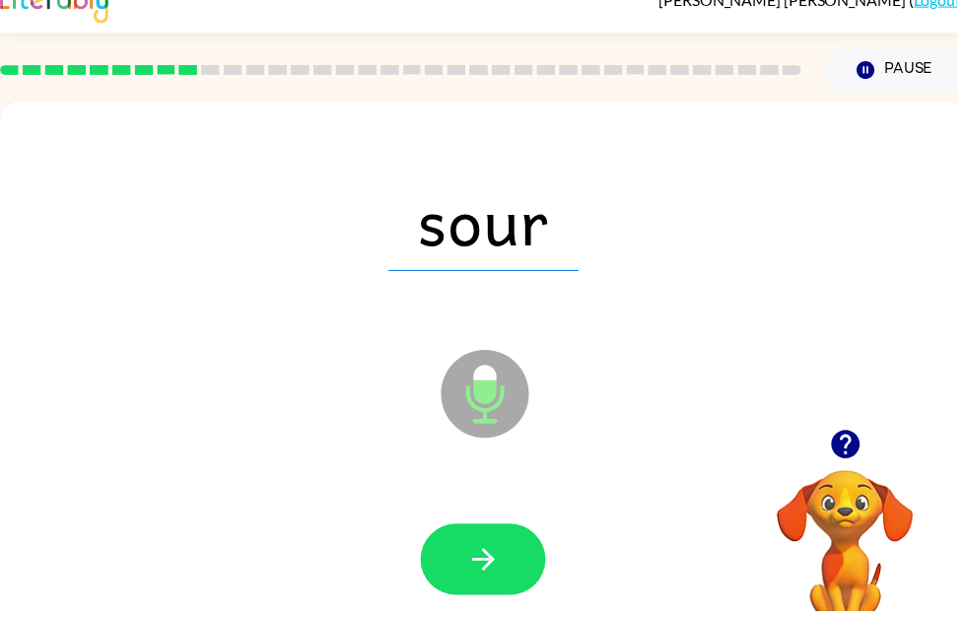
click at [493, 559] on icon "button" at bounding box center [487, 565] width 23 height 23
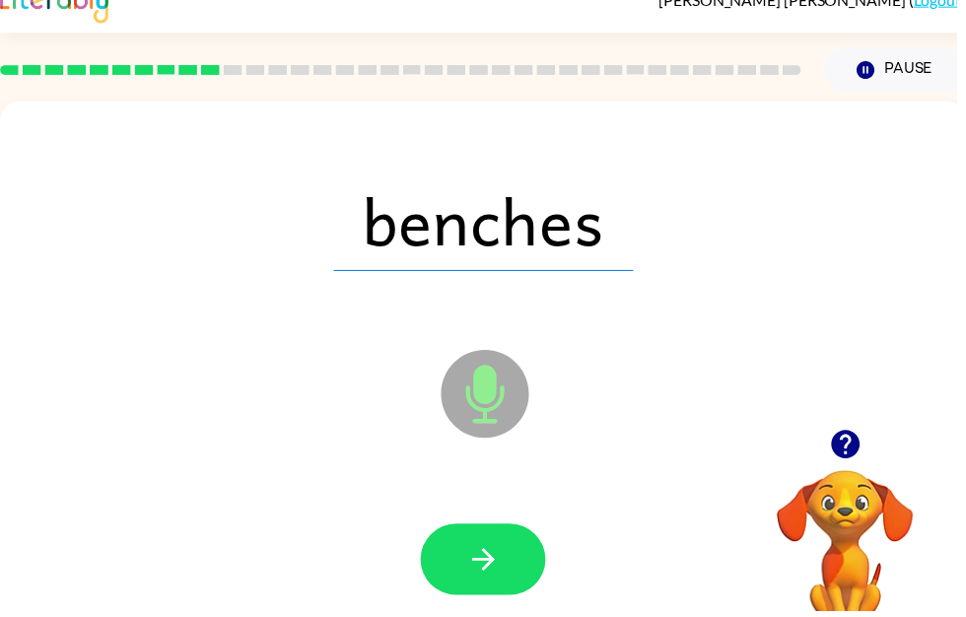
click at [489, 551] on icon "button" at bounding box center [488, 565] width 35 height 35
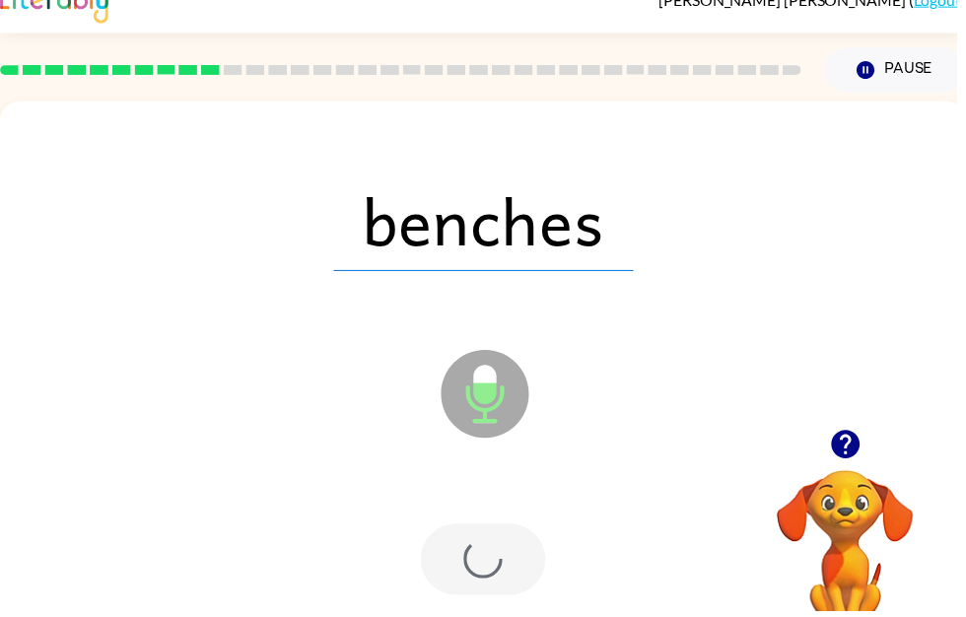
click at [496, 576] on div at bounding box center [488, 565] width 126 height 72
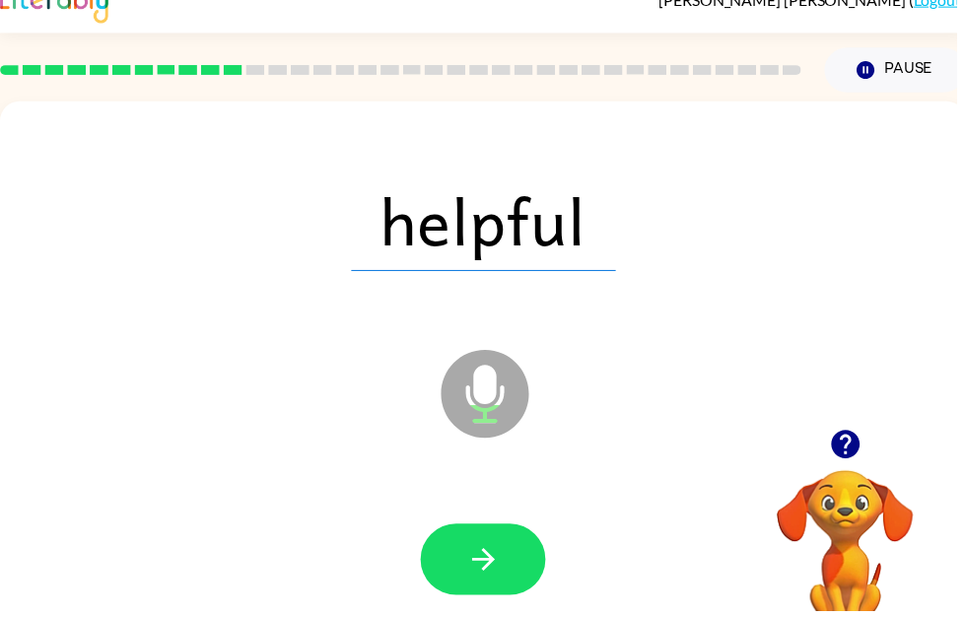
click at [509, 552] on button "button" at bounding box center [488, 565] width 126 height 72
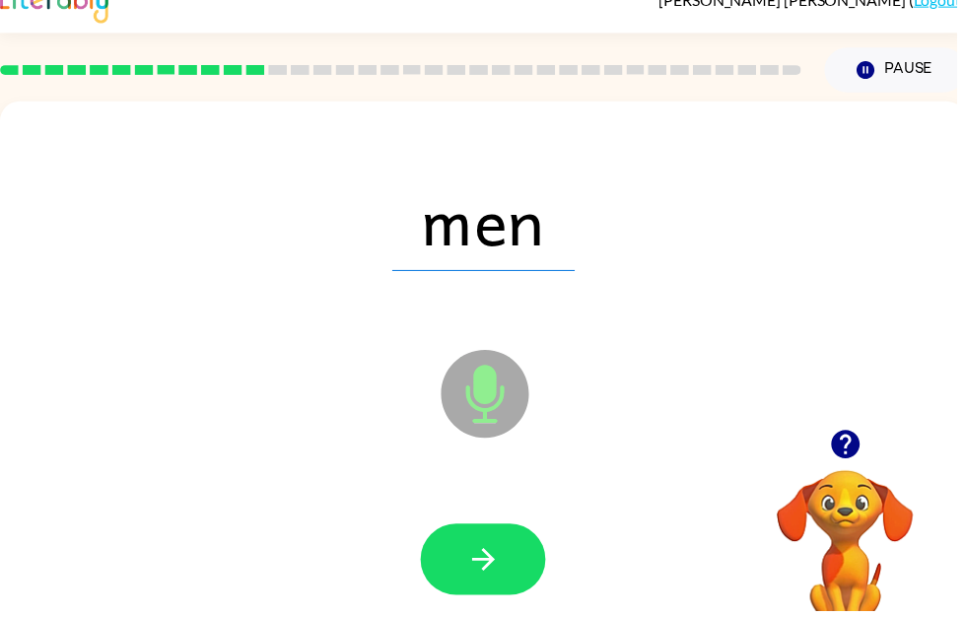
click at [507, 616] on div at bounding box center [488, 566] width 936 height 162
click at [537, 571] on button "button" at bounding box center [488, 565] width 126 height 72
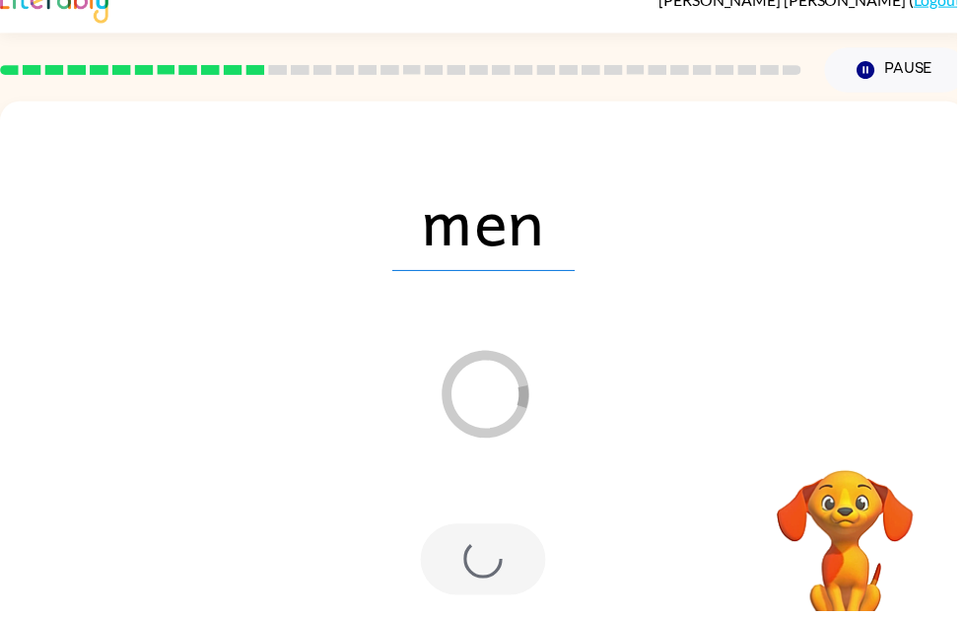
click at [514, 575] on div at bounding box center [488, 565] width 126 height 72
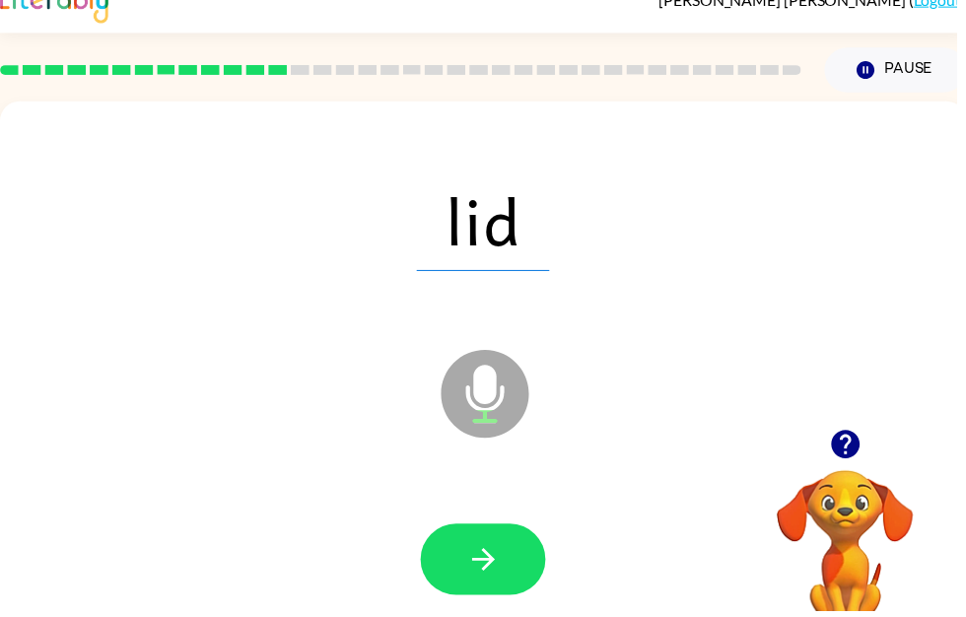
click at [513, 564] on button "button" at bounding box center [488, 565] width 126 height 72
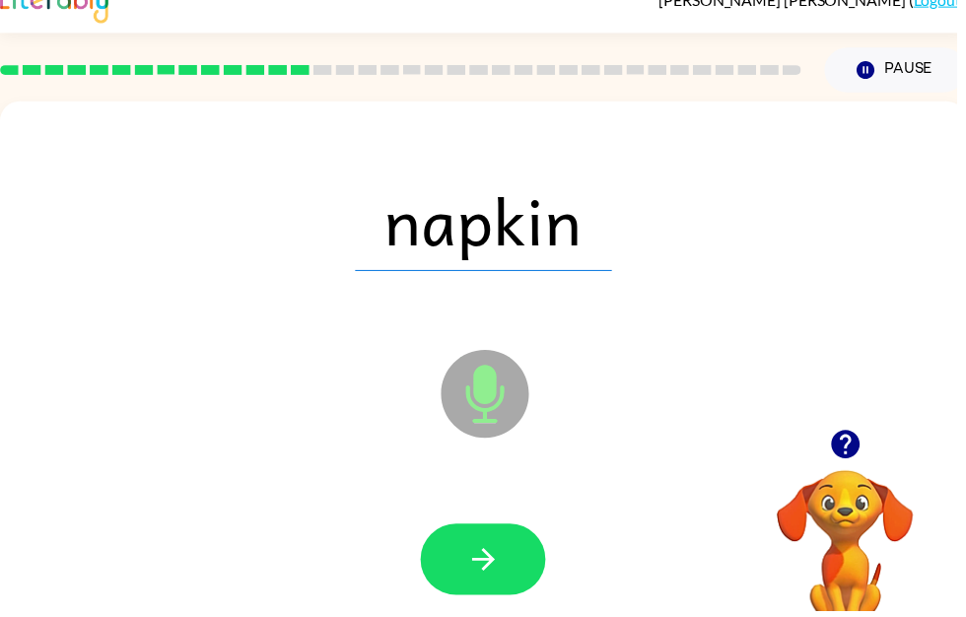
click at [492, 555] on icon "button" at bounding box center [488, 565] width 35 height 35
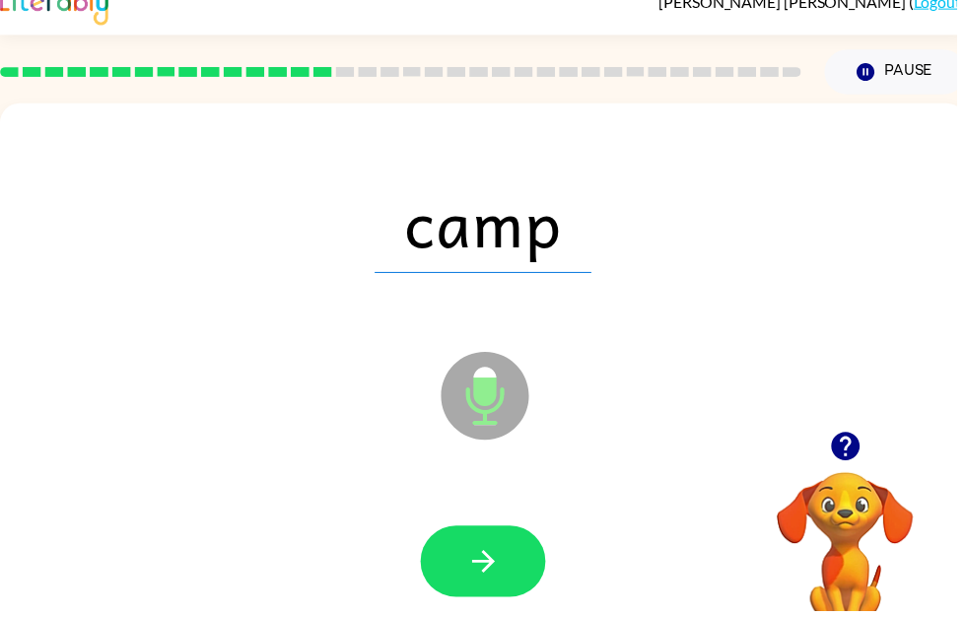
scroll to position [20, 0]
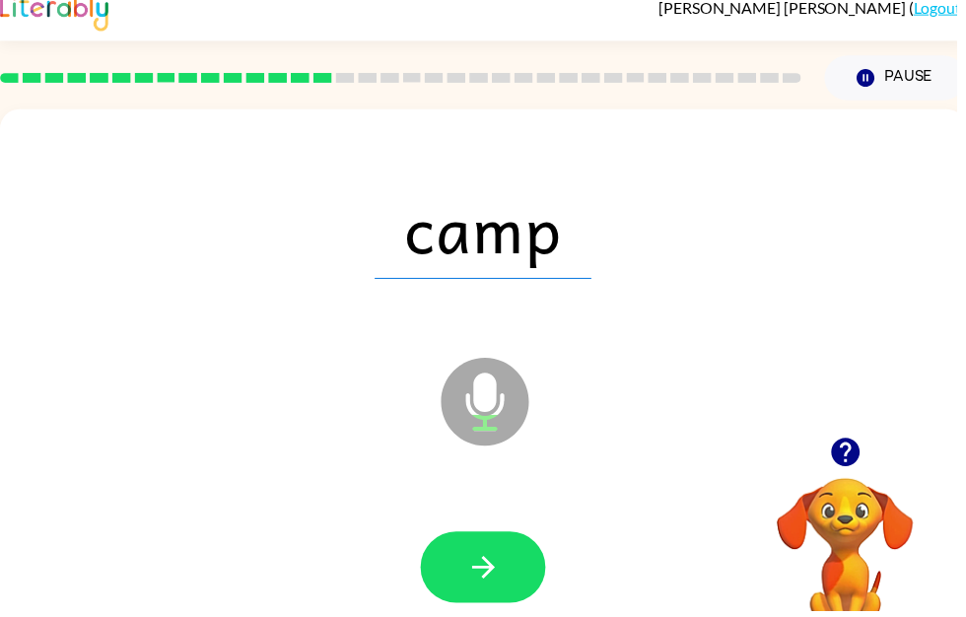
click at [478, 584] on icon "button" at bounding box center [488, 573] width 35 height 35
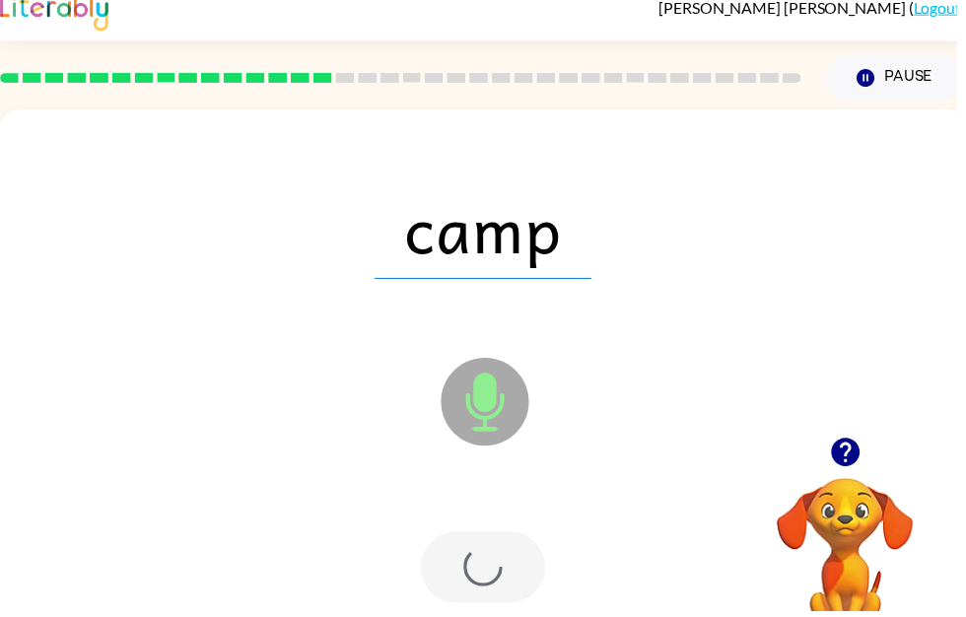
click at [474, 611] on div at bounding box center [488, 574] width 936 height 162
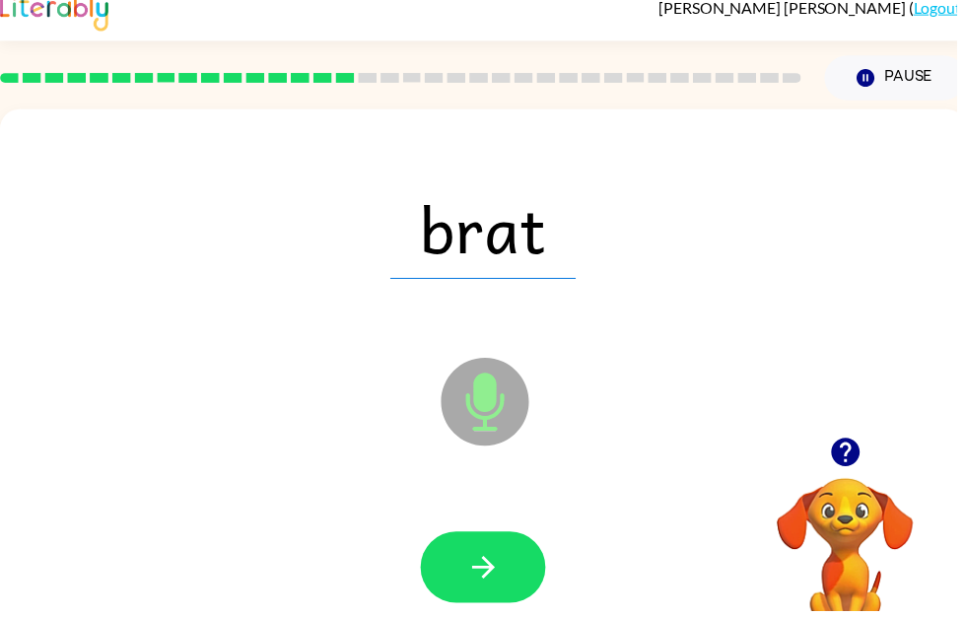
click at [515, 575] on button "button" at bounding box center [488, 573] width 126 height 72
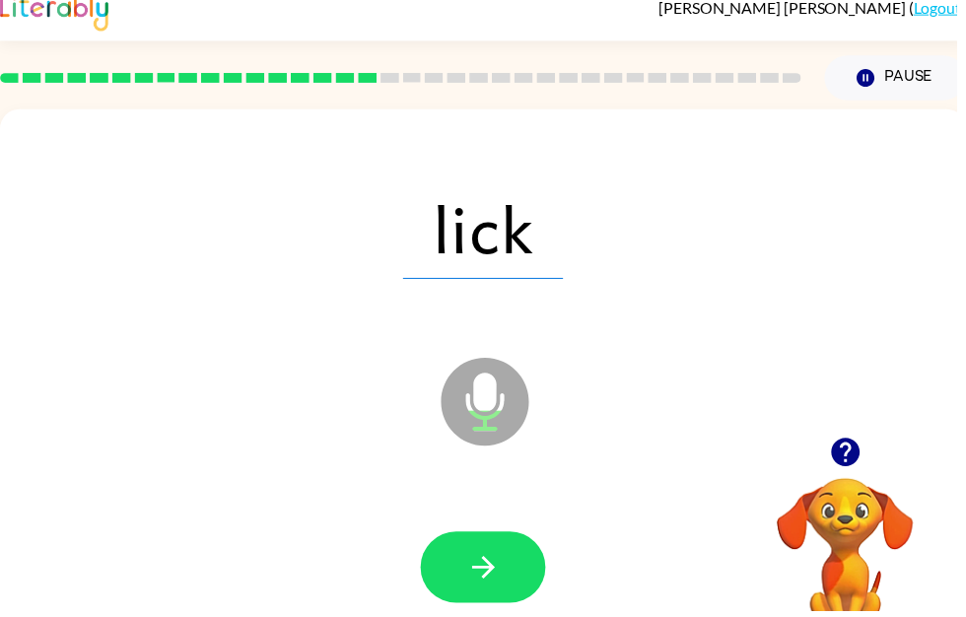
scroll to position [0, 0]
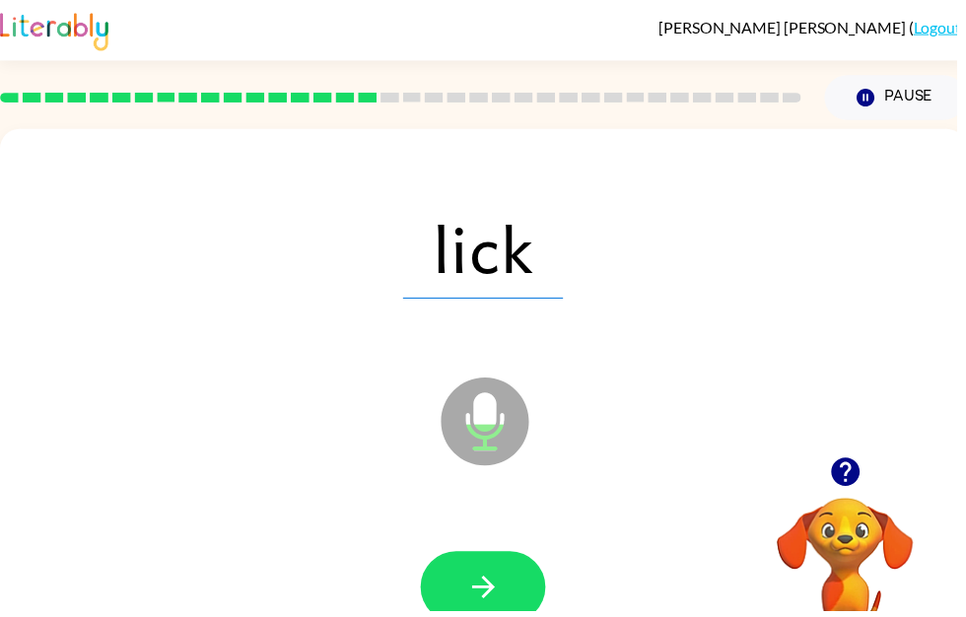
click at [471, 584] on icon "button" at bounding box center [488, 593] width 35 height 35
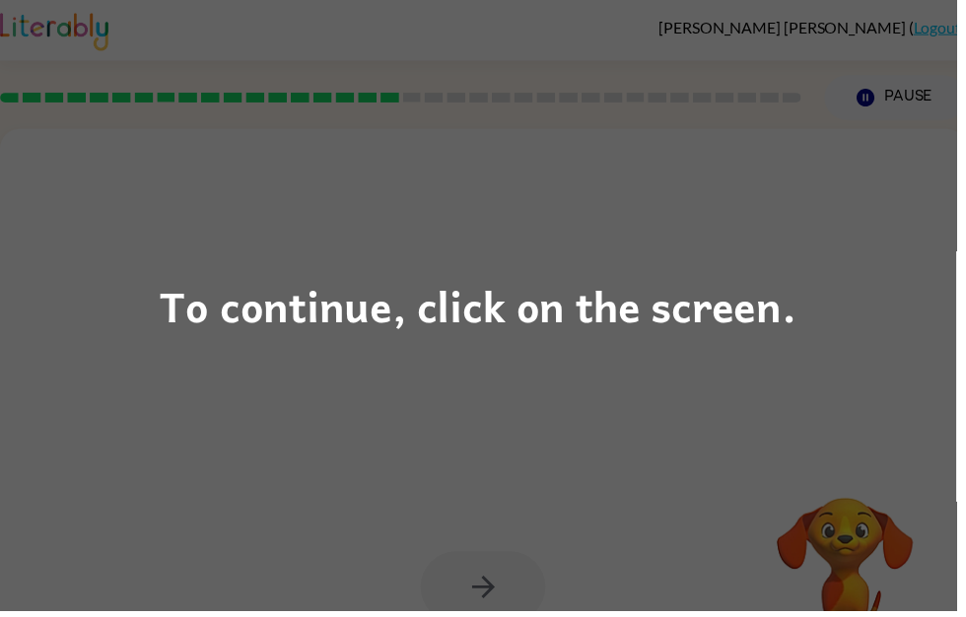
click at [415, 416] on div "To continue, click on the screen." at bounding box center [483, 308] width 966 height 617
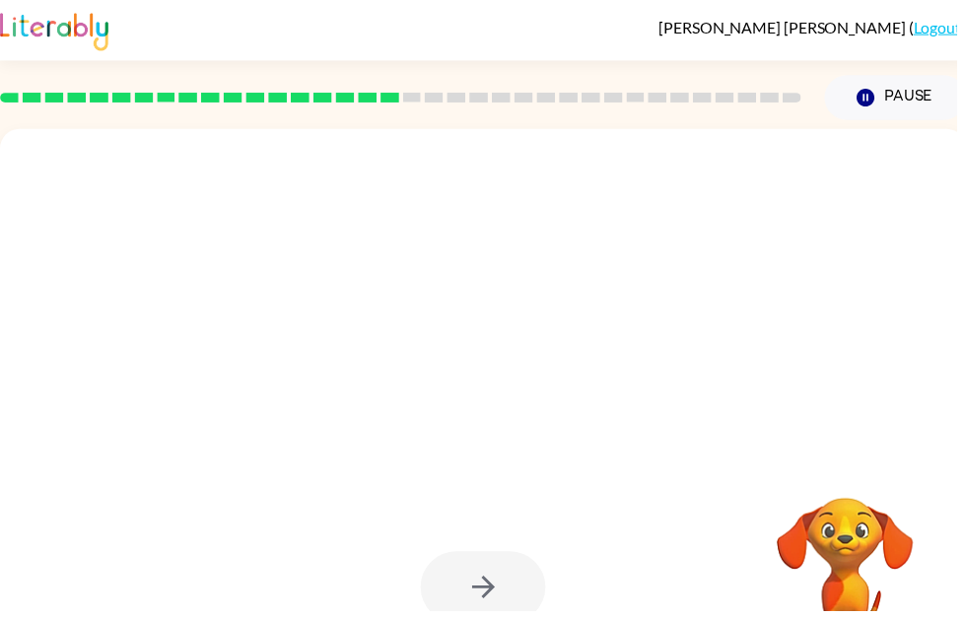
click at [459, 456] on div at bounding box center [488, 411] width 976 height 563
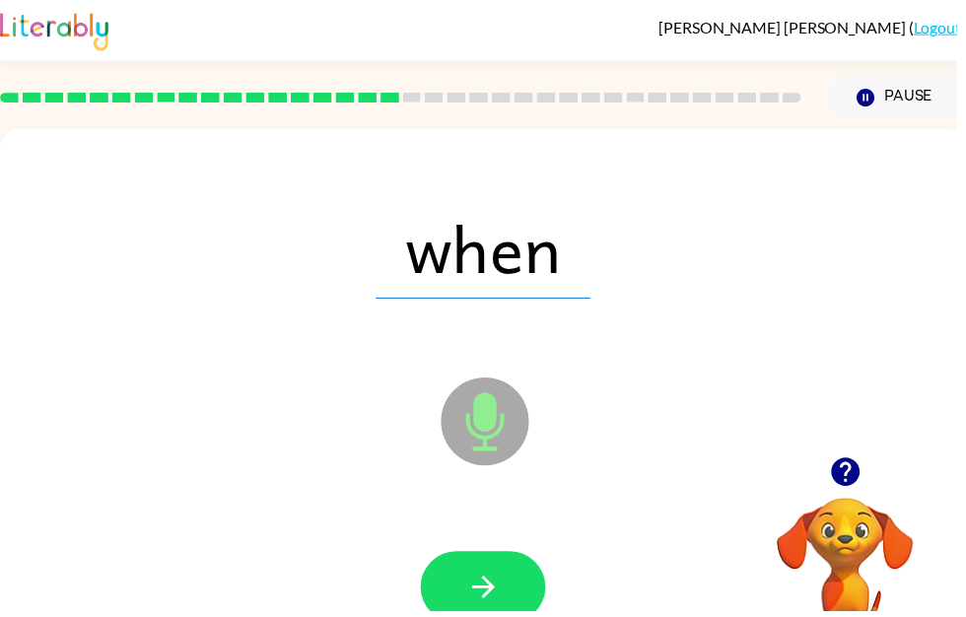
click at [458, 610] on button "button" at bounding box center [488, 593] width 126 height 72
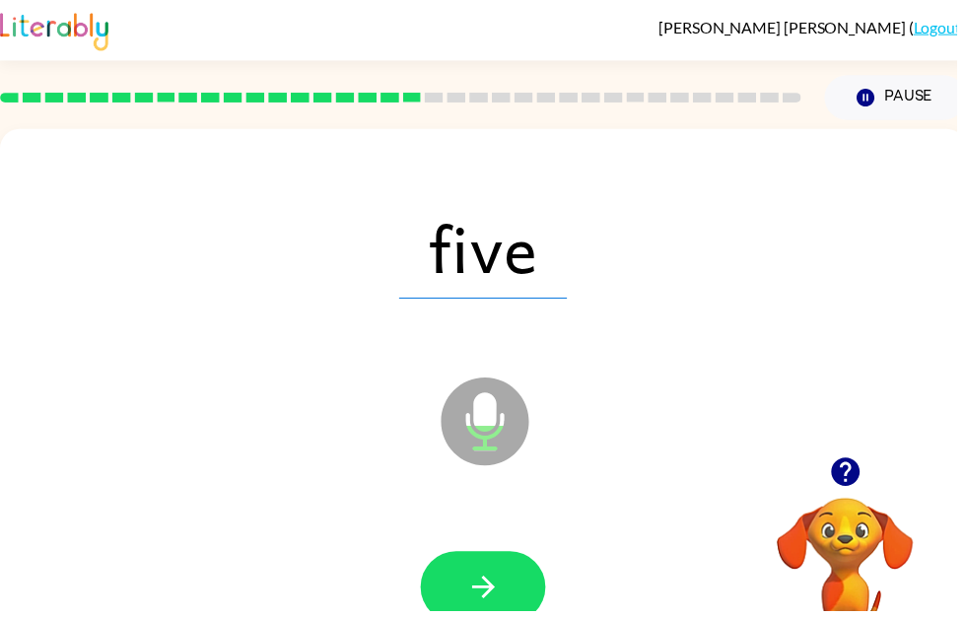
click at [475, 589] on icon "button" at bounding box center [488, 593] width 35 height 35
click at [499, 591] on icon "button" at bounding box center [488, 593] width 35 height 35
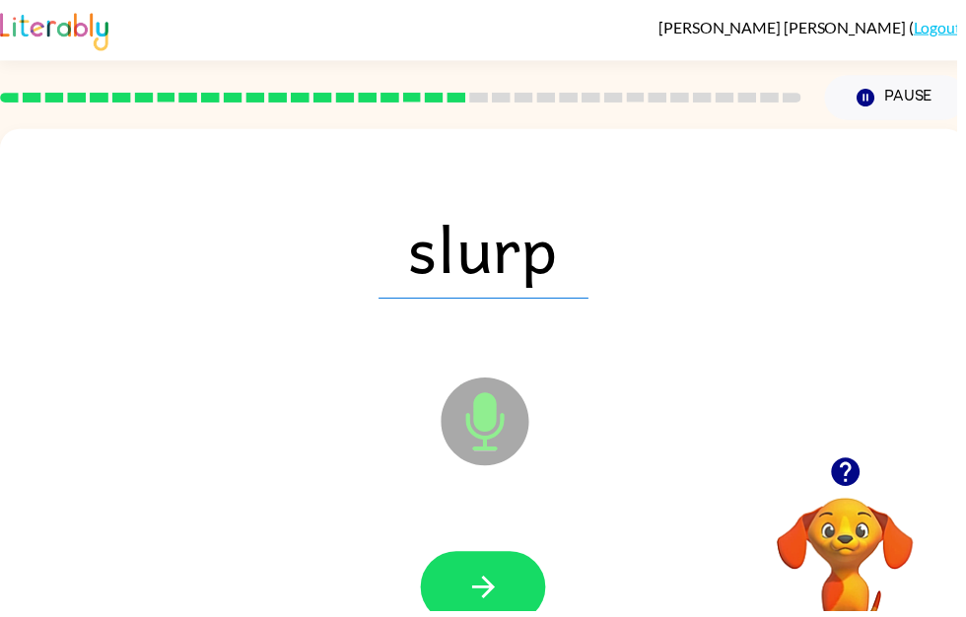
click at [458, 608] on button "button" at bounding box center [488, 593] width 126 height 72
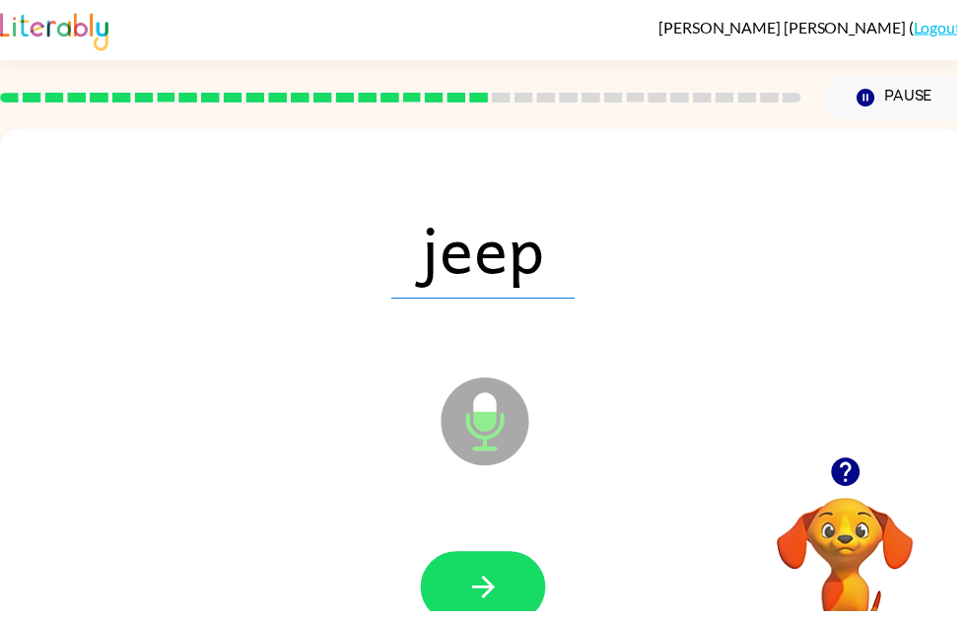
click at [483, 616] on button "button" at bounding box center [488, 593] width 126 height 72
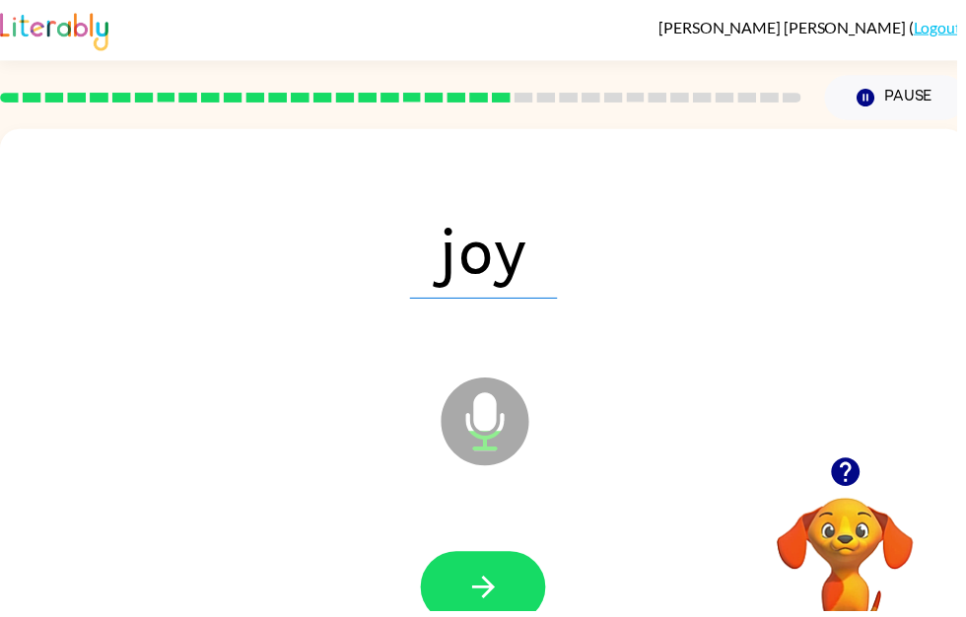
click at [500, 586] on icon "button" at bounding box center [488, 593] width 35 height 35
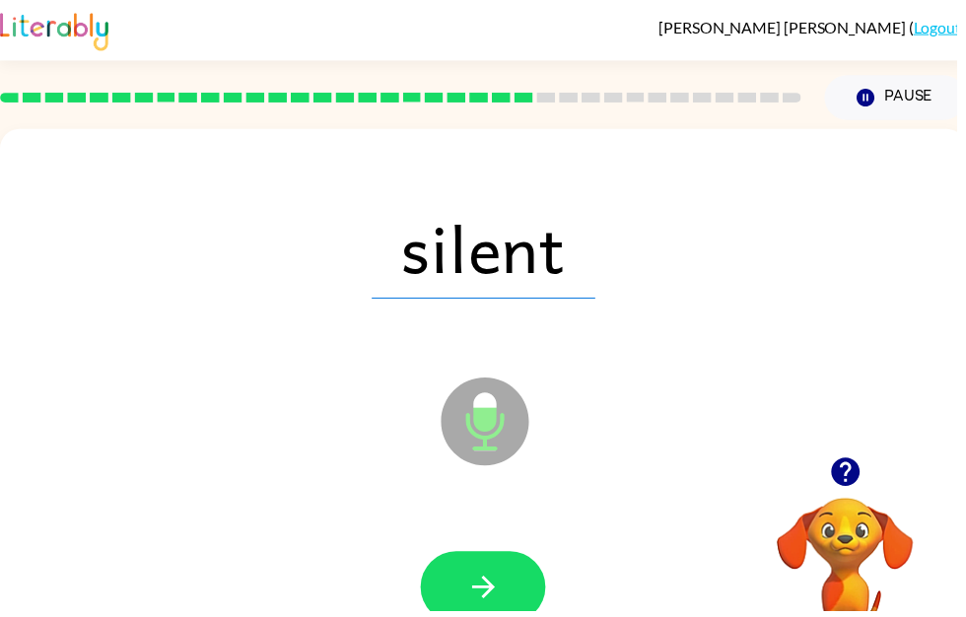
click at [514, 605] on button "button" at bounding box center [488, 593] width 126 height 72
click at [493, 605] on icon "button" at bounding box center [488, 593] width 35 height 35
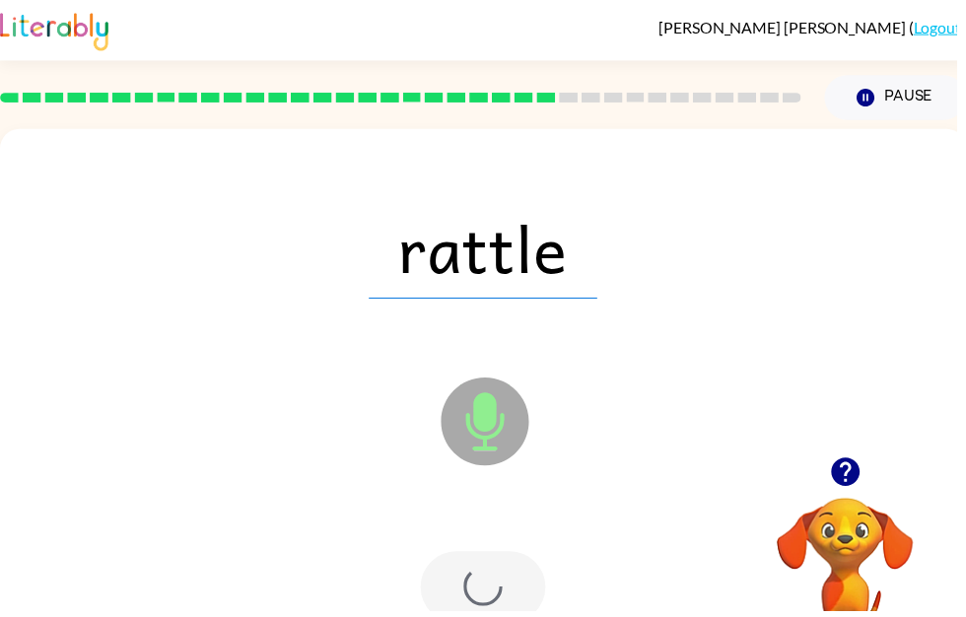
click at [505, 584] on div at bounding box center [488, 593] width 126 height 72
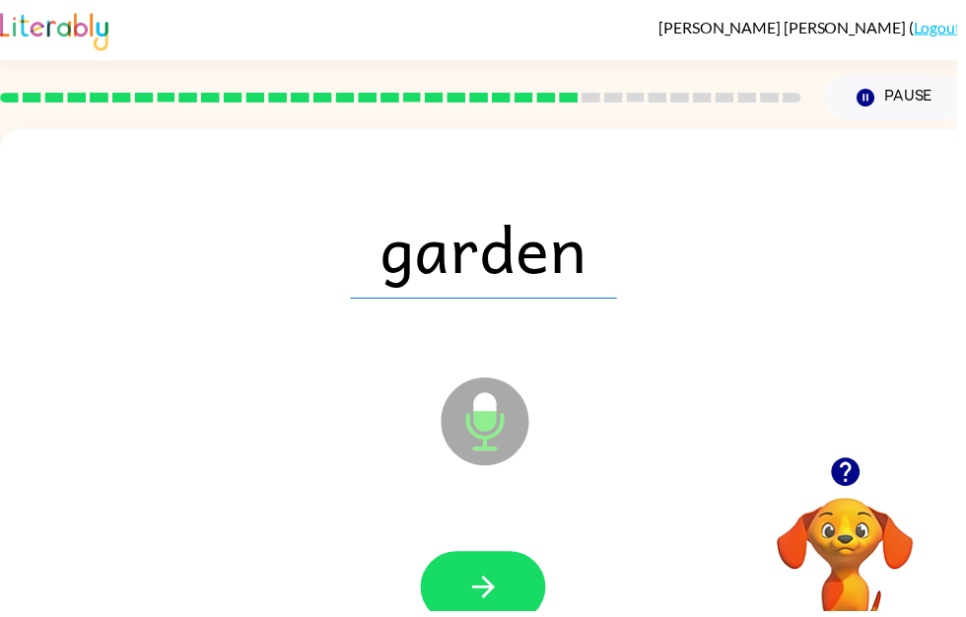
click at [505, 610] on icon "button" at bounding box center [488, 593] width 35 height 35
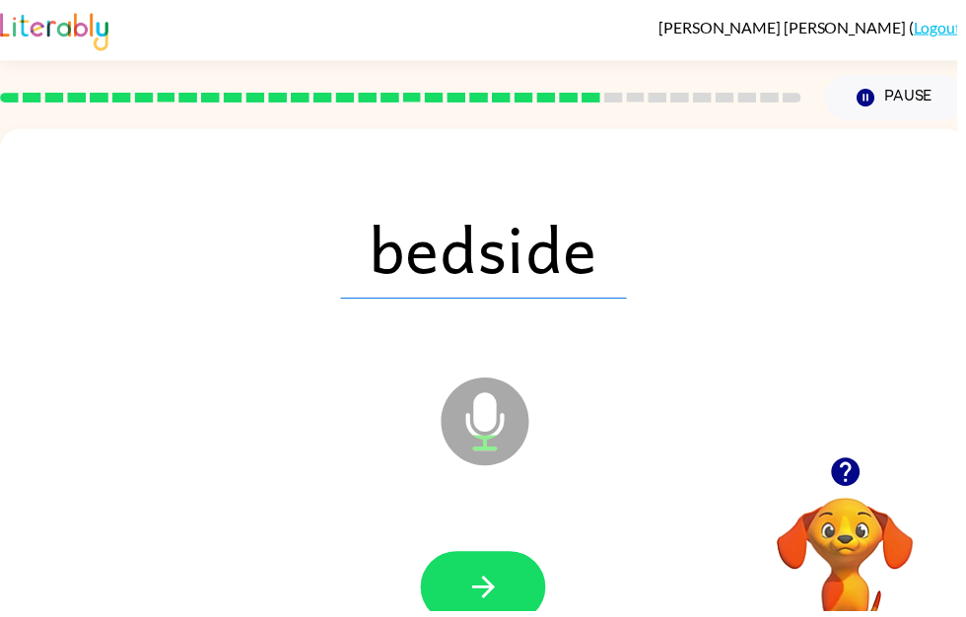
click at [506, 592] on button "button" at bounding box center [488, 593] width 126 height 72
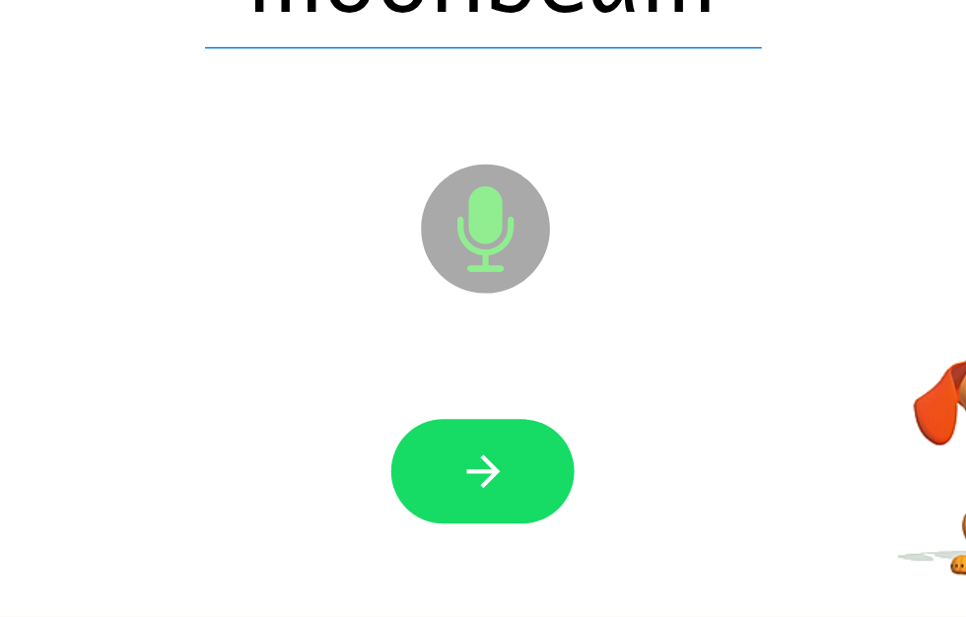
scroll to position [76, 0]
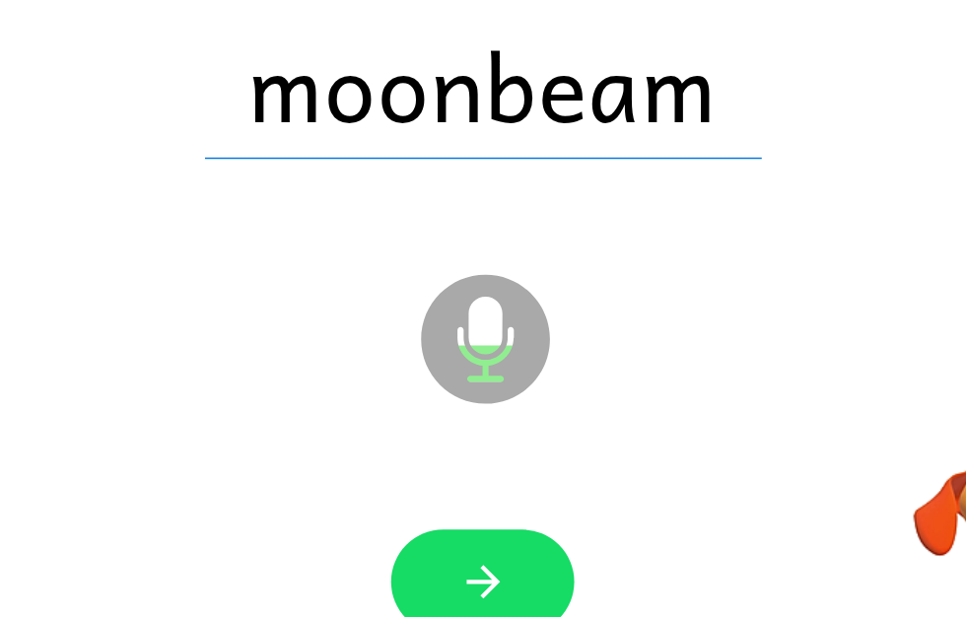
click at [471, 500] on icon "button" at bounding box center [488, 517] width 35 height 35
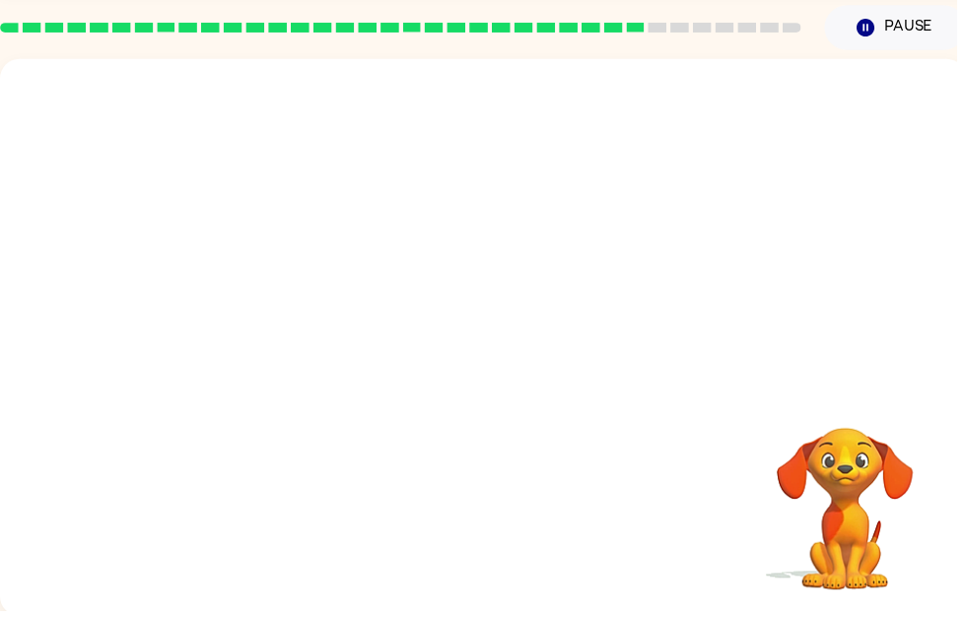
scroll to position [70, 0]
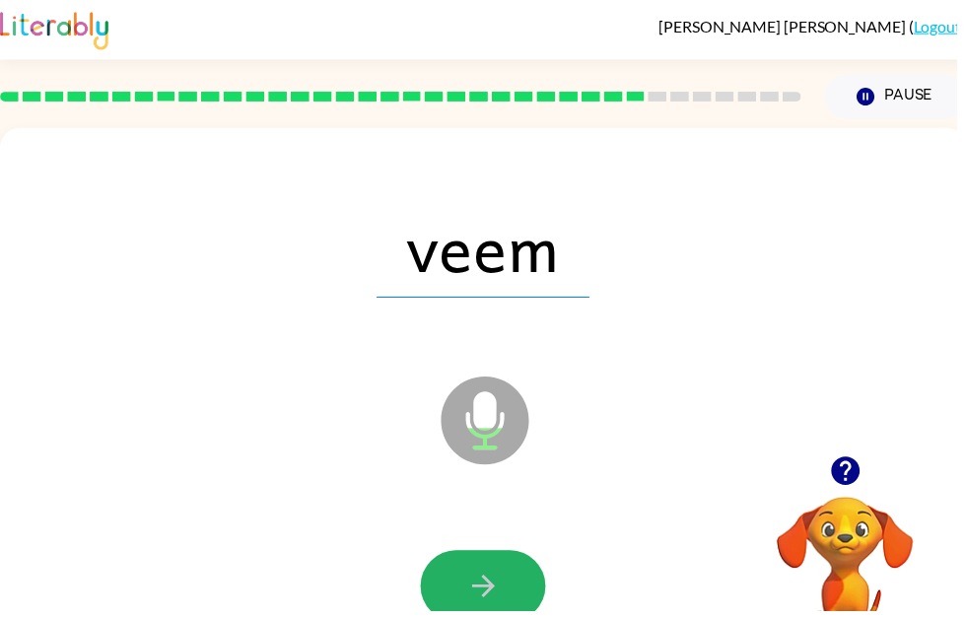
click at [485, 568] on button "button" at bounding box center [488, 592] width 126 height 72
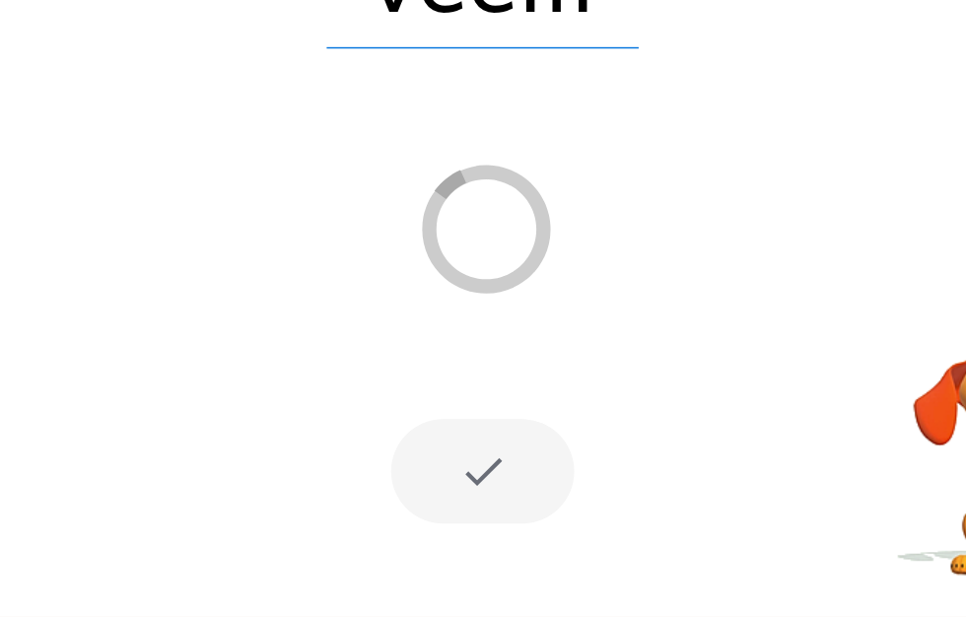
click at [460, 437] on div at bounding box center [488, 518] width 936 height 162
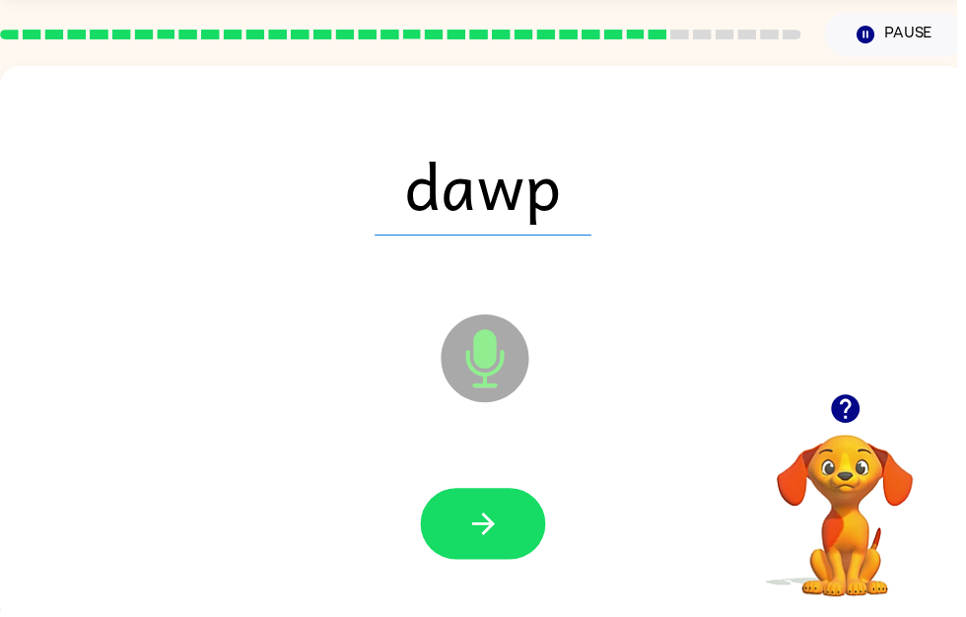
scroll to position [64, 0]
click at [519, 528] on button "button" at bounding box center [488, 529] width 126 height 72
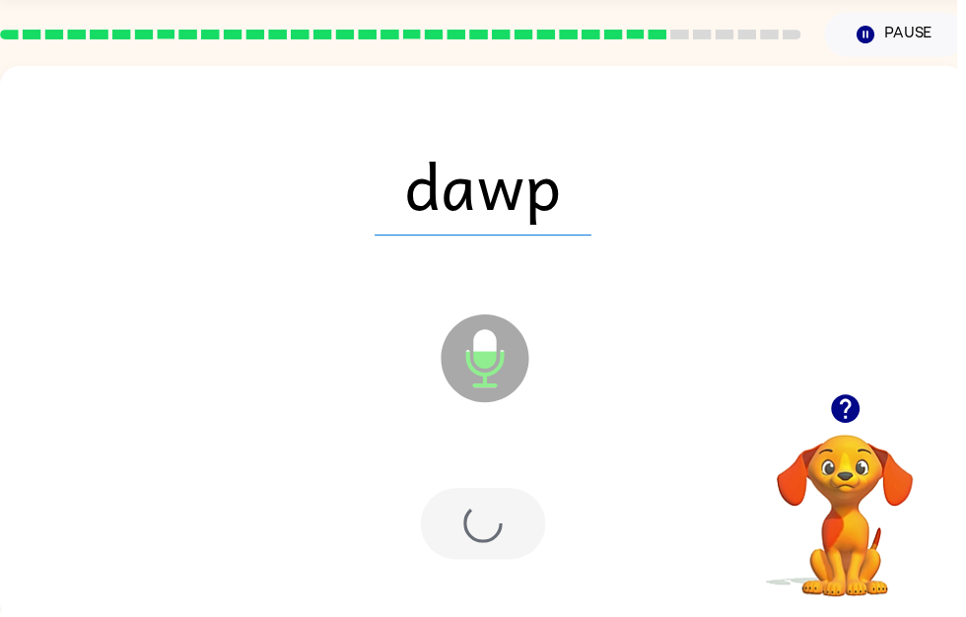
click at [489, 546] on div at bounding box center [488, 529] width 126 height 72
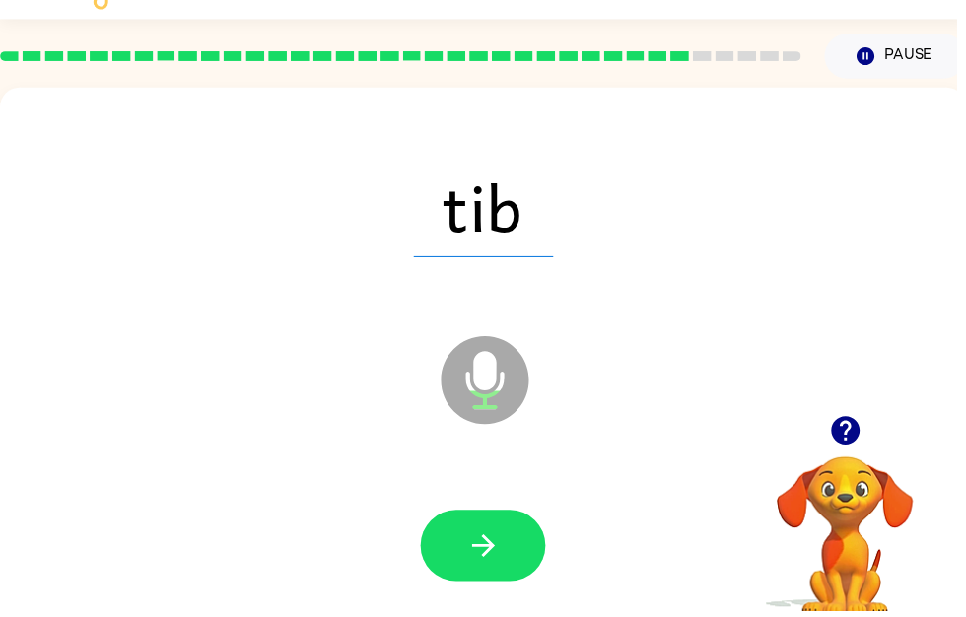
scroll to position [0, 0]
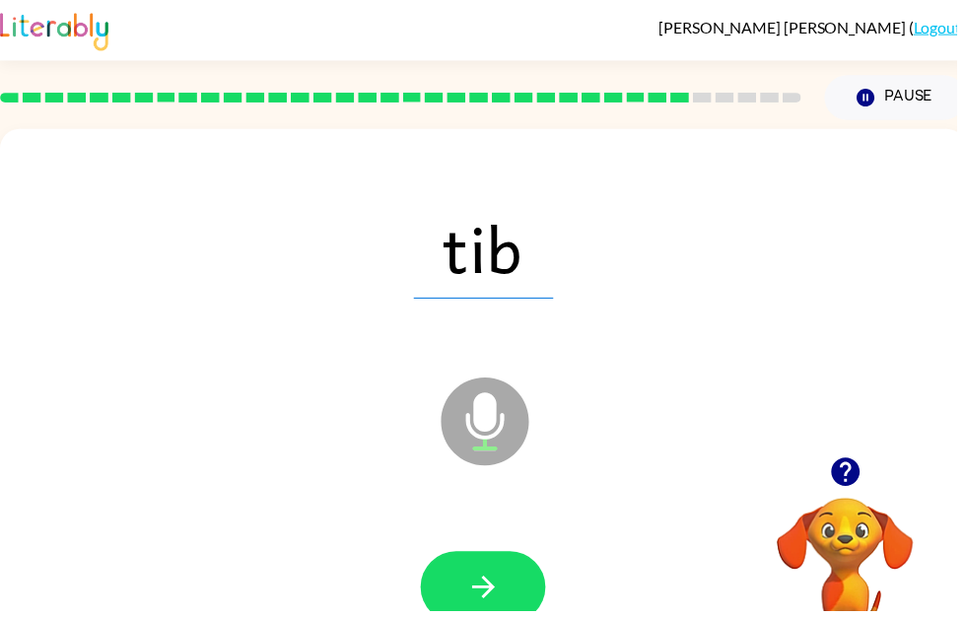
click at [485, 583] on icon "button" at bounding box center [488, 593] width 35 height 35
click at [488, 592] on icon "button" at bounding box center [487, 593] width 23 height 23
click at [483, 609] on icon "button" at bounding box center [488, 593] width 35 height 35
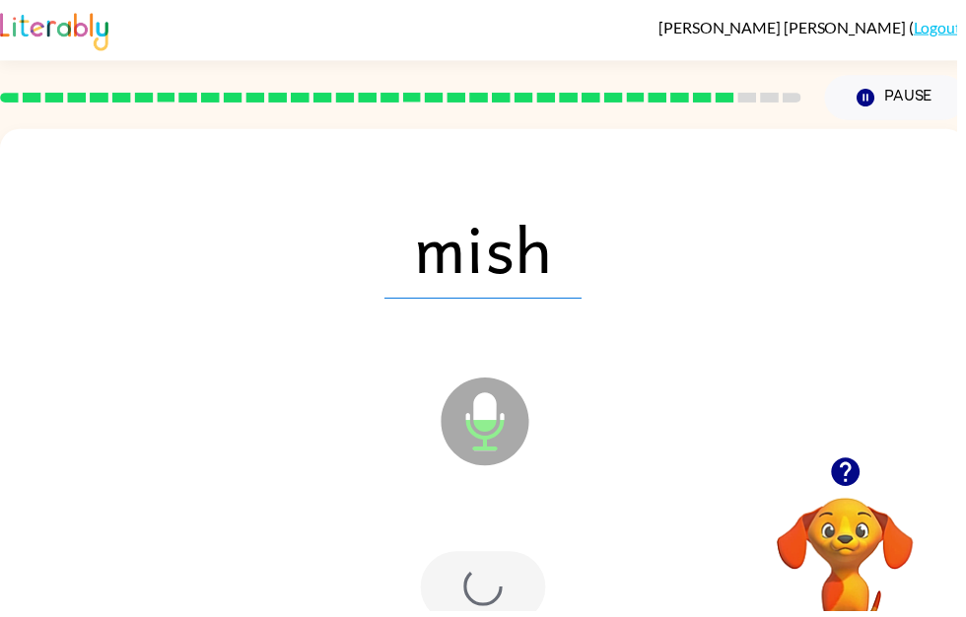
click at [487, 601] on div at bounding box center [488, 593] width 126 height 72
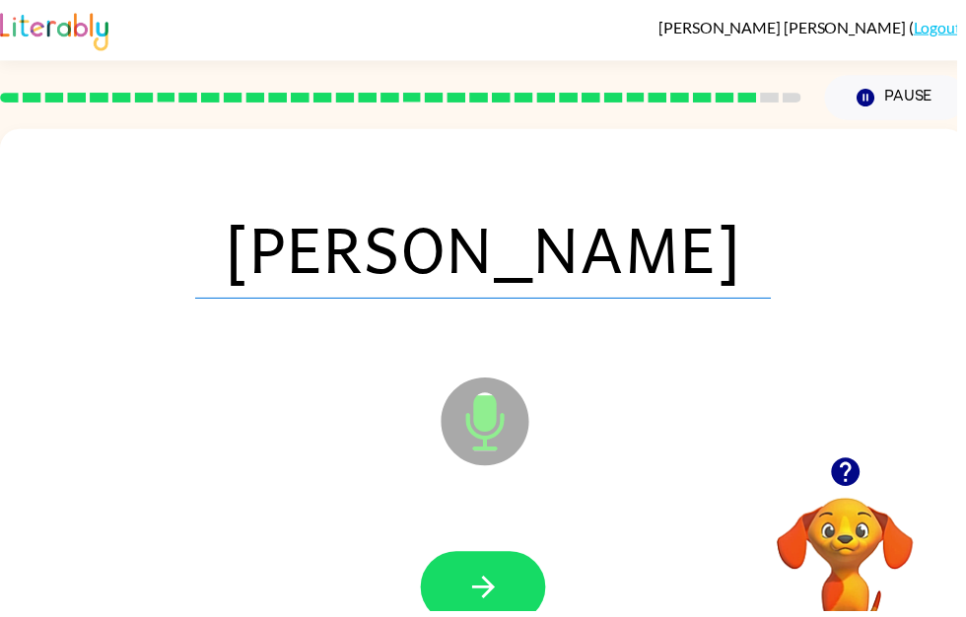
click at [511, 586] on button "button" at bounding box center [488, 593] width 126 height 72
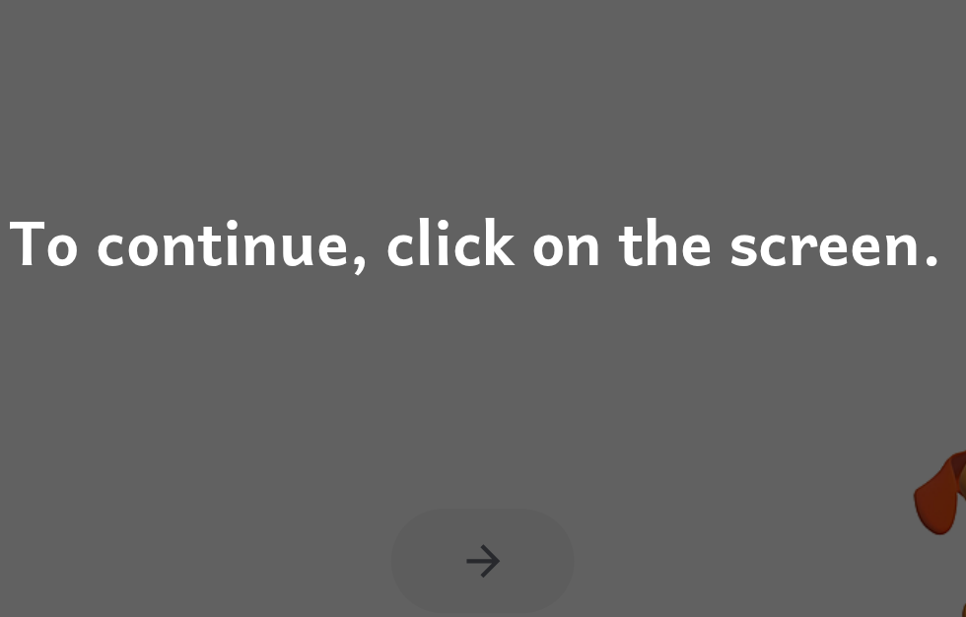
scroll to position [66, 0]
click at [481, 328] on div "To continue, click on the screen." at bounding box center [483, 308] width 966 height 617
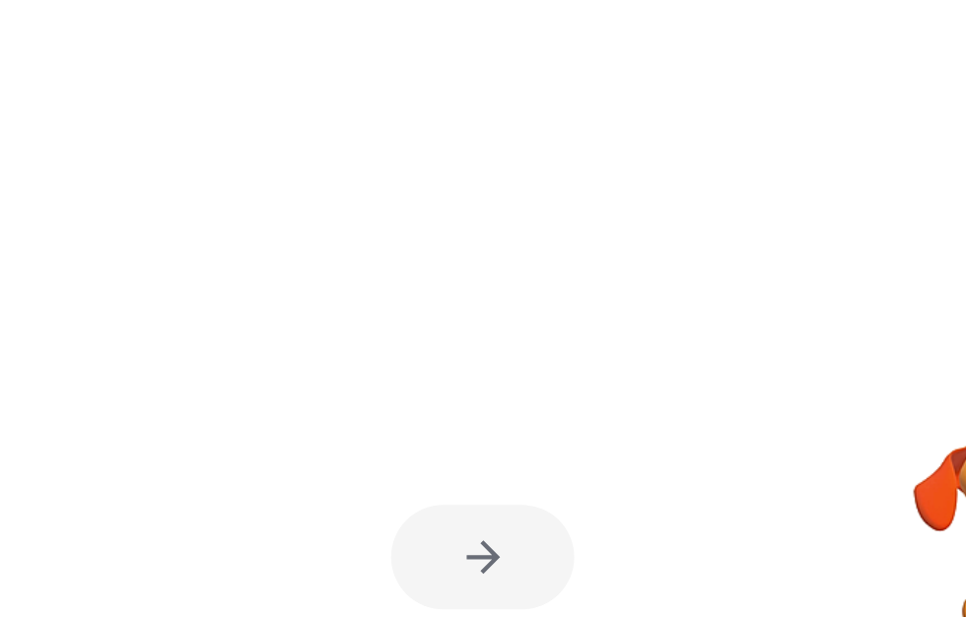
click at [493, 447] on div at bounding box center [488, 528] width 936 height 162
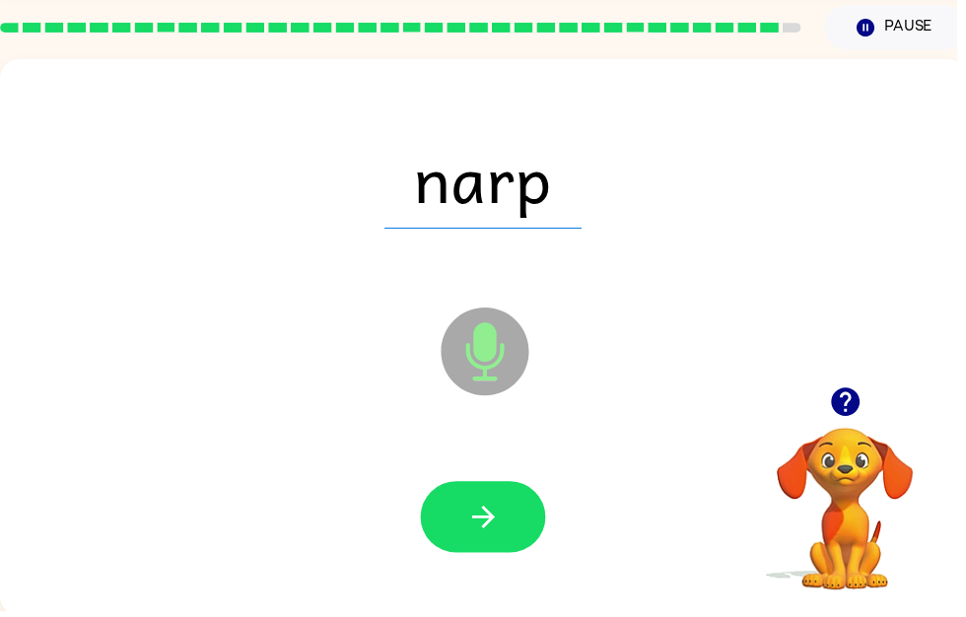
scroll to position [70, 0]
click at [472, 529] on icon "button" at bounding box center [488, 523] width 35 height 35
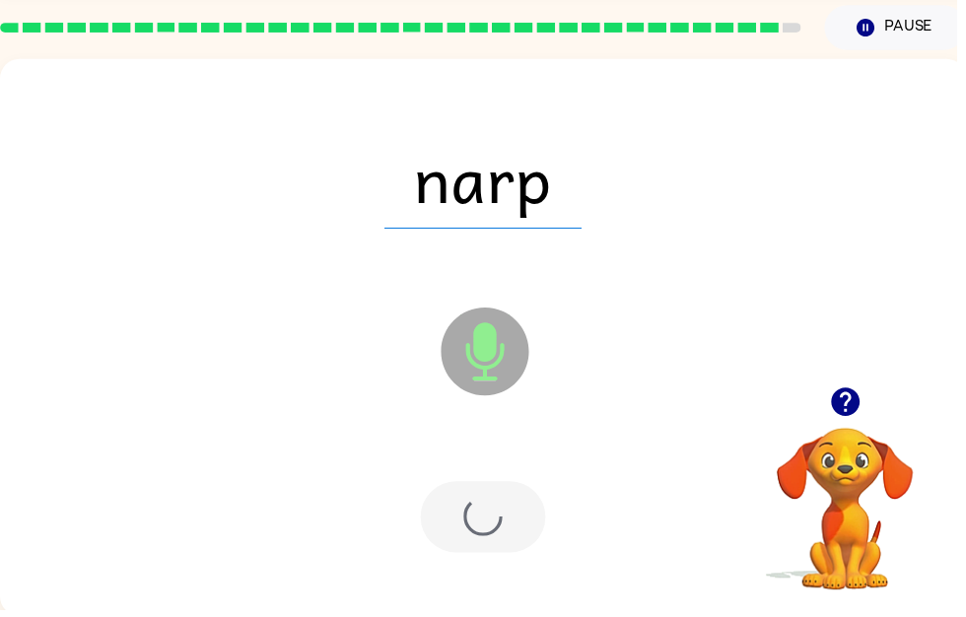
click at [494, 533] on div at bounding box center [488, 523] width 126 height 72
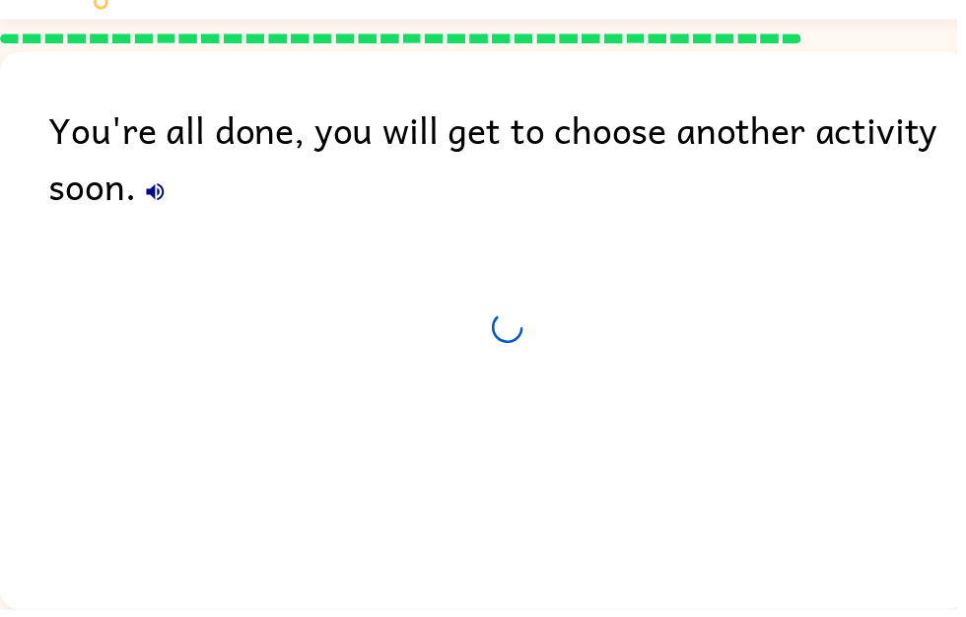
scroll to position [65, 0]
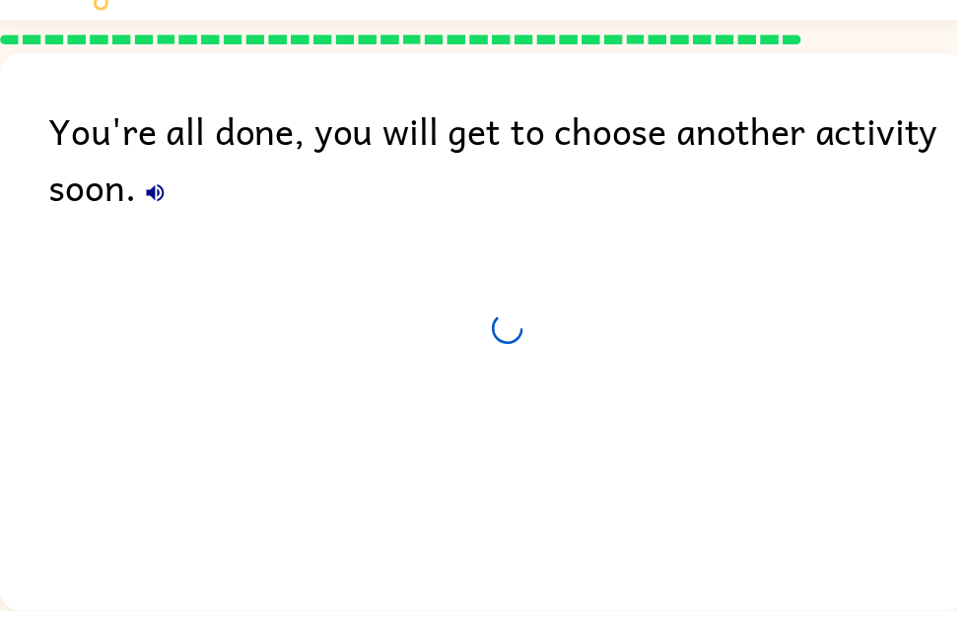
click at [500, 516] on div "You're all done, you will get to choose another activity soon." at bounding box center [488, 330] width 976 height 553
